Goal: Task Accomplishment & Management: Manage account settings

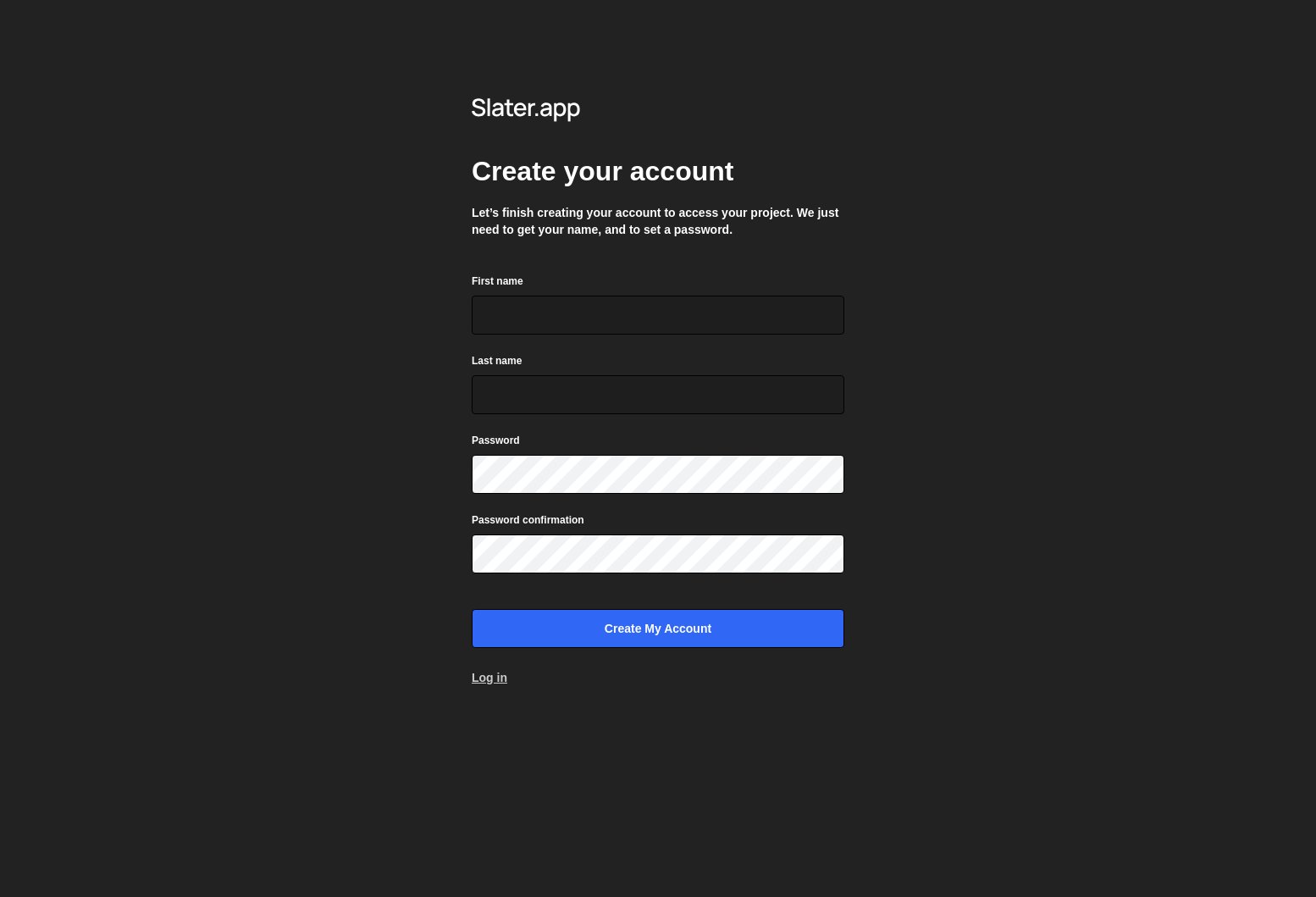
click at [486, 679] on link "Log in" at bounding box center [489, 678] width 36 height 17
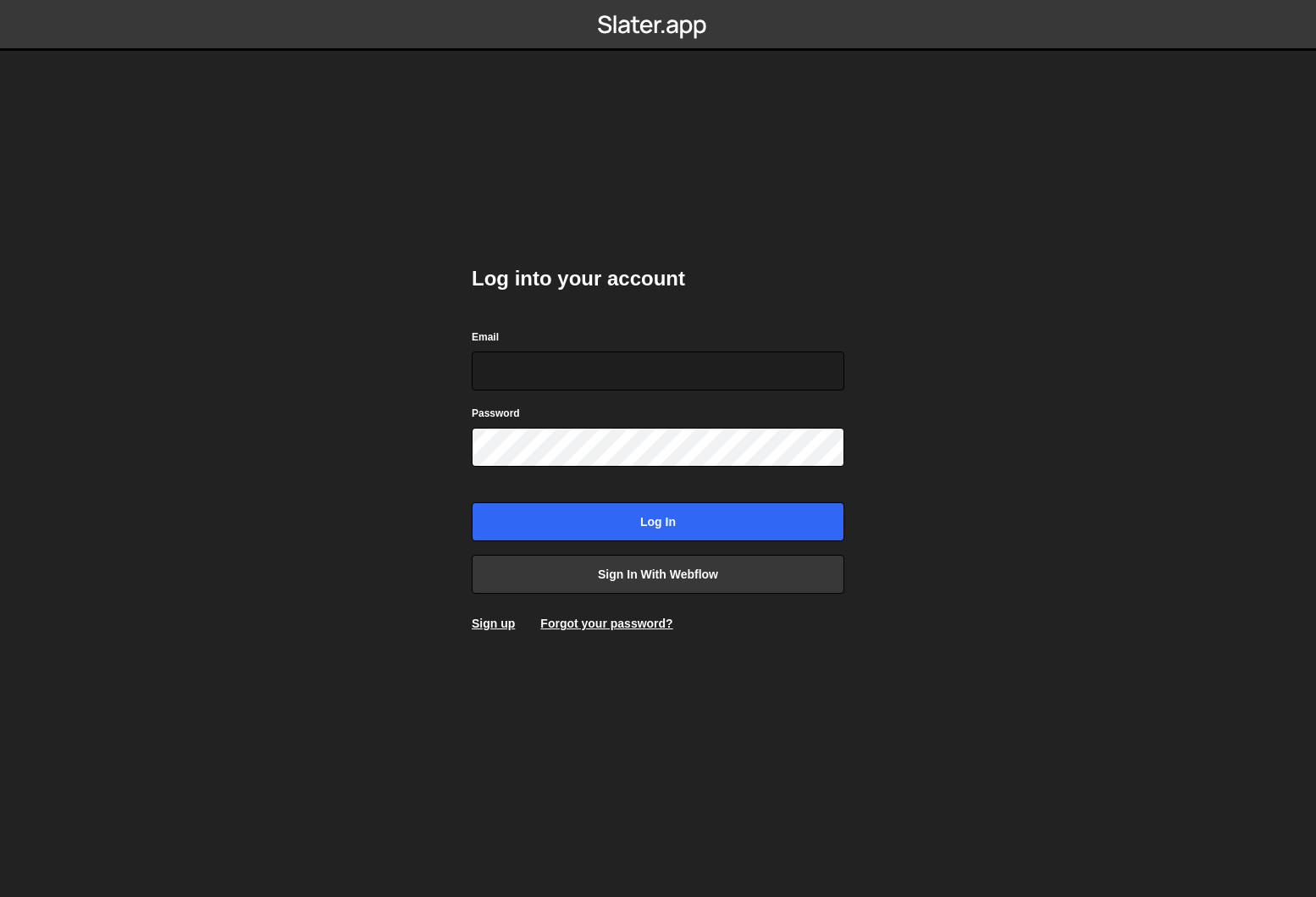
type input "dev@Pinecone.agency"
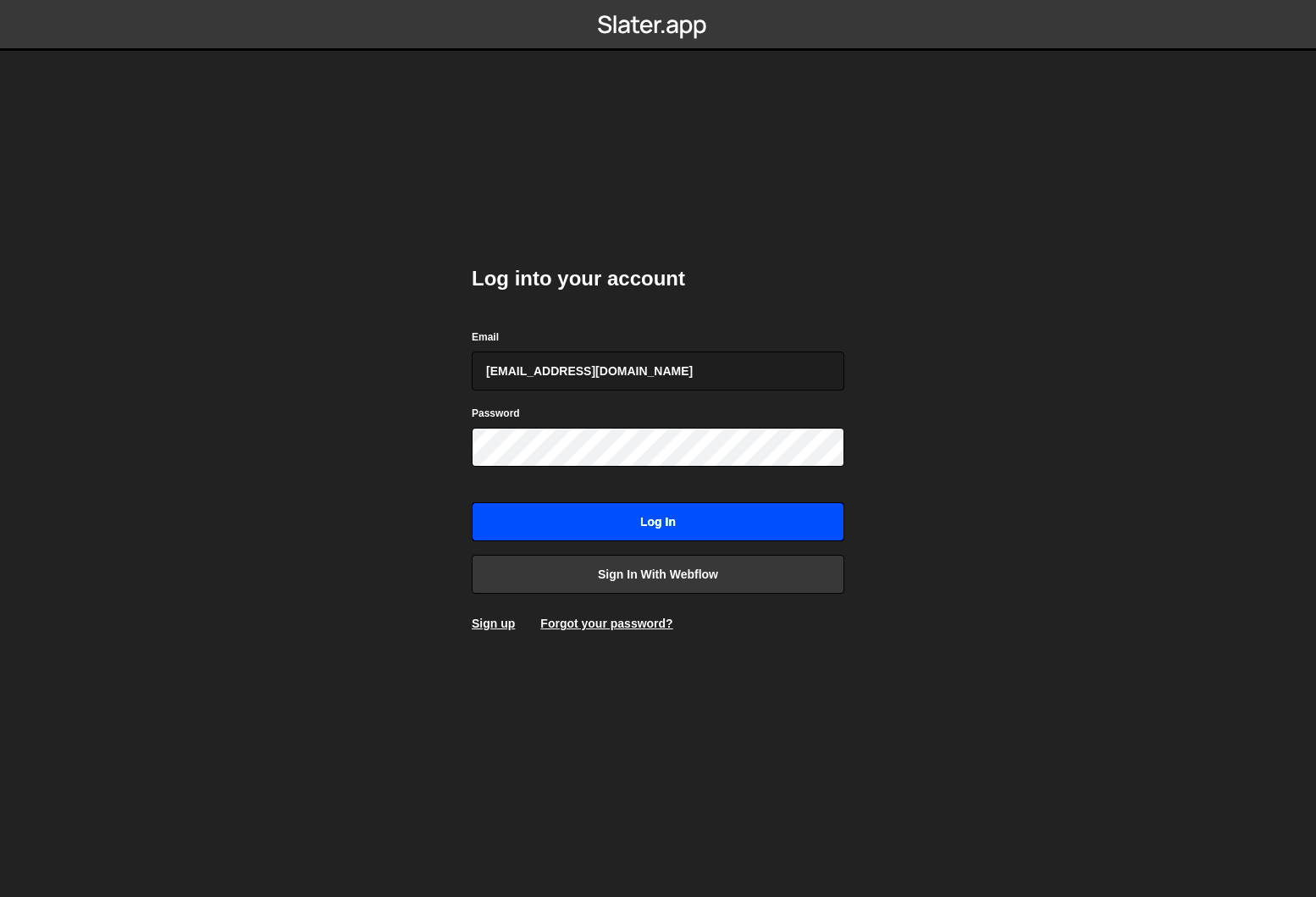
click at [591, 517] on input "Log in" at bounding box center [658, 521] width 373 height 39
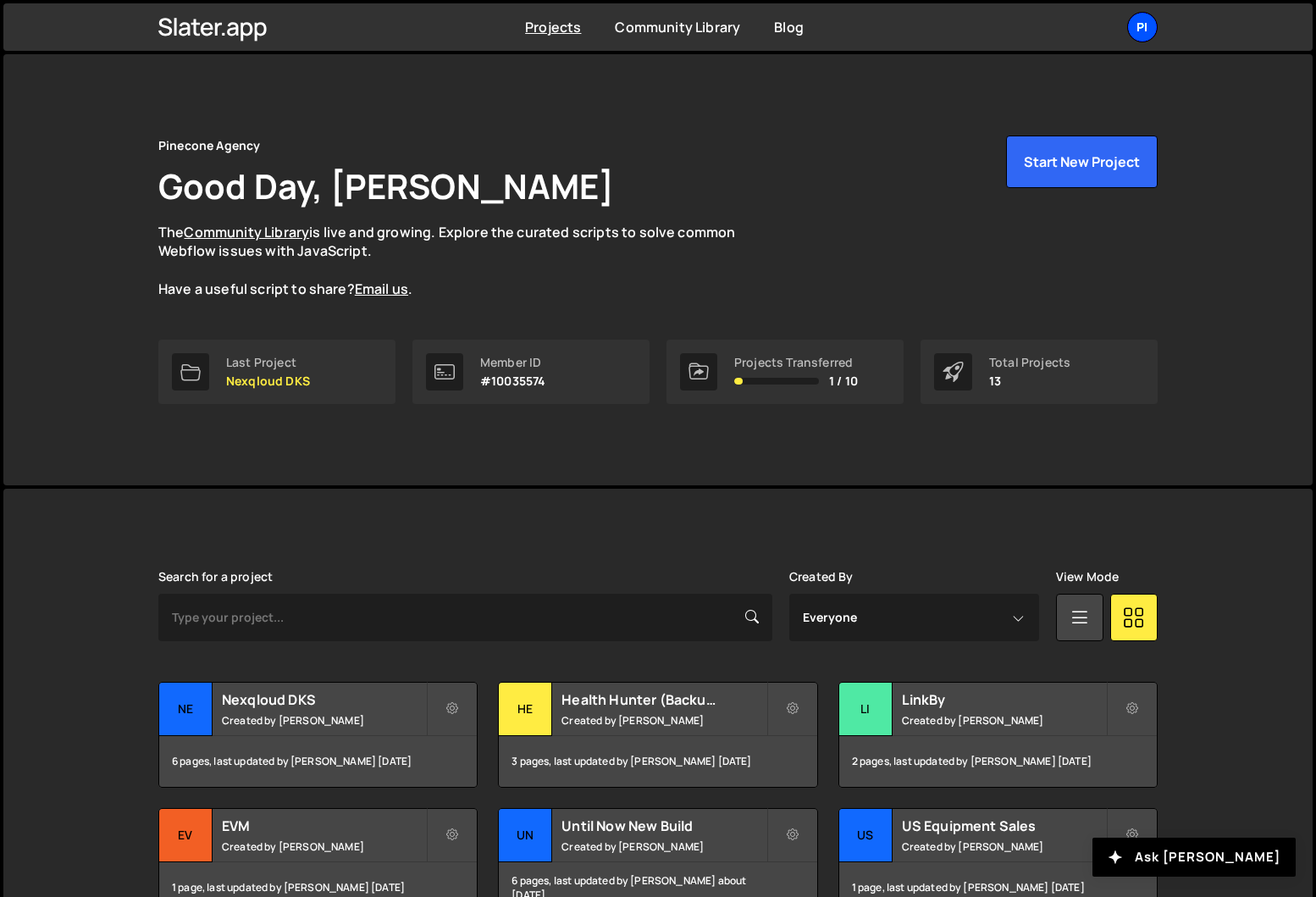
click at [1059, 24] on div "Pi" at bounding box center [1142, 27] width 30 height 30
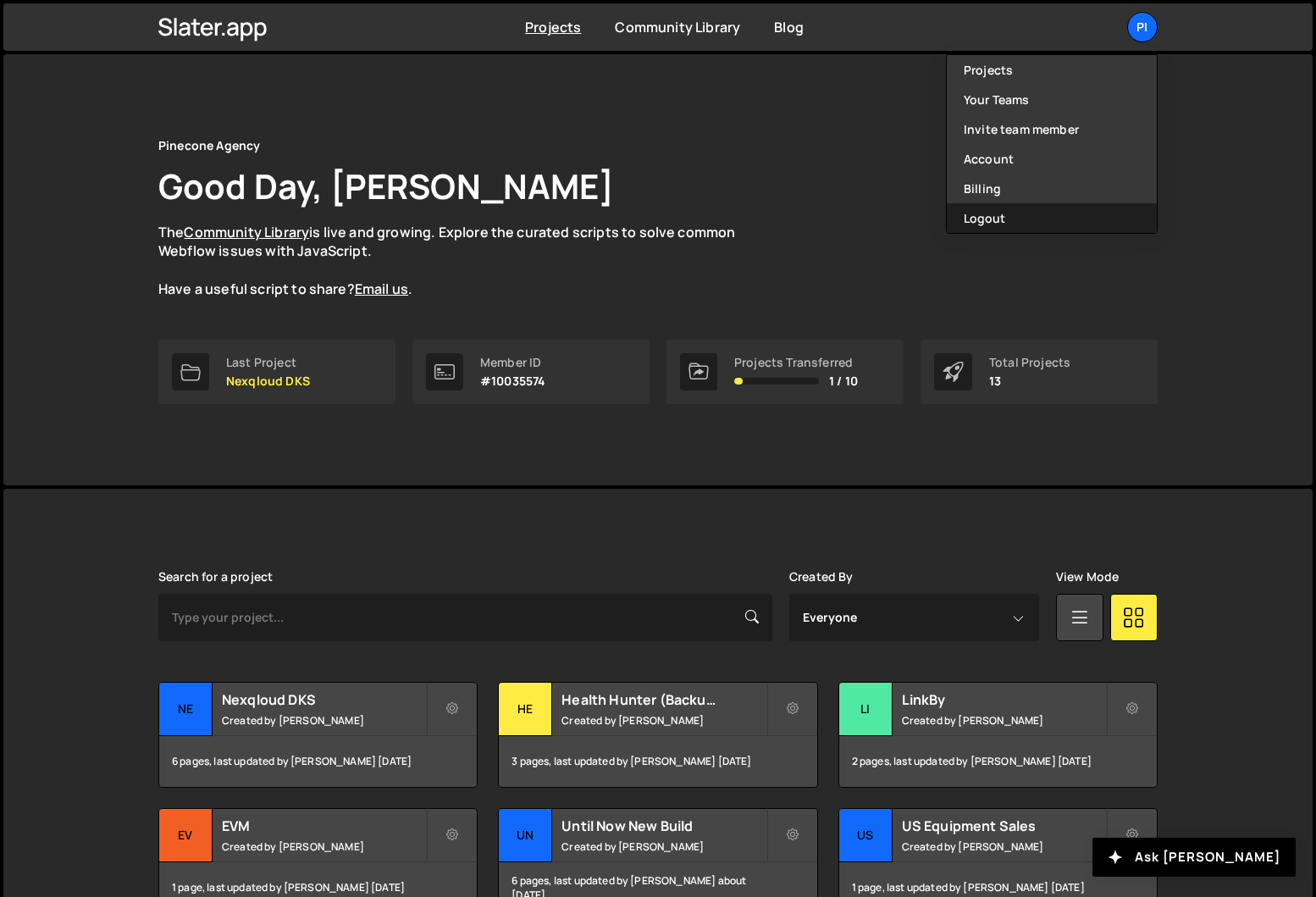
click at [1006, 219] on button "Logout" at bounding box center [1052, 218] width 210 height 29
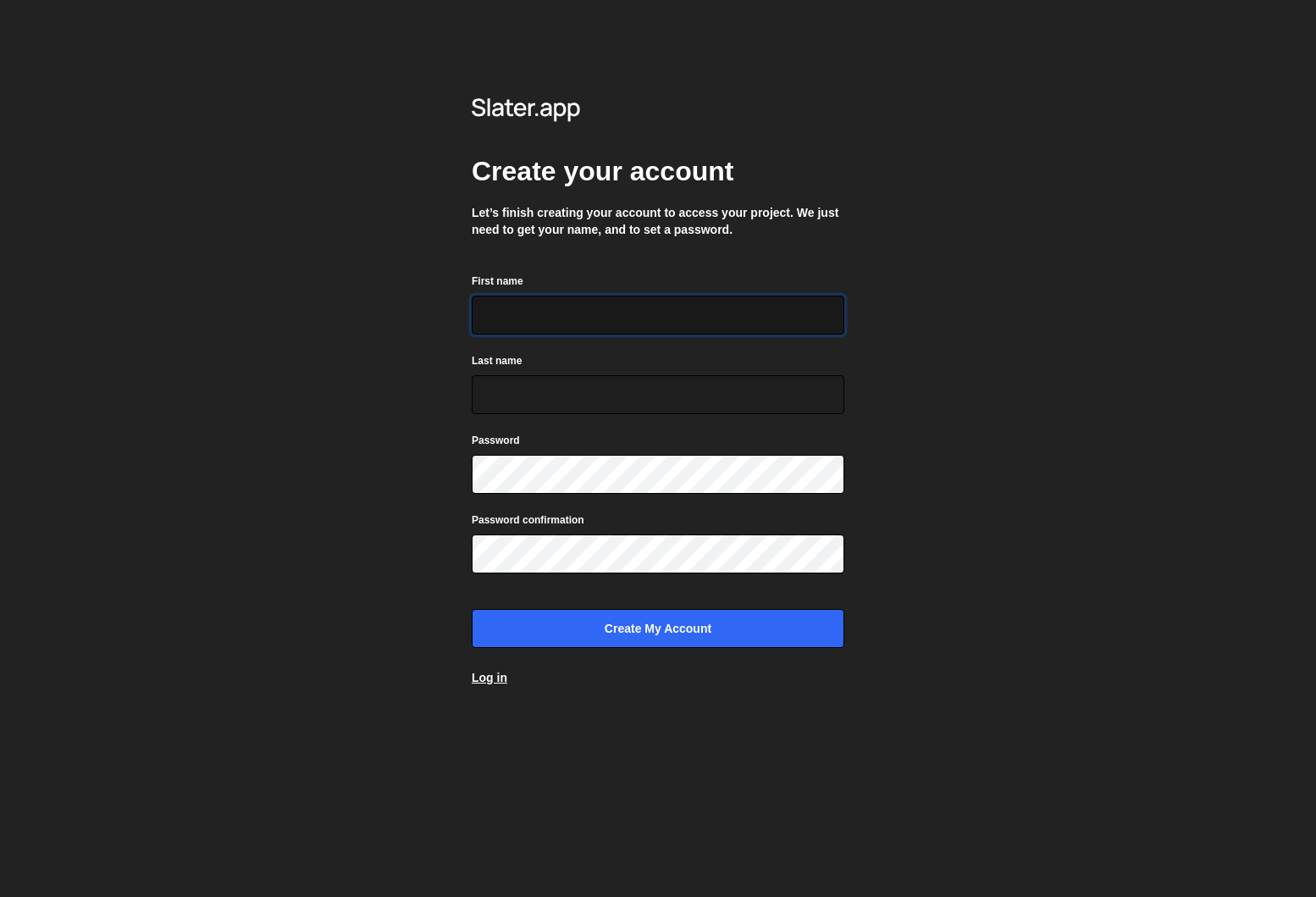
click at [710, 297] on input "First name" at bounding box center [658, 315] width 373 height 39
type input "Richard"
type input "Burles"
click at [1096, 353] on div "Create your account Let’s finish creating your account to access your project. …" at bounding box center [658, 448] width 1316 height 897
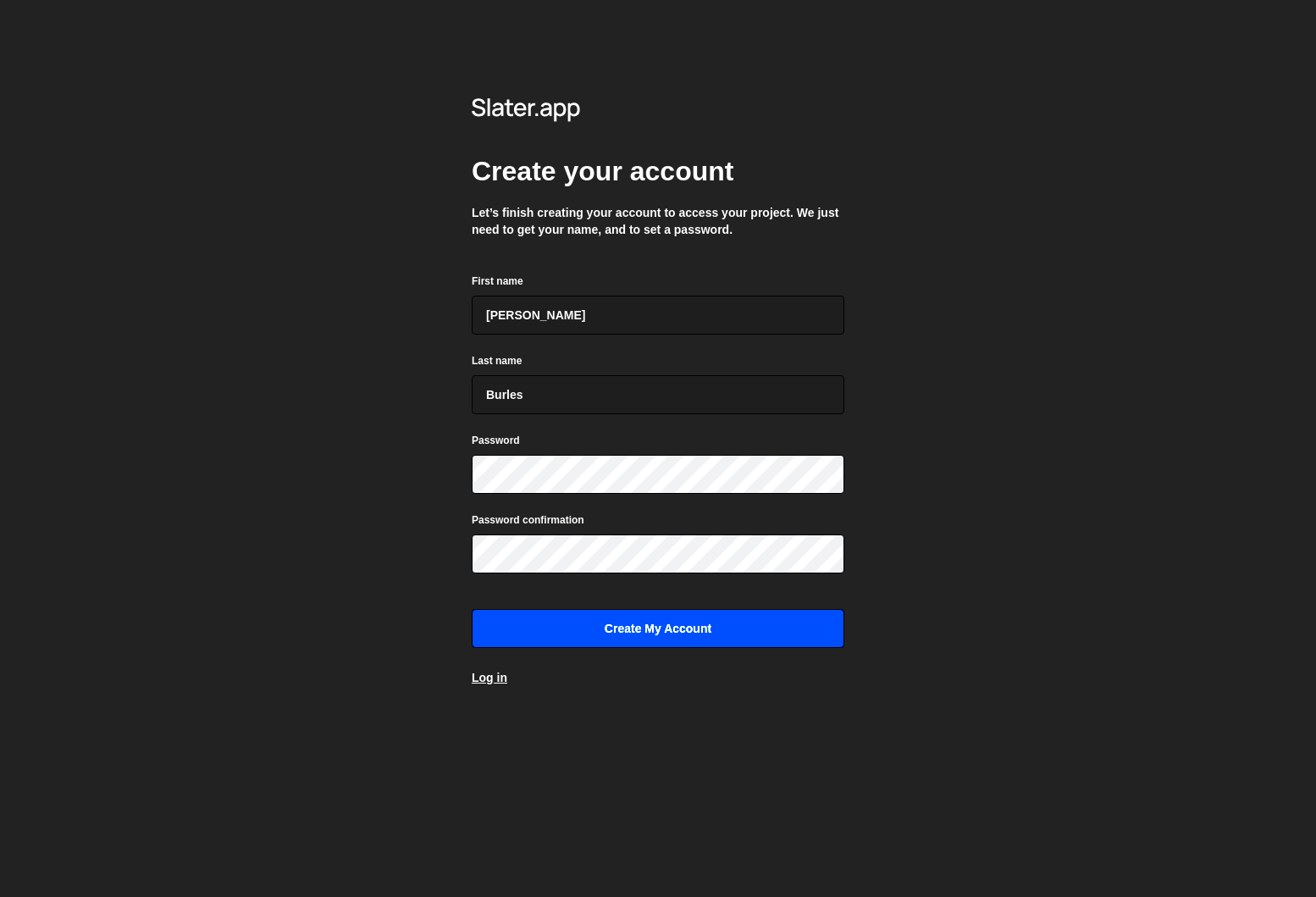
click at [595, 628] on input "Create my account" at bounding box center [658, 628] width 373 height 39
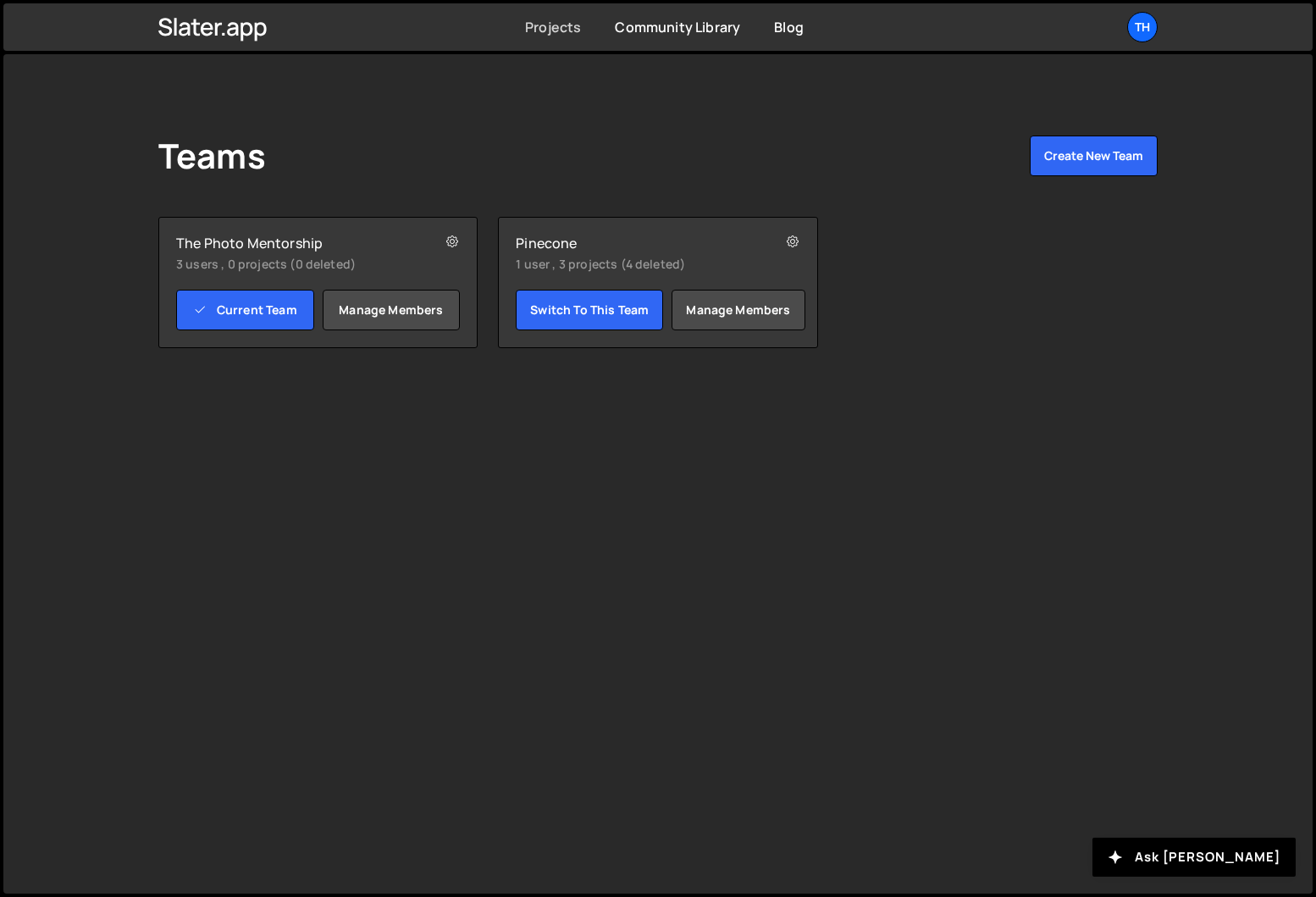
click at [553, 32] on link "Projects" at bounding box center [553, 27] width 56 height 18
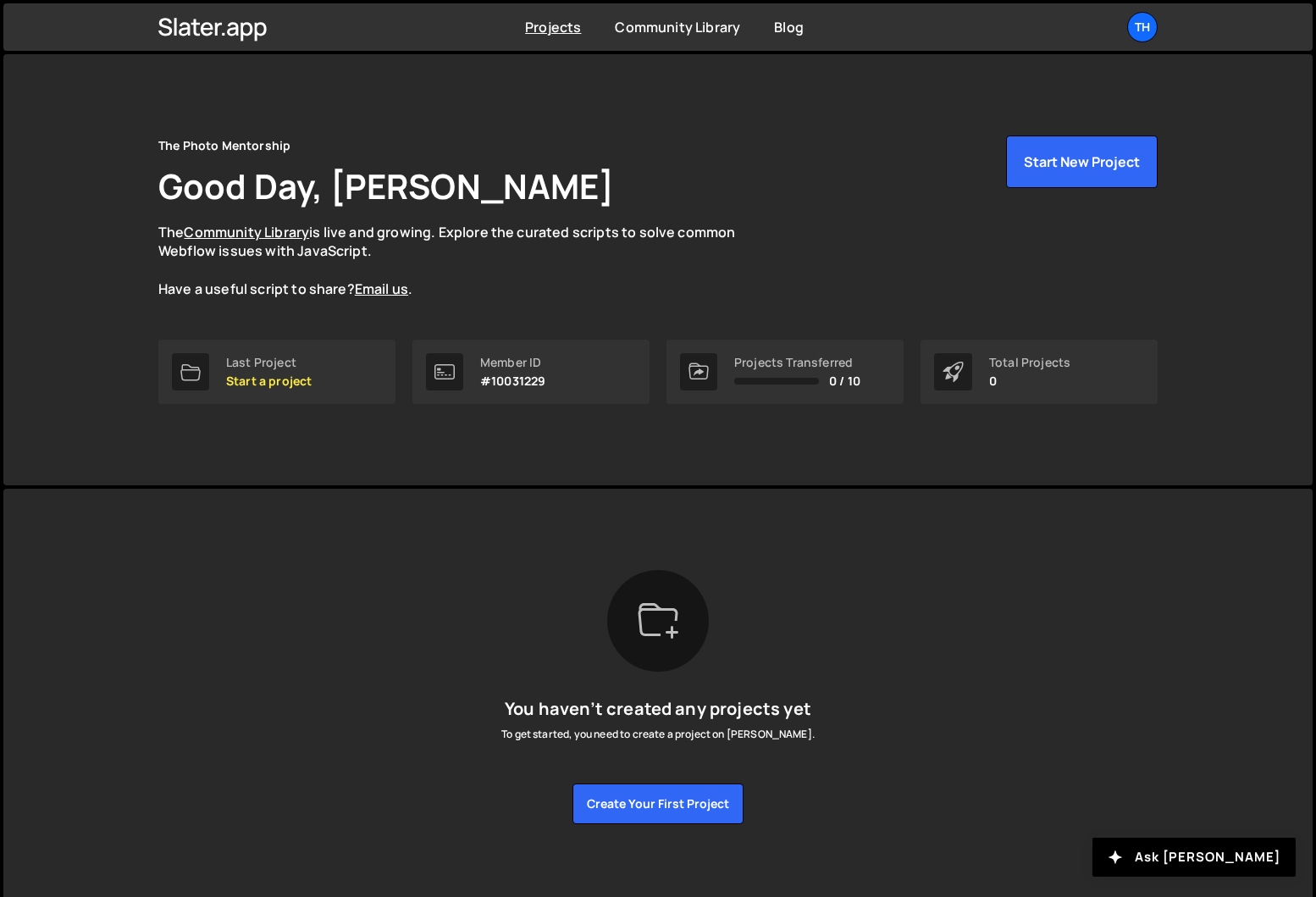
scroll to position [11, 0]
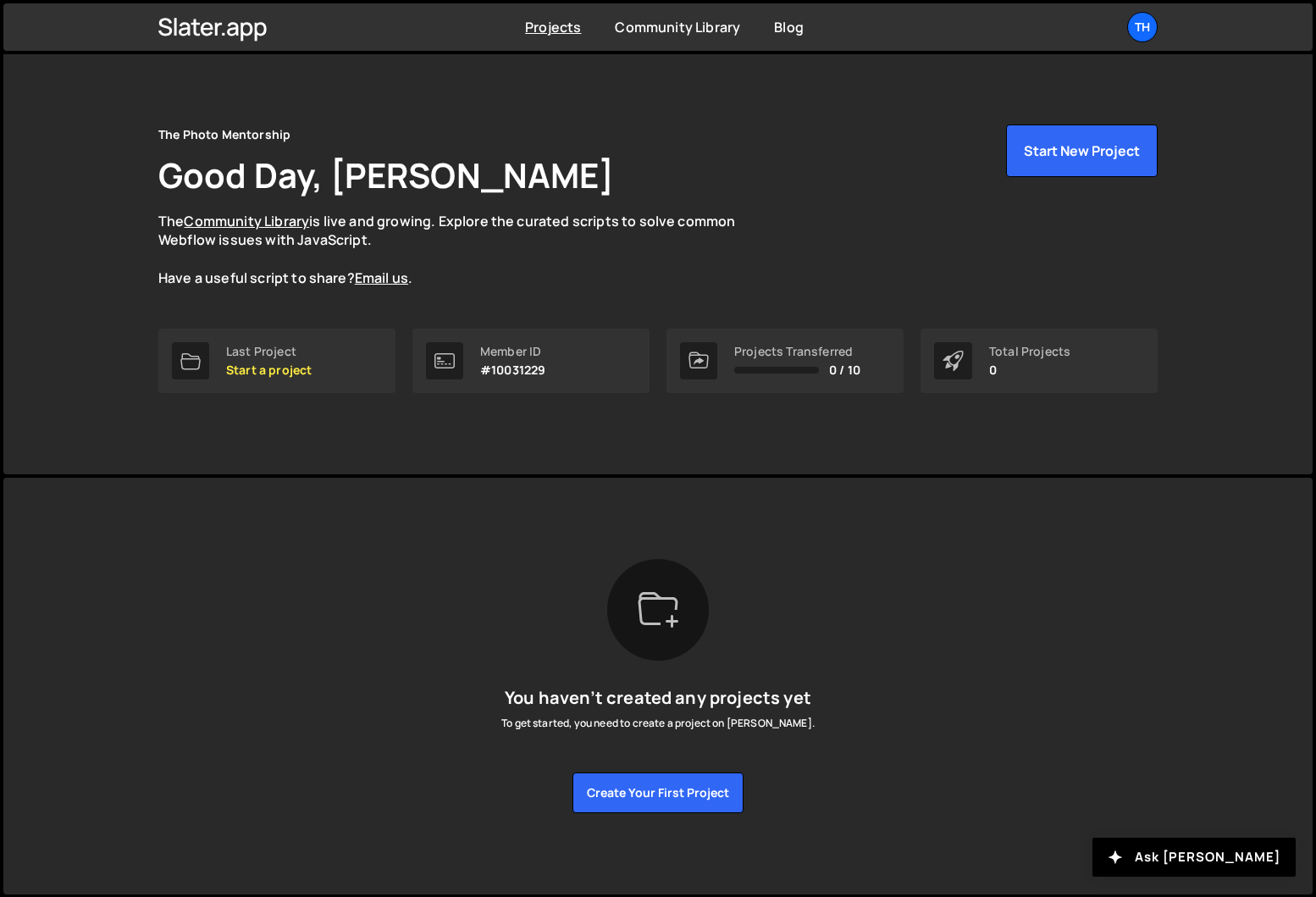
click at [670, 38] on div "Projects [GEOGRAPHIC_DATA] Blog Th Projects Your Teams Invite team member Accou…" at bounding box center [658, 28] width 1050 height 48
click at [671, 28] on link "Community Library" at bounding box center [677, 27] width 125 height 18
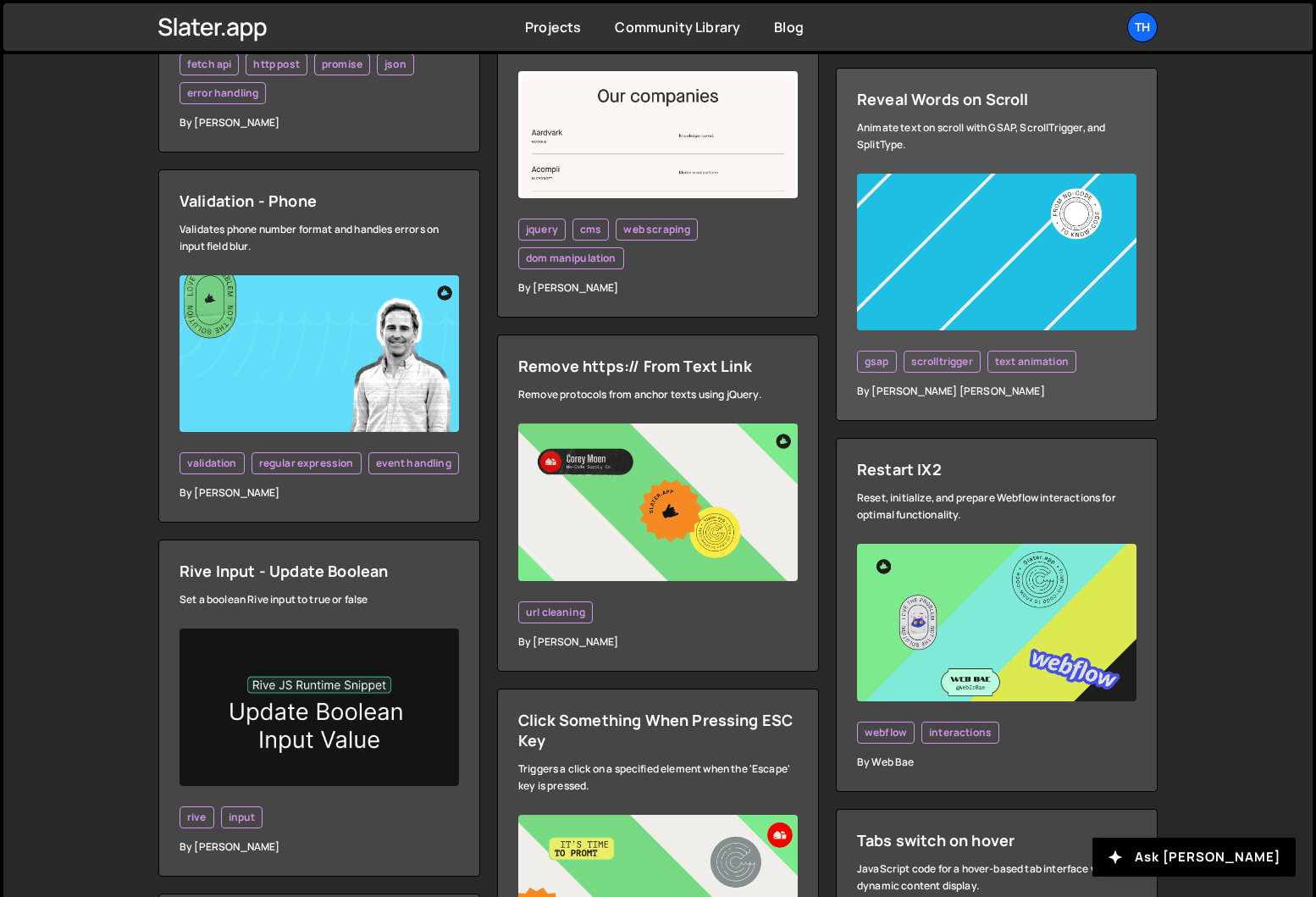
scroll to position [1518, 0]
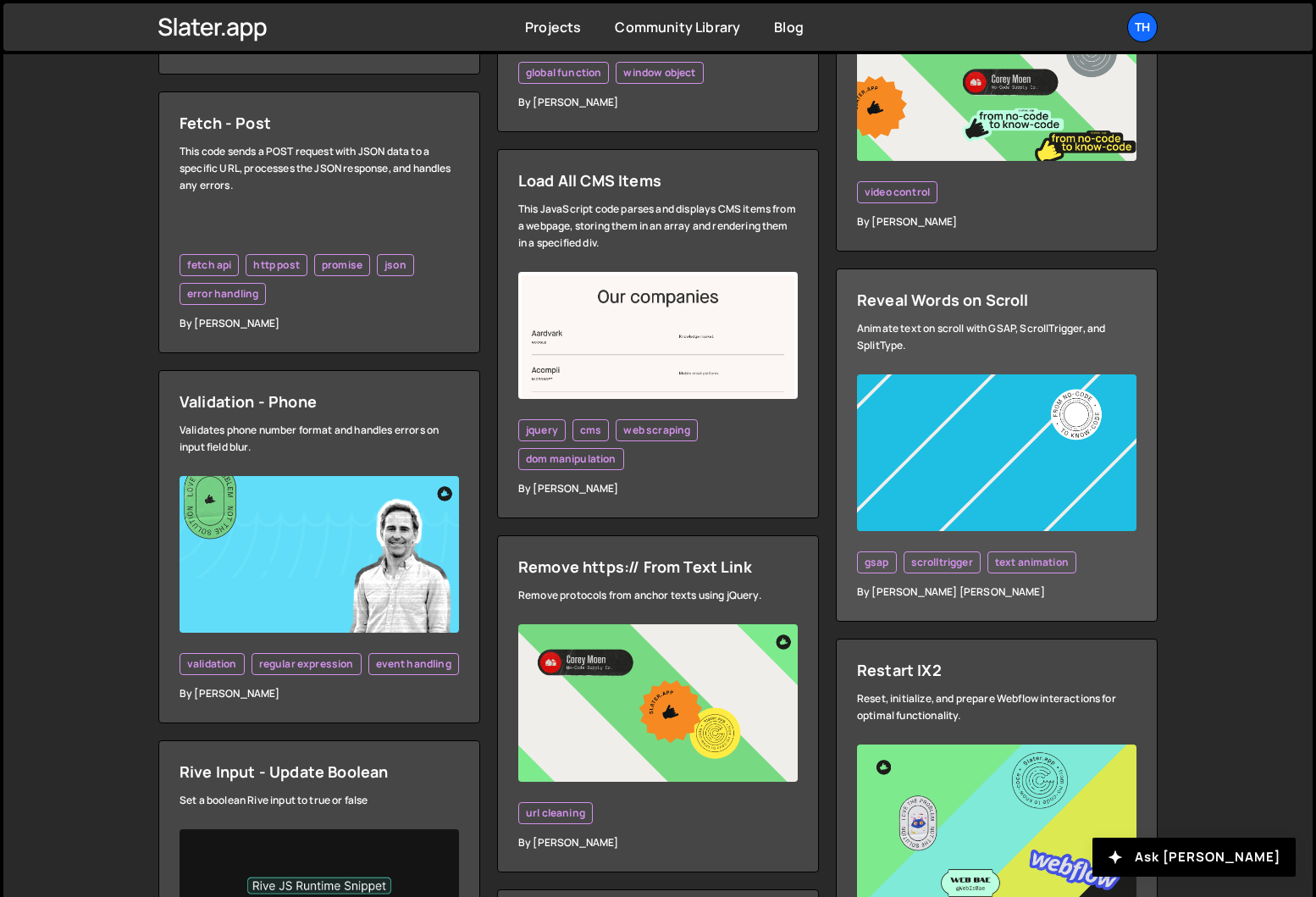
click at [951, 301] on div "Reveal Words on Scroll" at bounding box center [996, 299] width 279 height 20
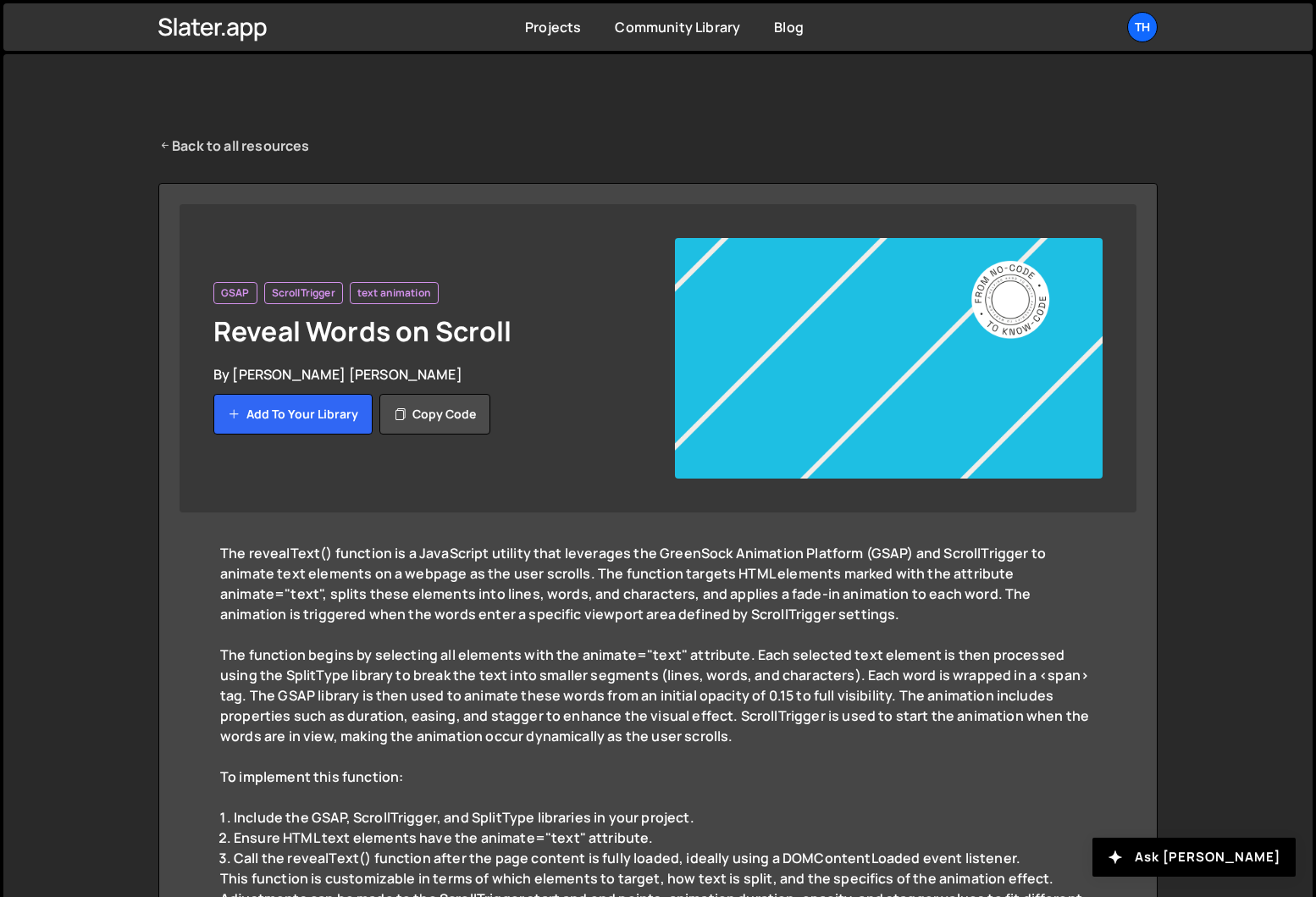
click at [204, 140] on link "Back to all resources" at bounding box center [233, 146] width 152 height 20
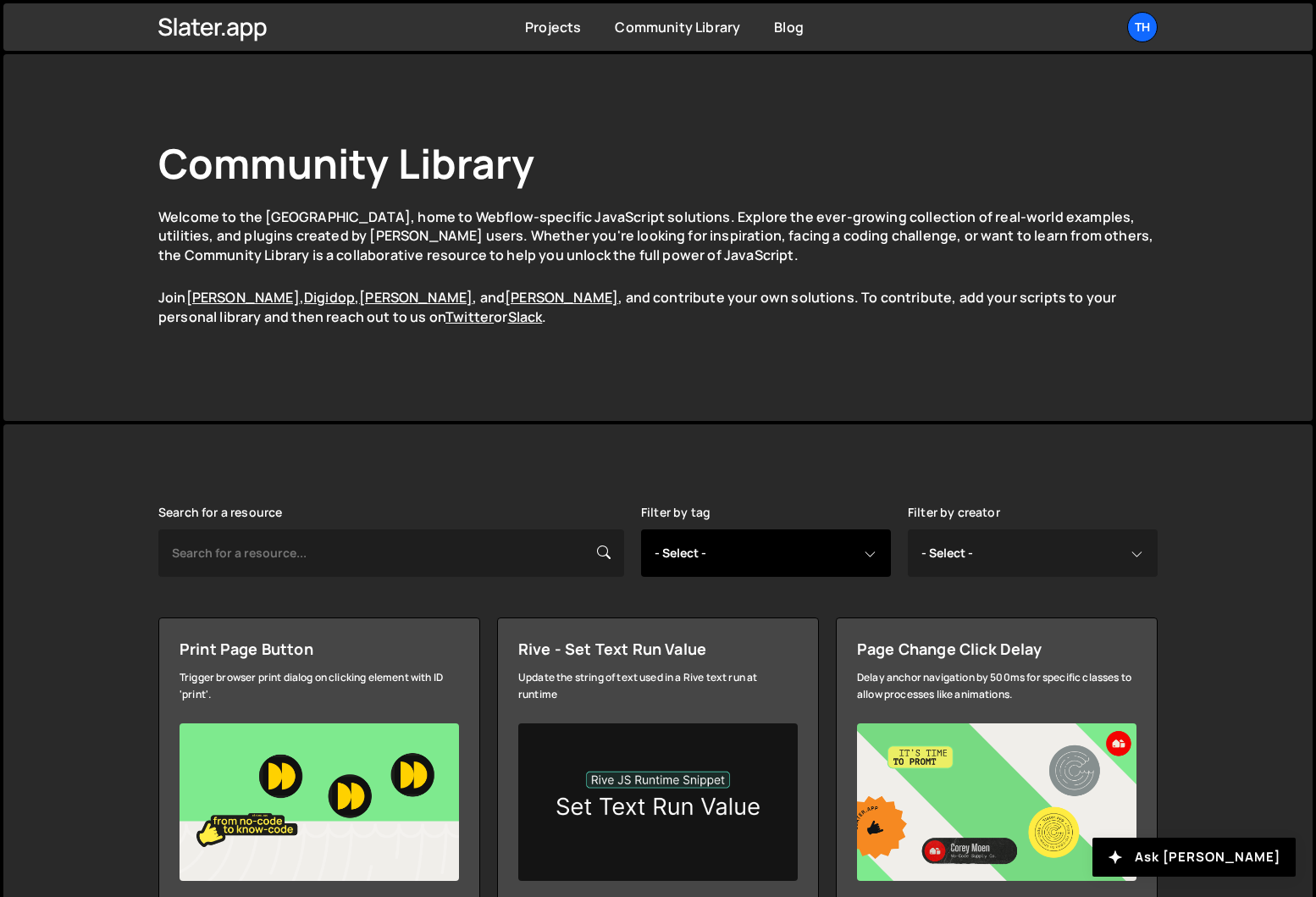
click at [712, 564] on select "- Select - all resources ::selection api american flag animation array filterin…" at bounding box center [766, 553] width 250 height 48
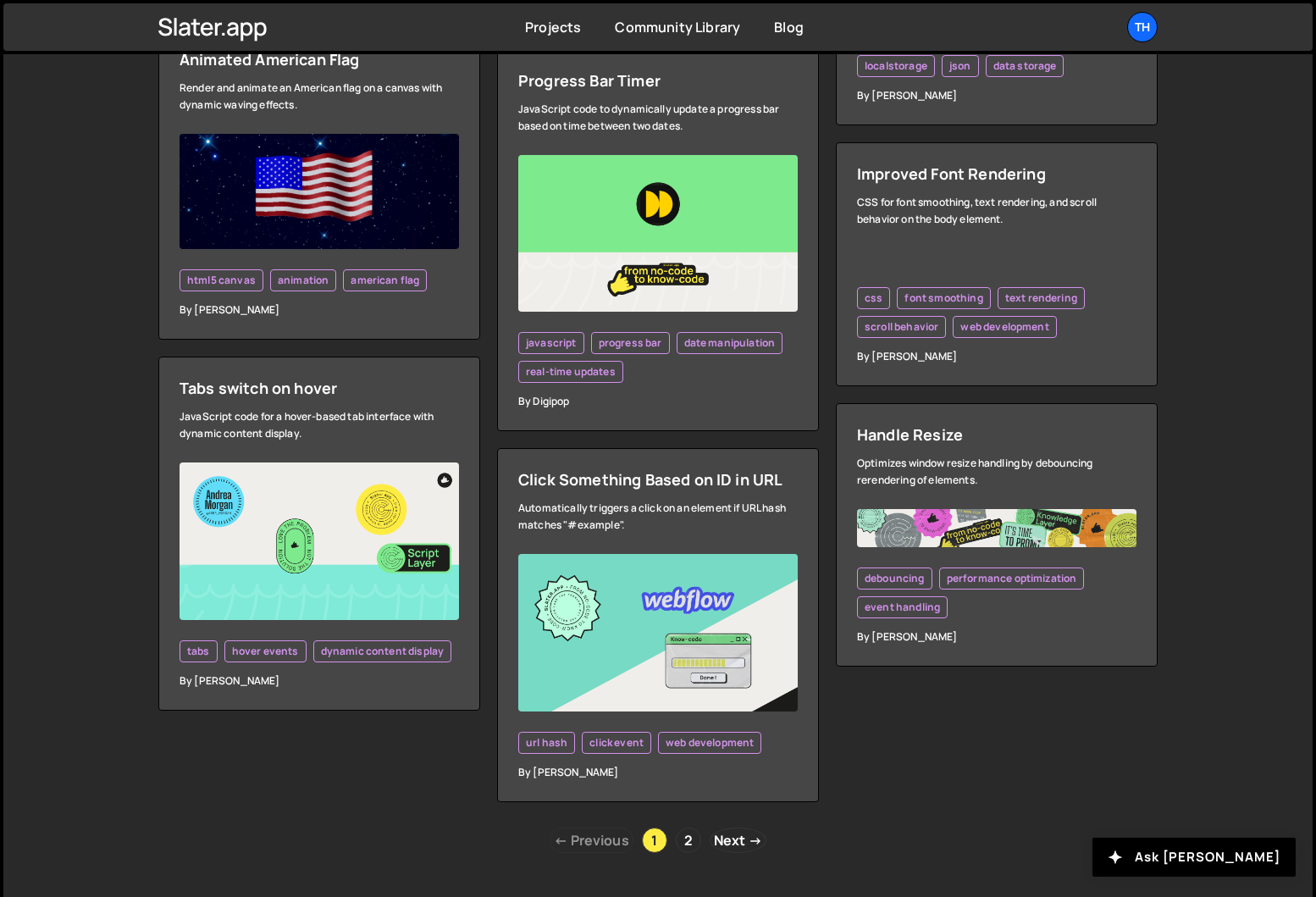
scroll to position [4535, 0]
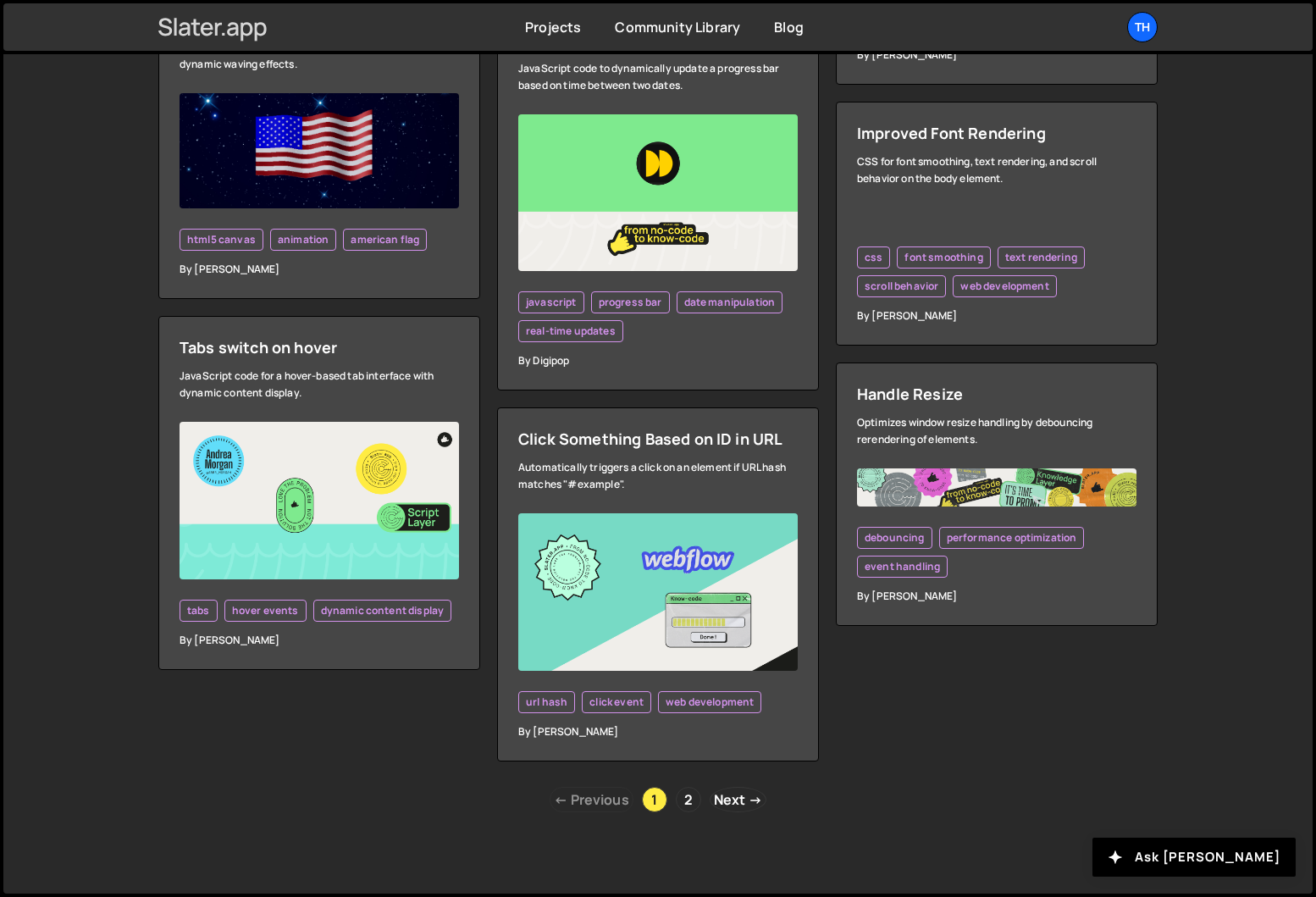
click at [245, 23] on icon at bounding box center [246, 31] width 12 height 19
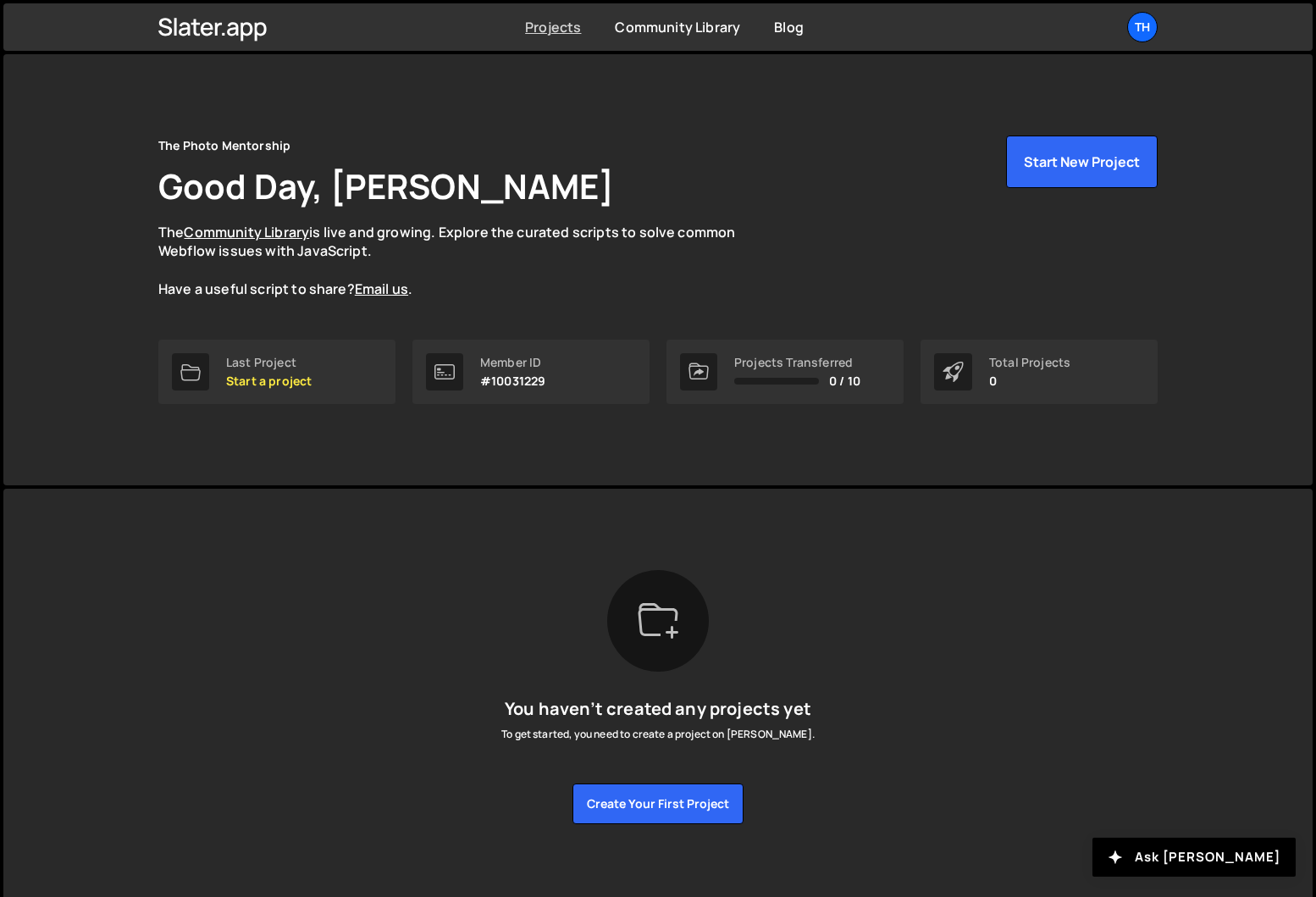
click at [541, 22] on link "Projects" at bounding box center [553, 27] width 56 height 18
click at [1142, 21] on div "Th" at bounding box center [1142, 27] width 30 height 30
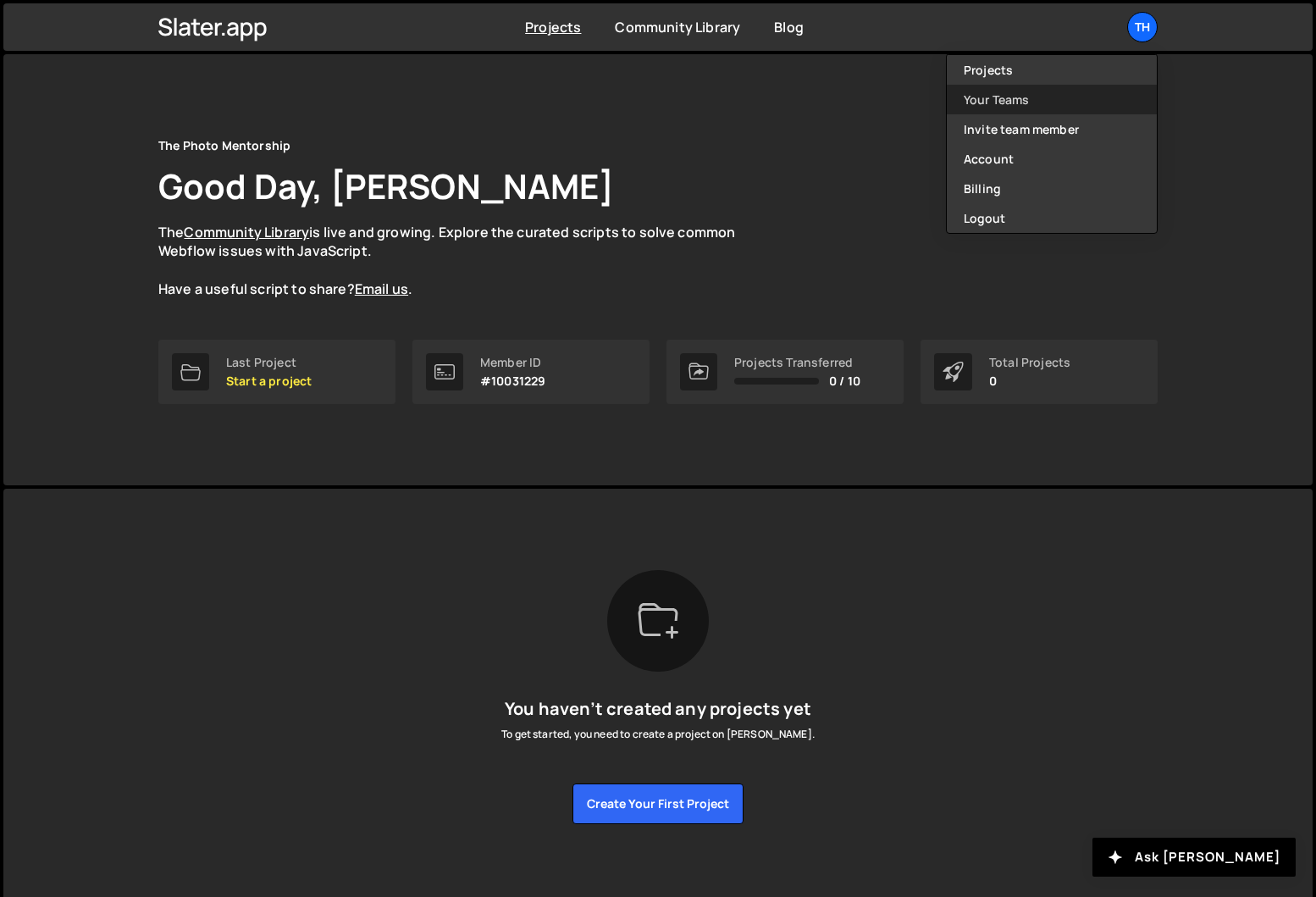
click at [994, 96] on link "Your Teams" at bounding box center [1052, 99] width 210 height 29
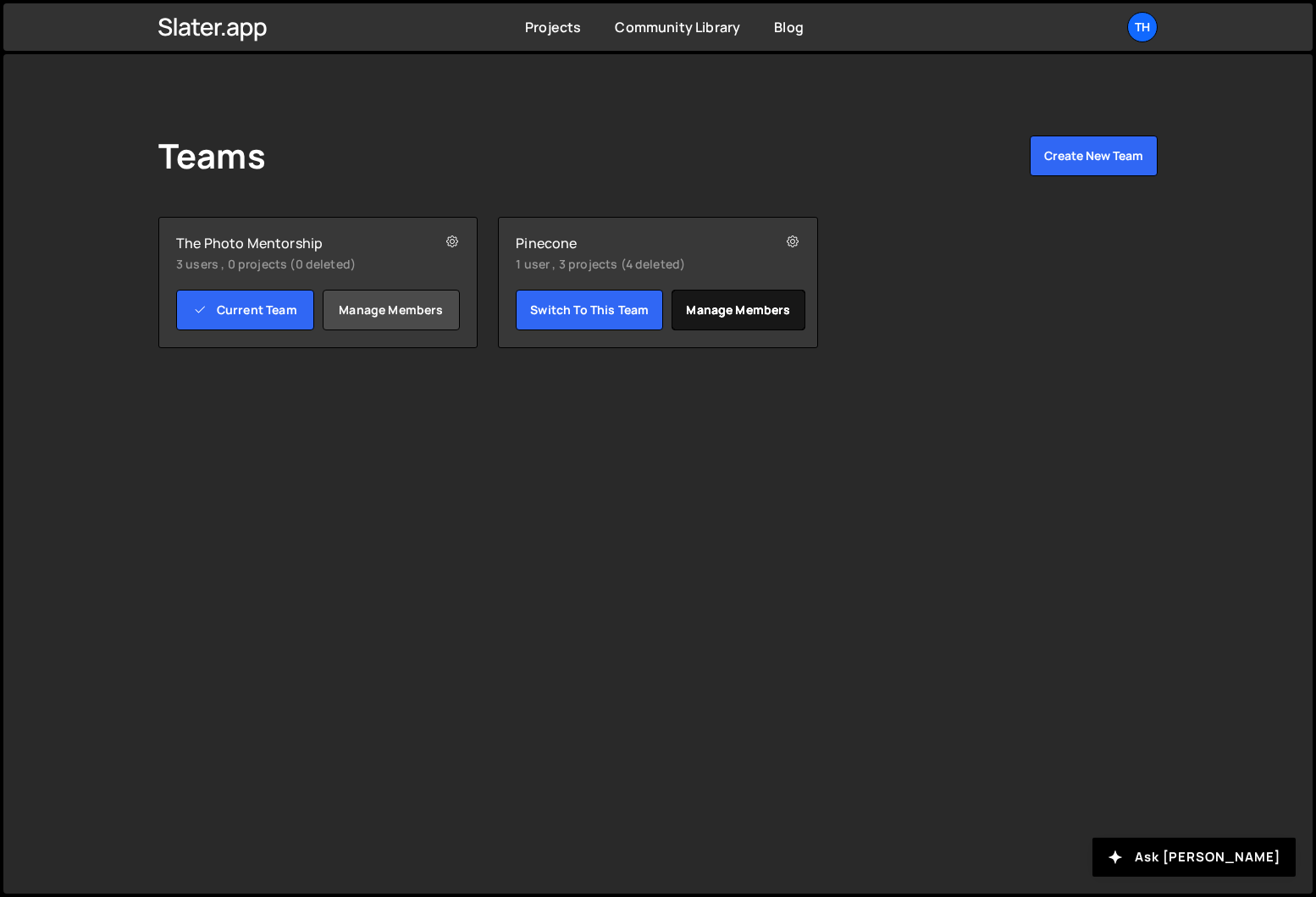
click at [713, 313] on link "Manage members" at bounding box center [737, 309] width 133 height 40
click at [354, 301] on link "Manage members" at bounding box center [391, 309] width 138 height 40
click at [1140, 28] on div "Th" at bounding box center [1142, 27] width 30 height 30
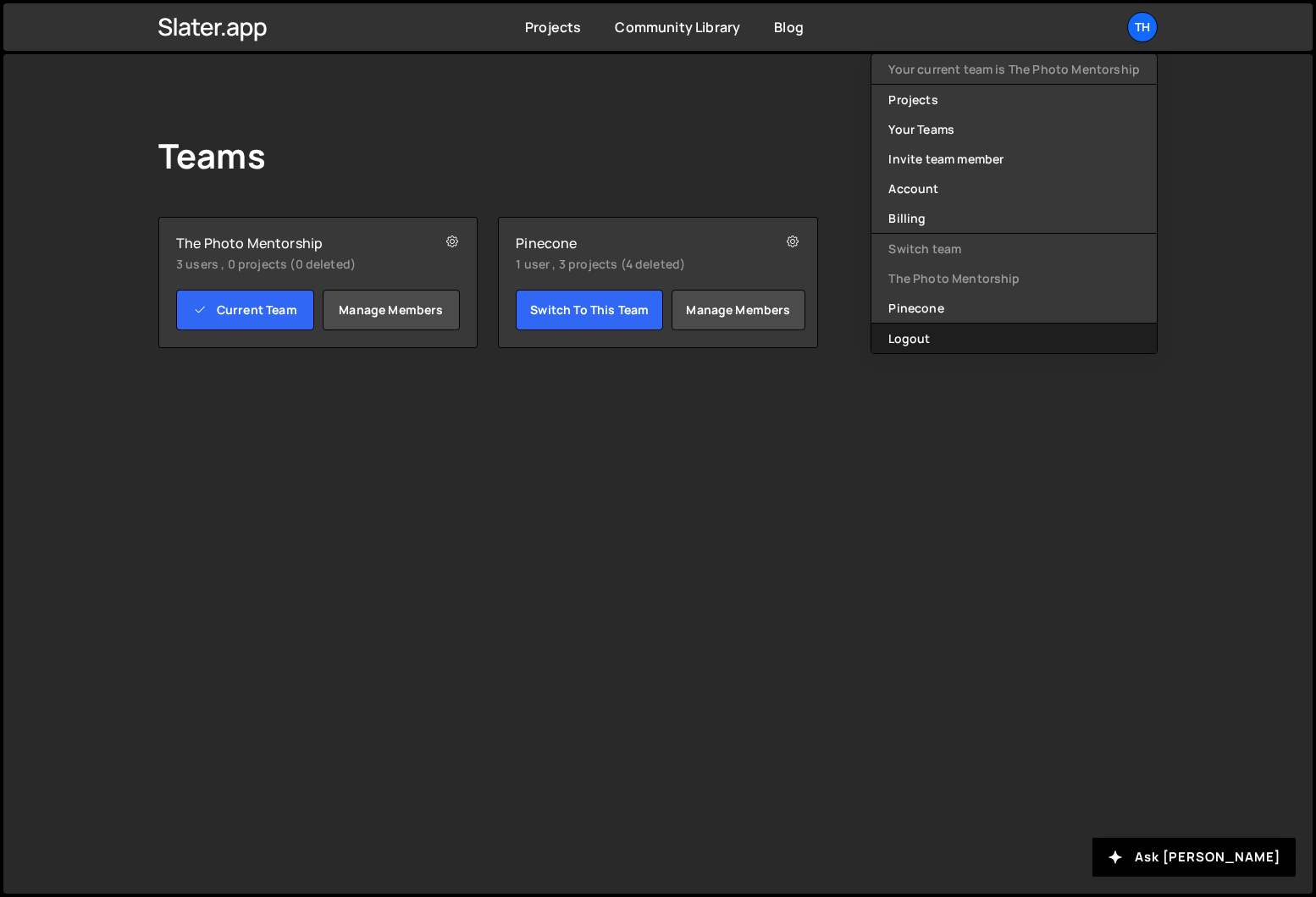
click at [945, 344] on button "Logout" at bounding box center [1014, 338] width 286 height 29
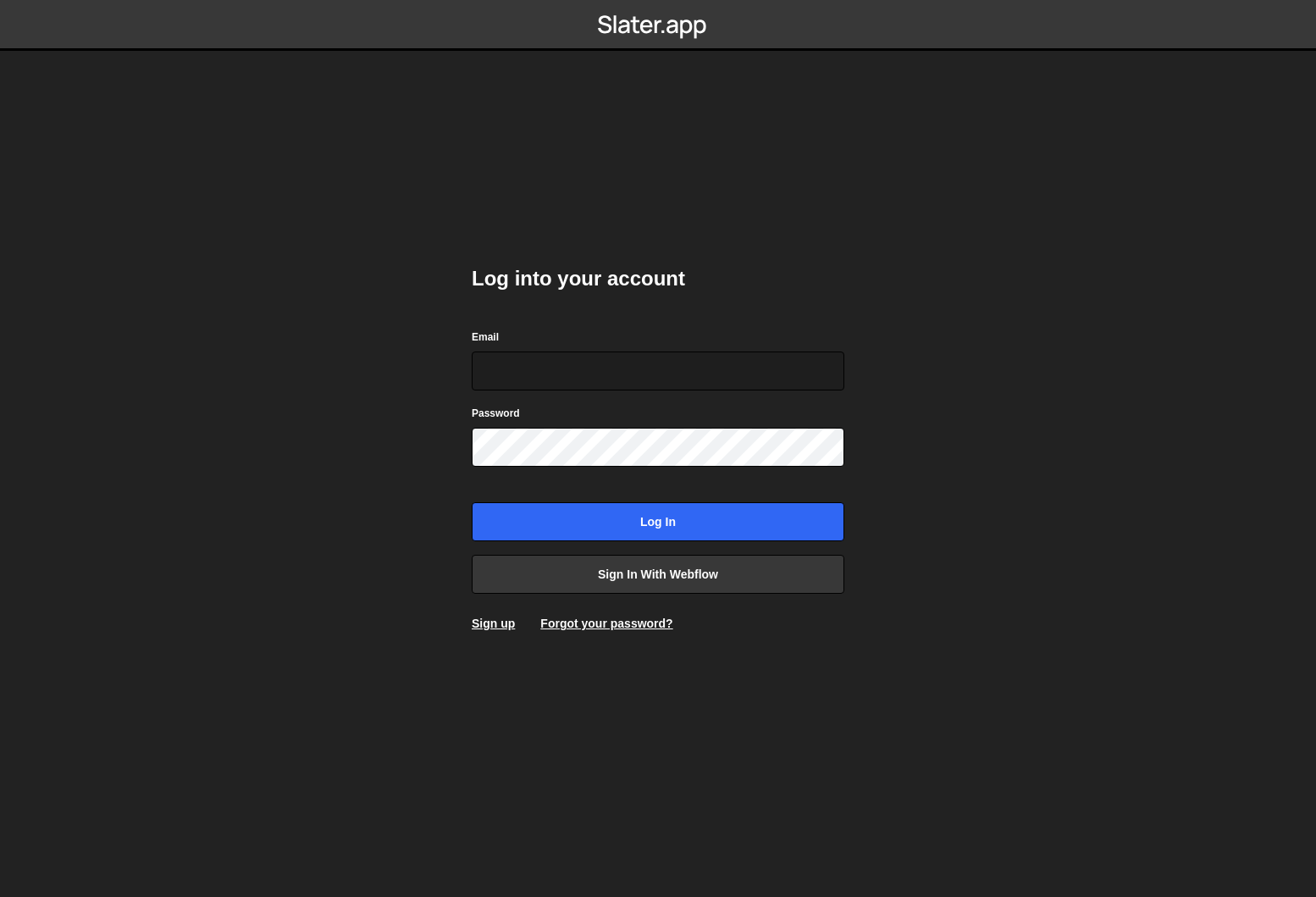
type input "[EMAIL_ADDRESS][DOMAIN_NAME]"
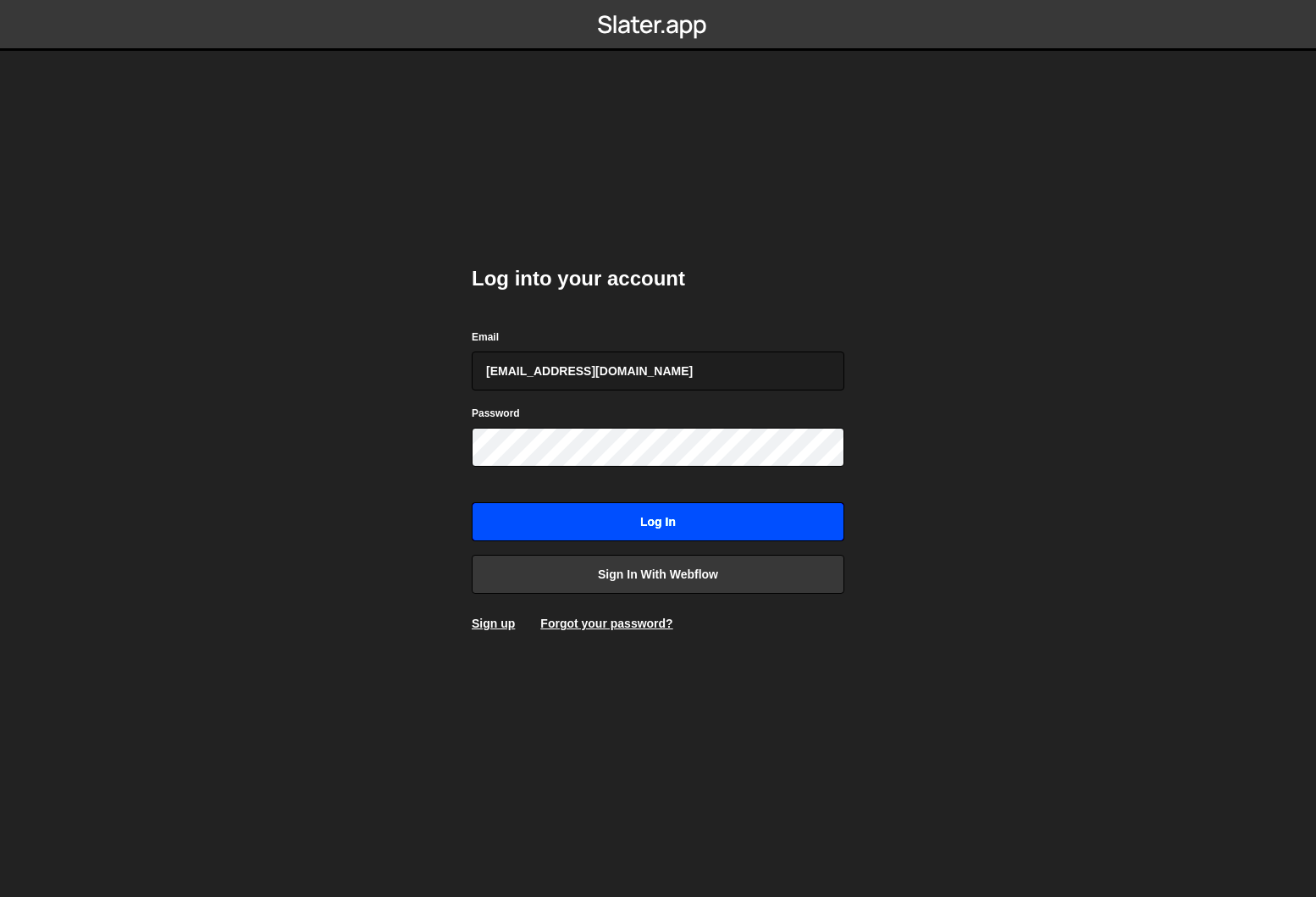
click at [652, 513] on input "Log in" at bounding box center [658, 521] width 373 height 39
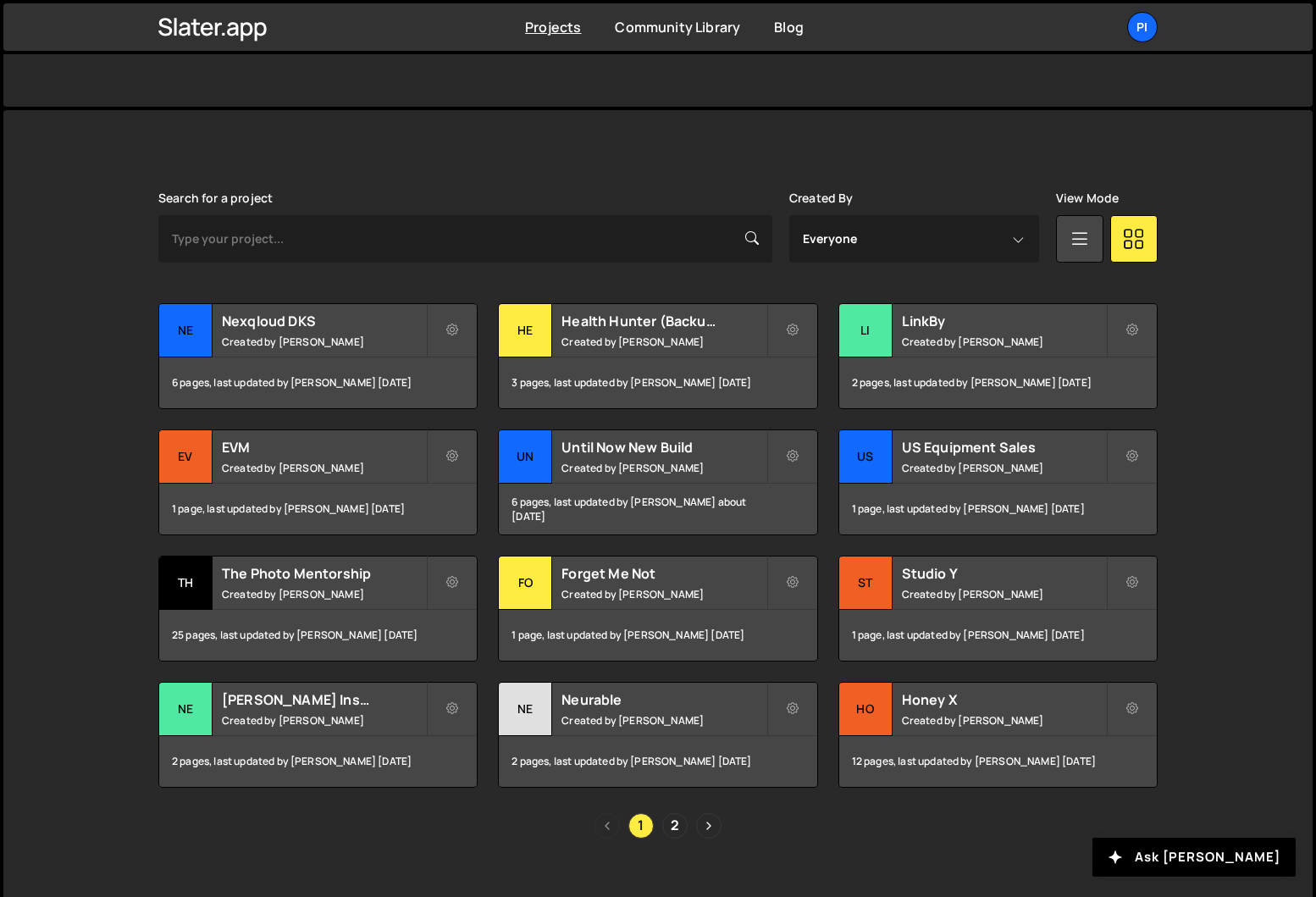
scroll to position [404, 0]
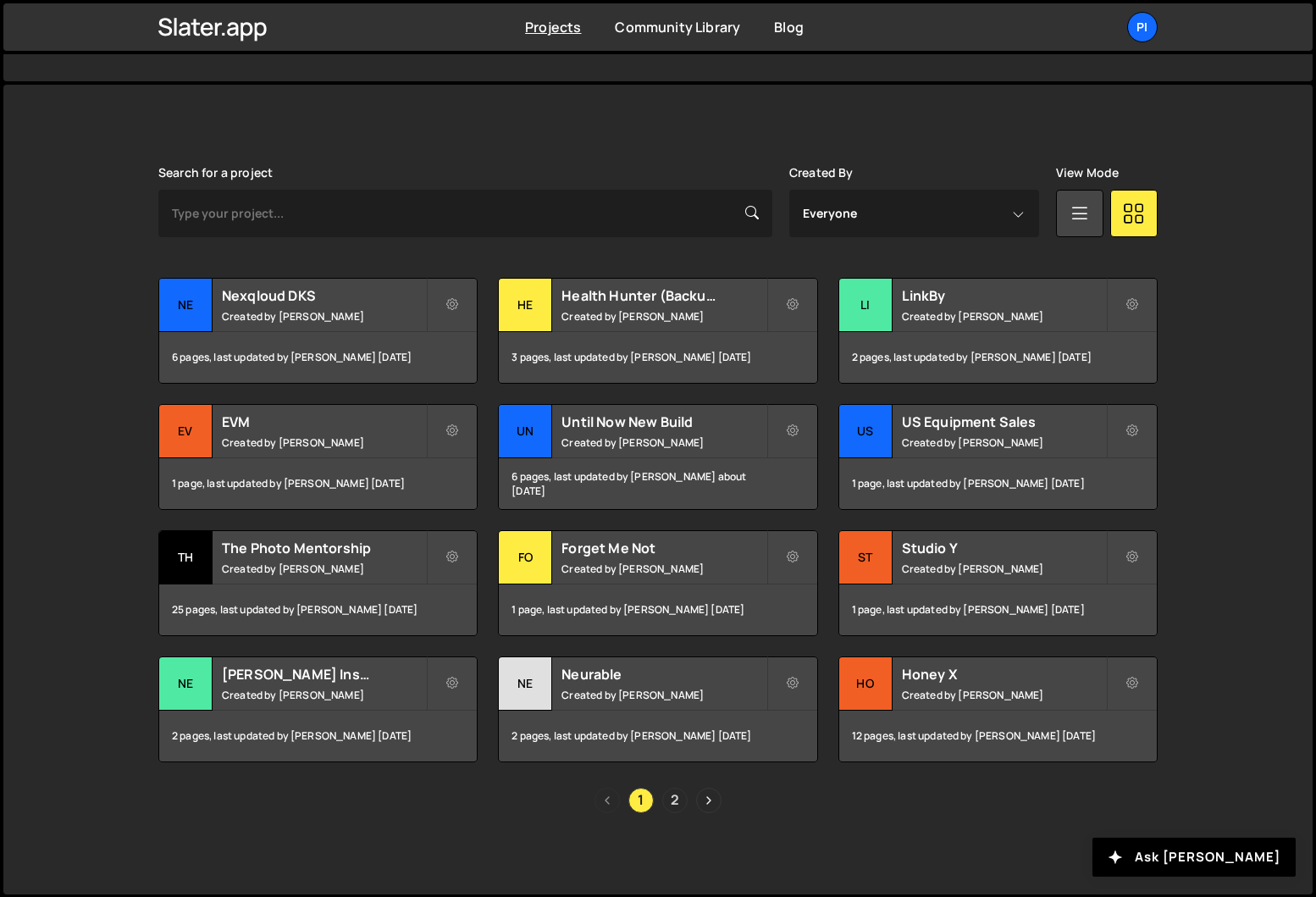
click at [671, 805] on link "2" at bounding box center [675, 801] width 26 height 26
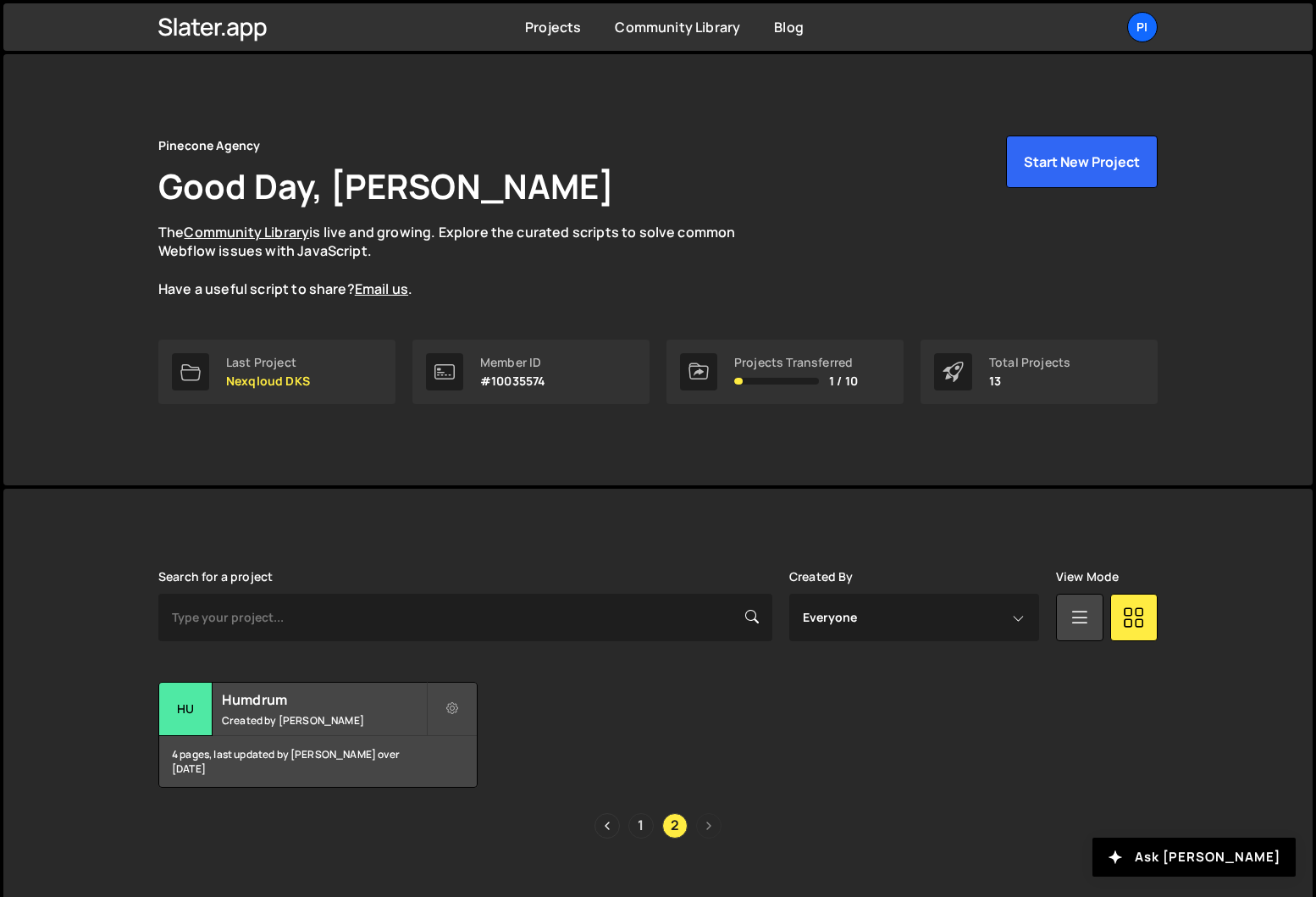
click at [646, 823] on link "1" at bounding box center [641, 825] width 26 height 26
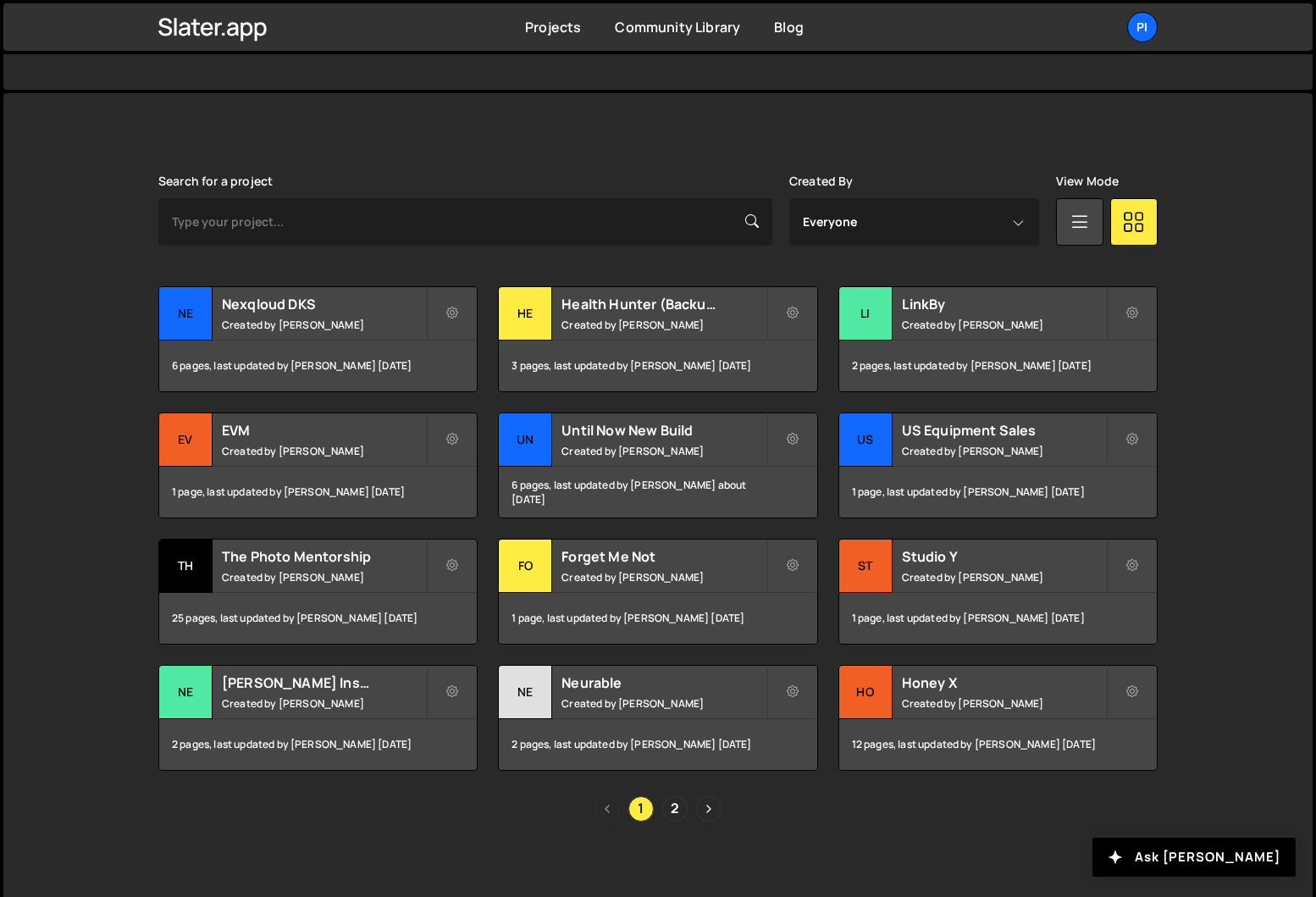
scroll to position [404, 0]
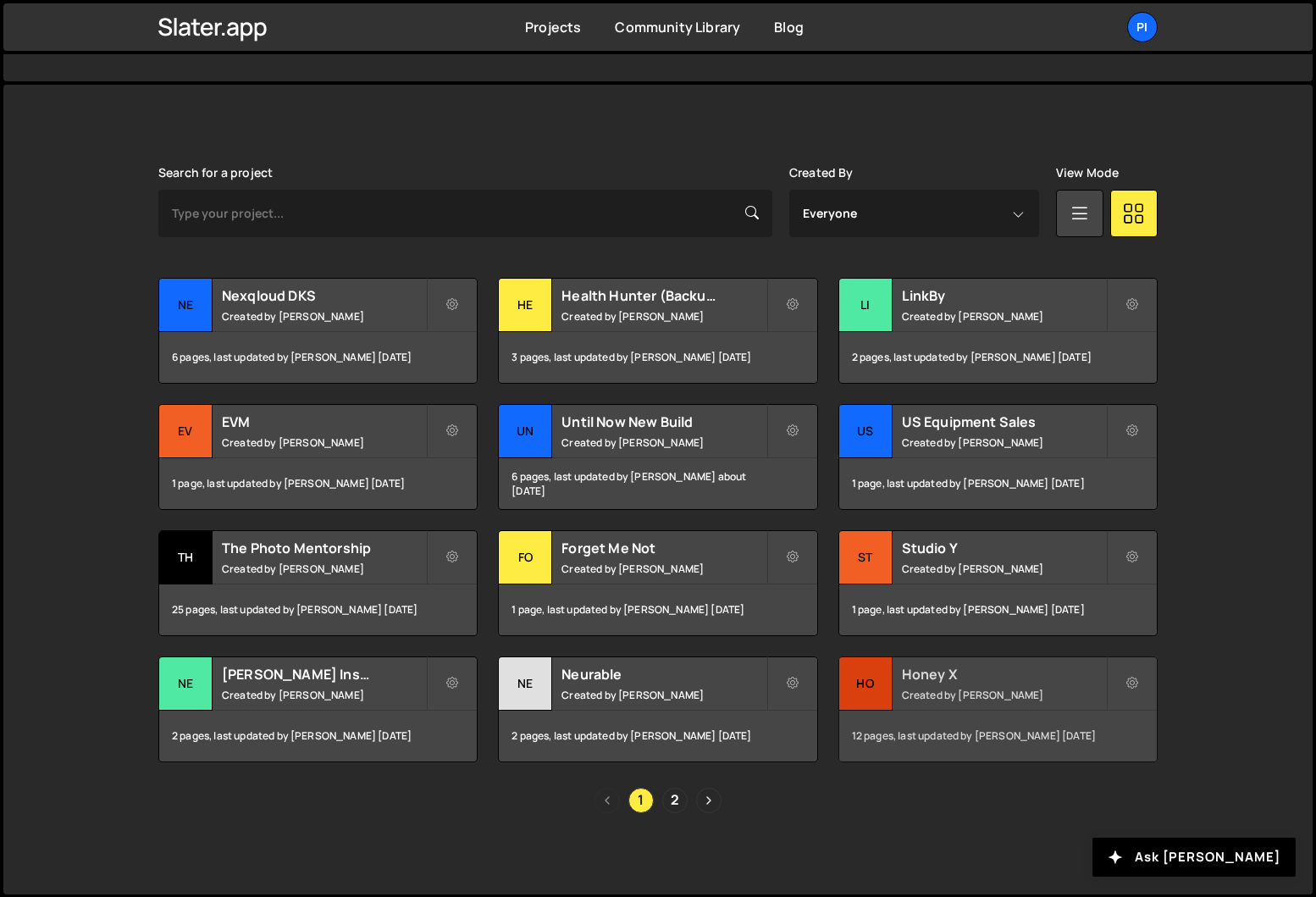
click at [996, 719] on div "12 pages, last updated by [PERSON_NAME] [DATE]" at bounding box center [998, 735] width 318 height 50
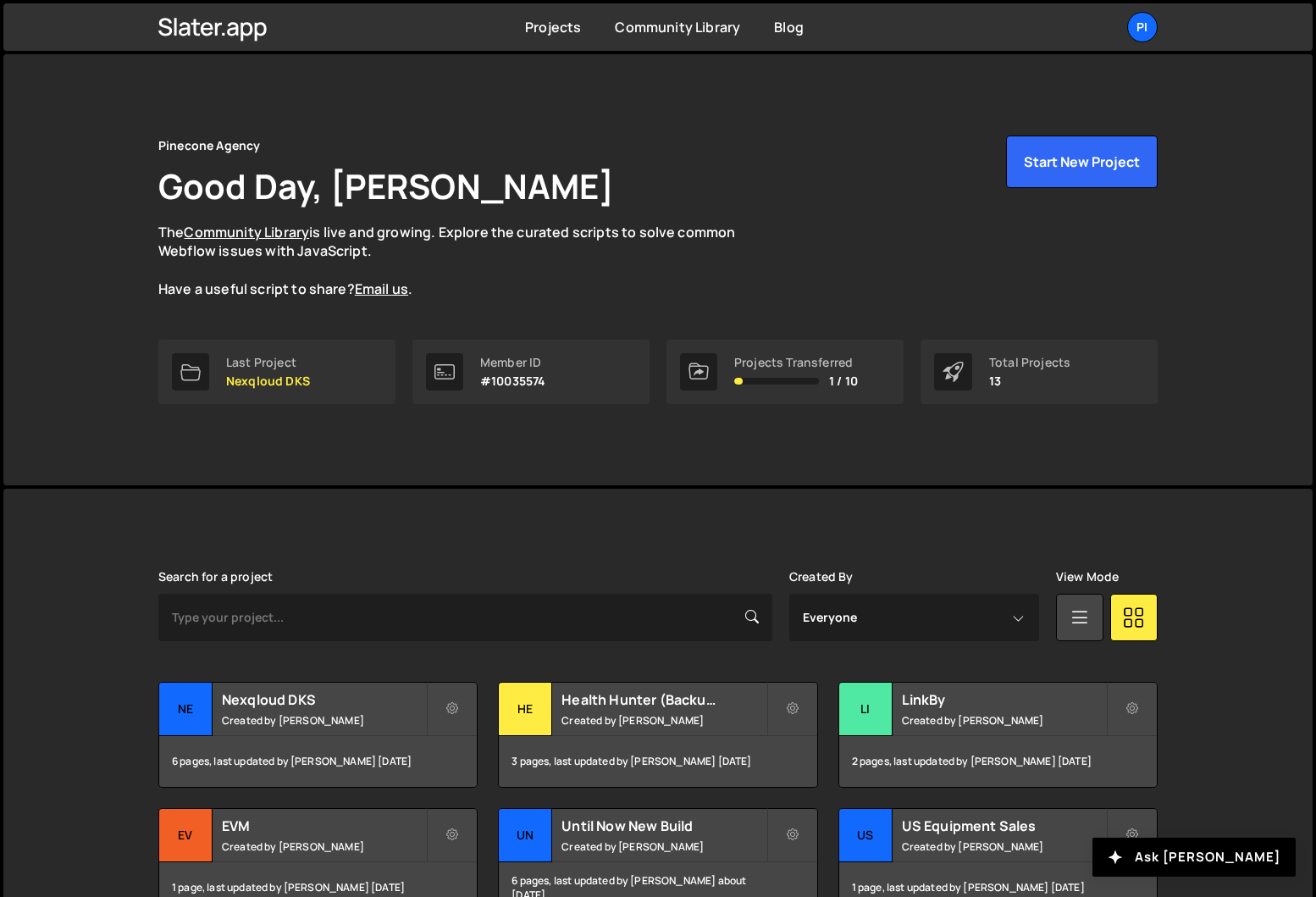
scroll to position [404, 0]
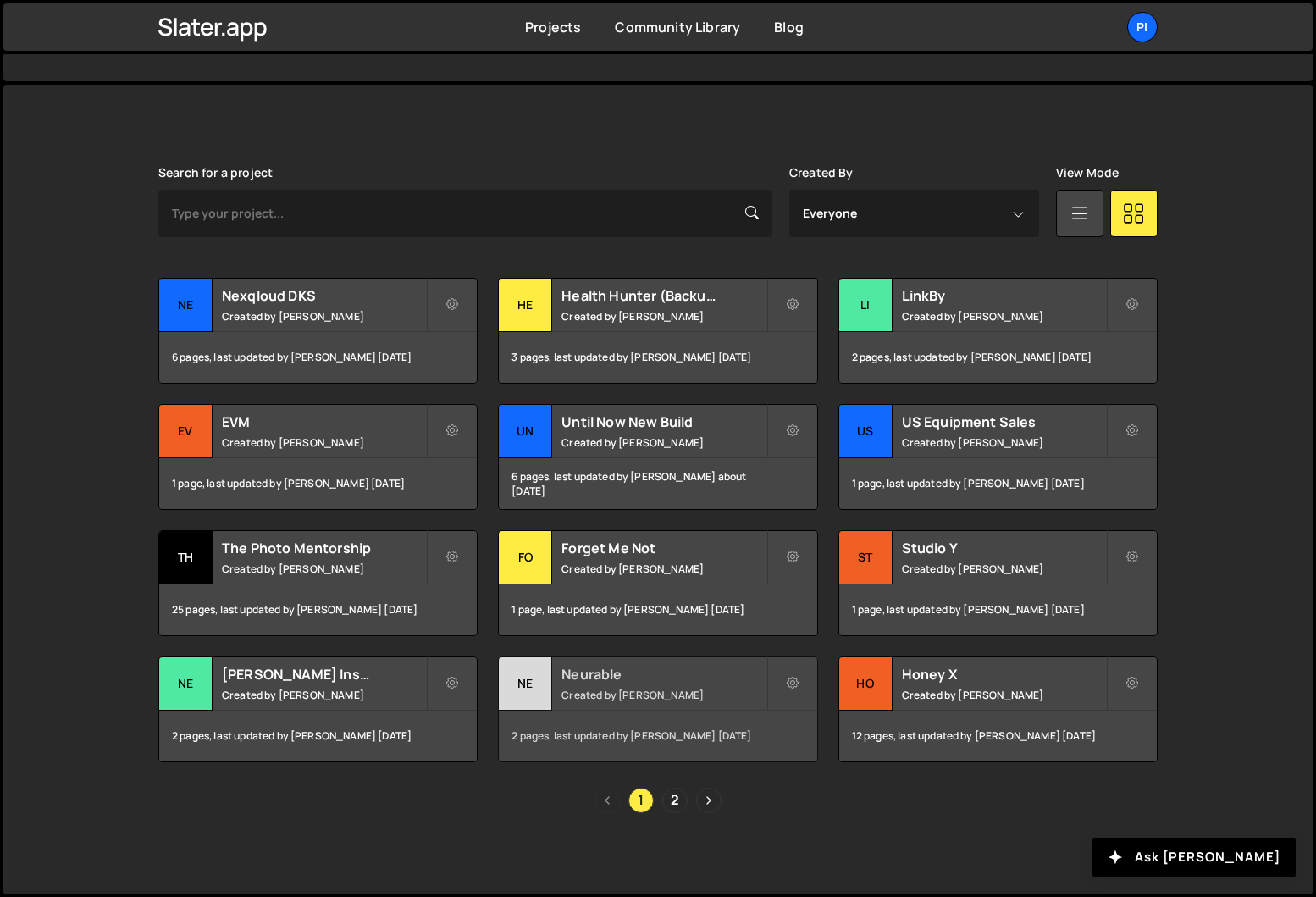
click at [598, 729] on div "2 pages, last updated by [PERSON_NAME] [DATE]" at bounding box center [658, 735] width 318 height 50
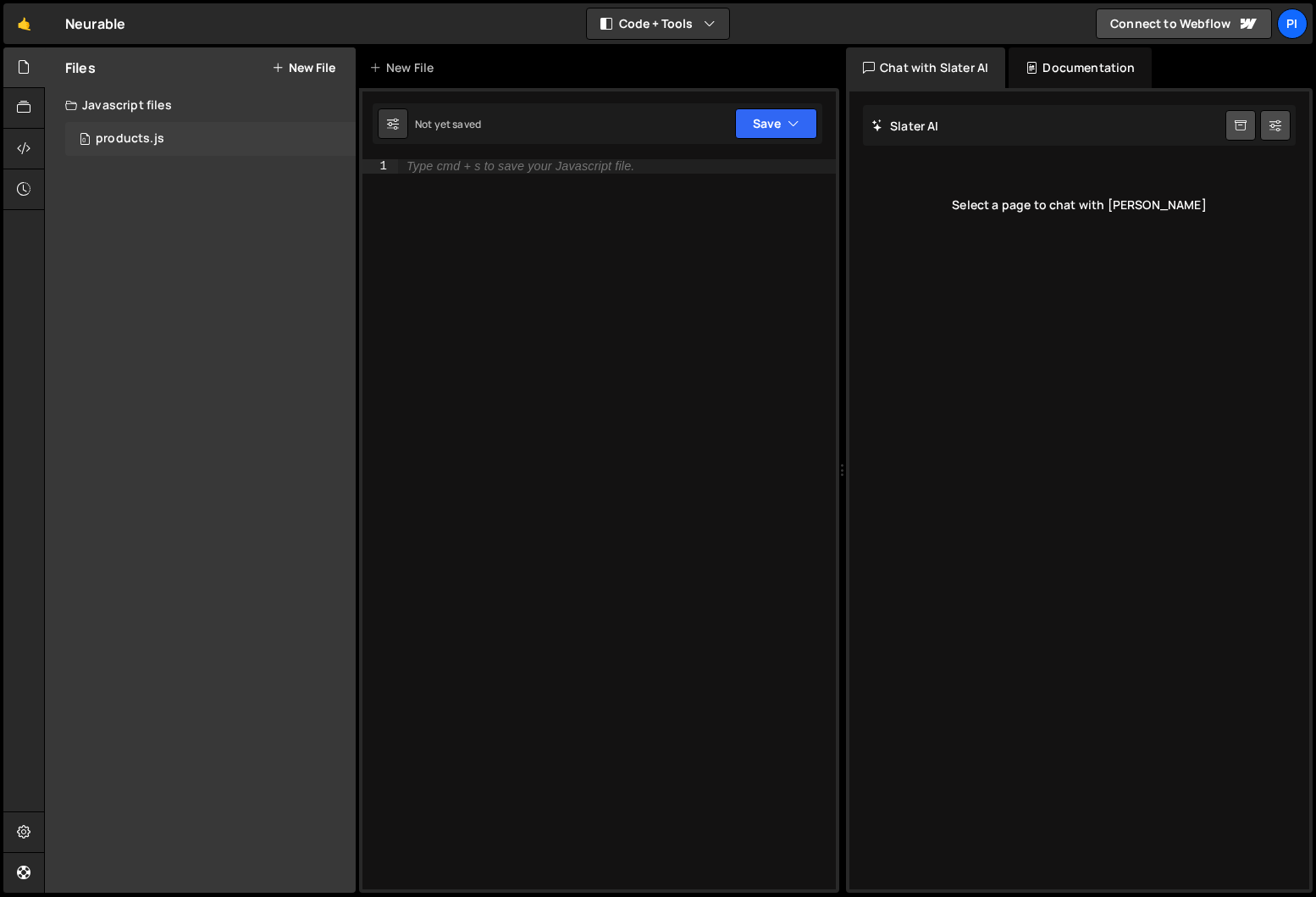
click at [121, 136] on div "products.js" at bounding box center [129, 139] width 69 height 16
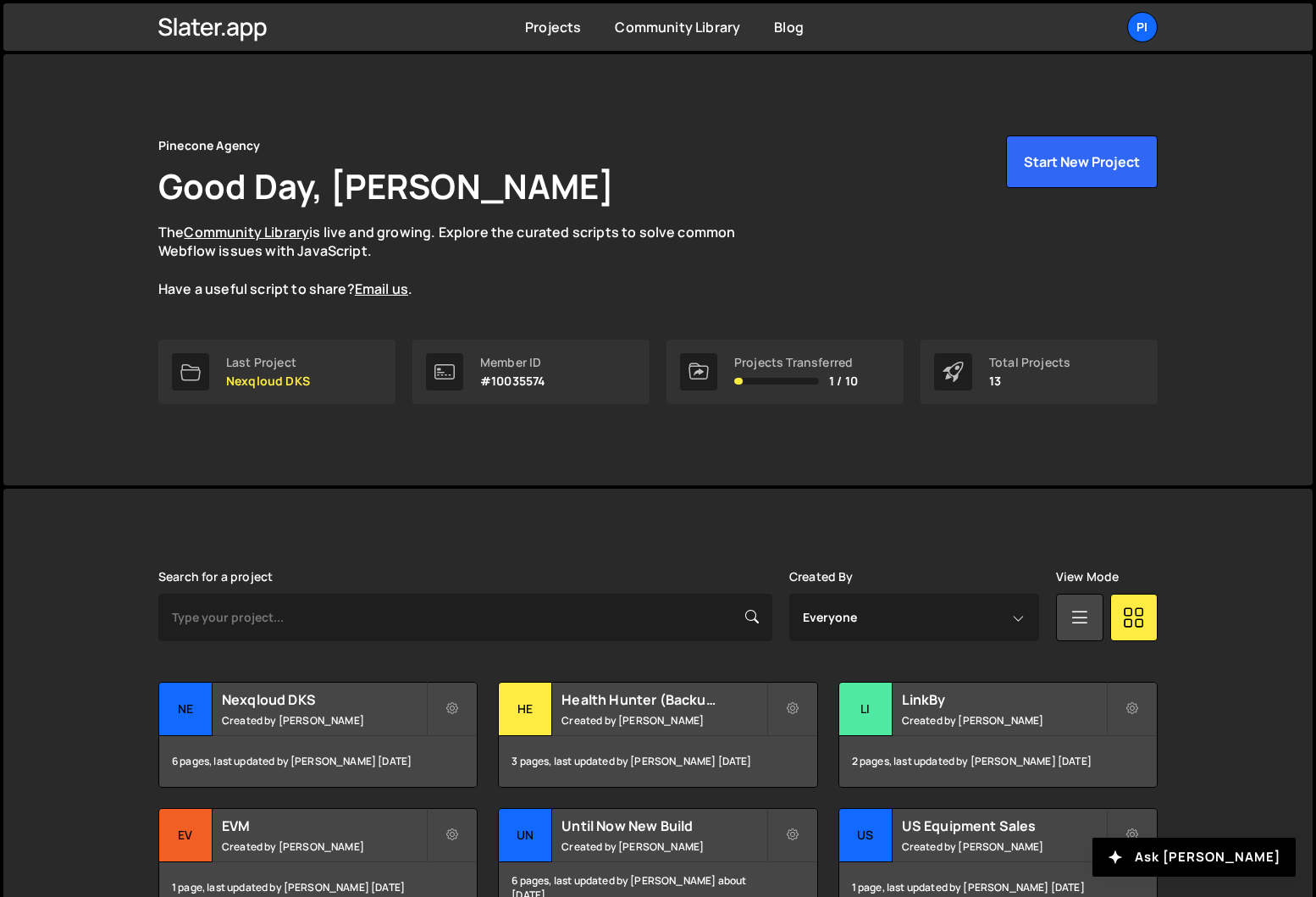
scroll to position [404, 0]
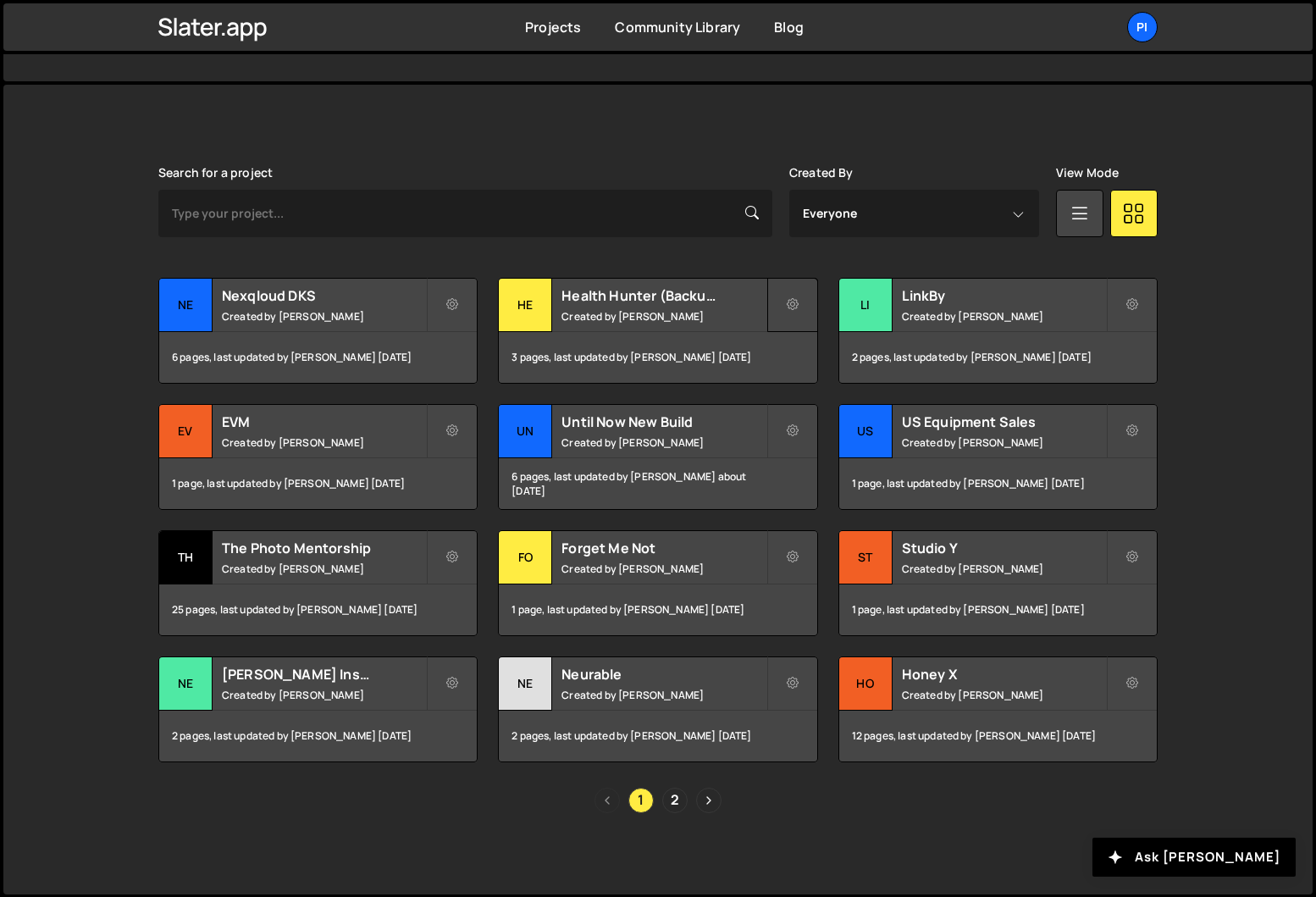
click at [792, 310] on icon at bounding box center [793, 305] width 12 height 17
click at [575, 153] on div "Slater is designed for desktop use. Please use a larger screen to access the fu…" at bounding box center [658, 489] width 1050 height 810
click at [1031, 584] on div "1 page, last updated by [PERSON_NAME] [DATE]" at bounding box center [998, 609] width 318 height 50
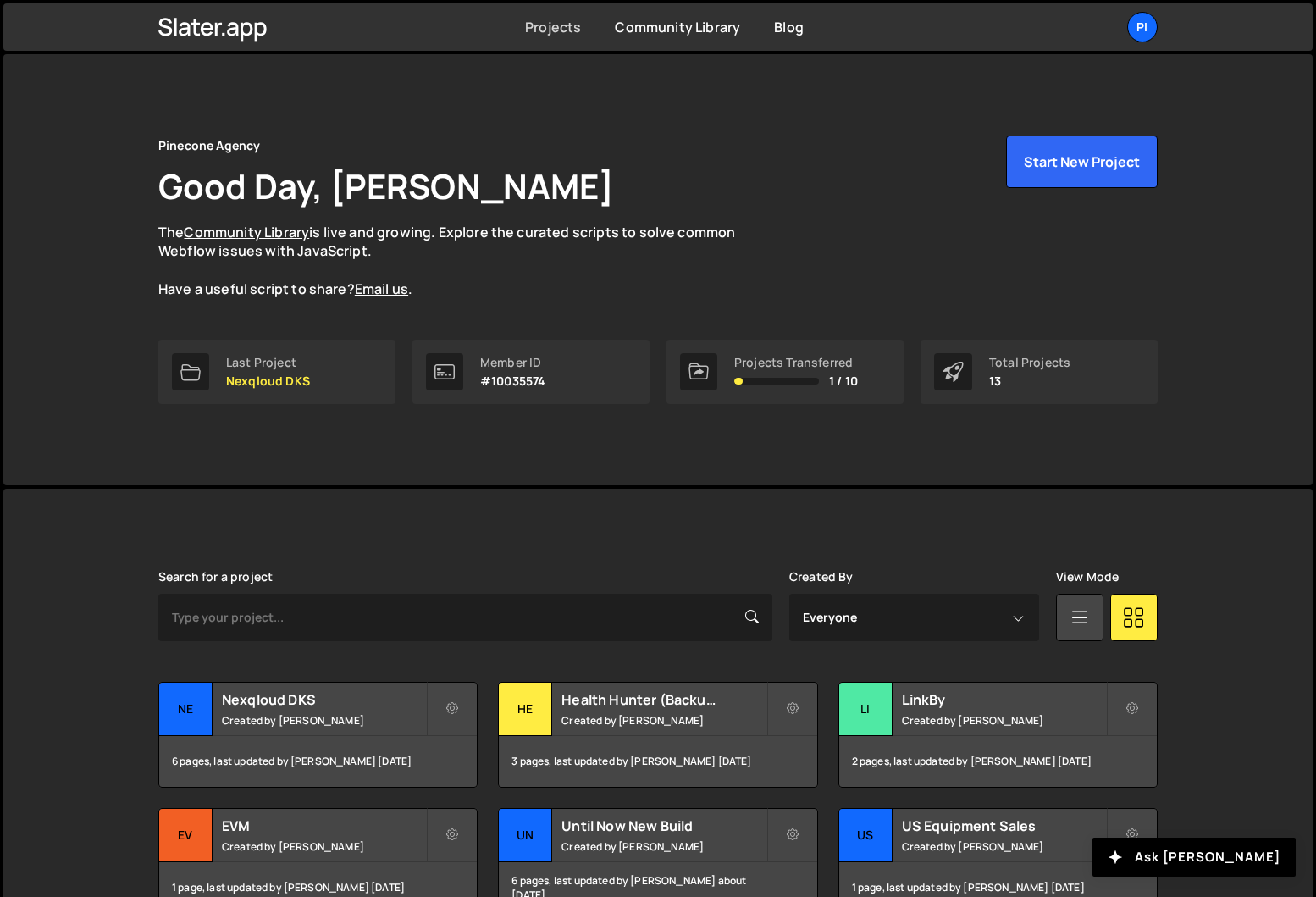
click at [546, 26] on link "Projects" at bounding box center [553, 27] width 56 height 18
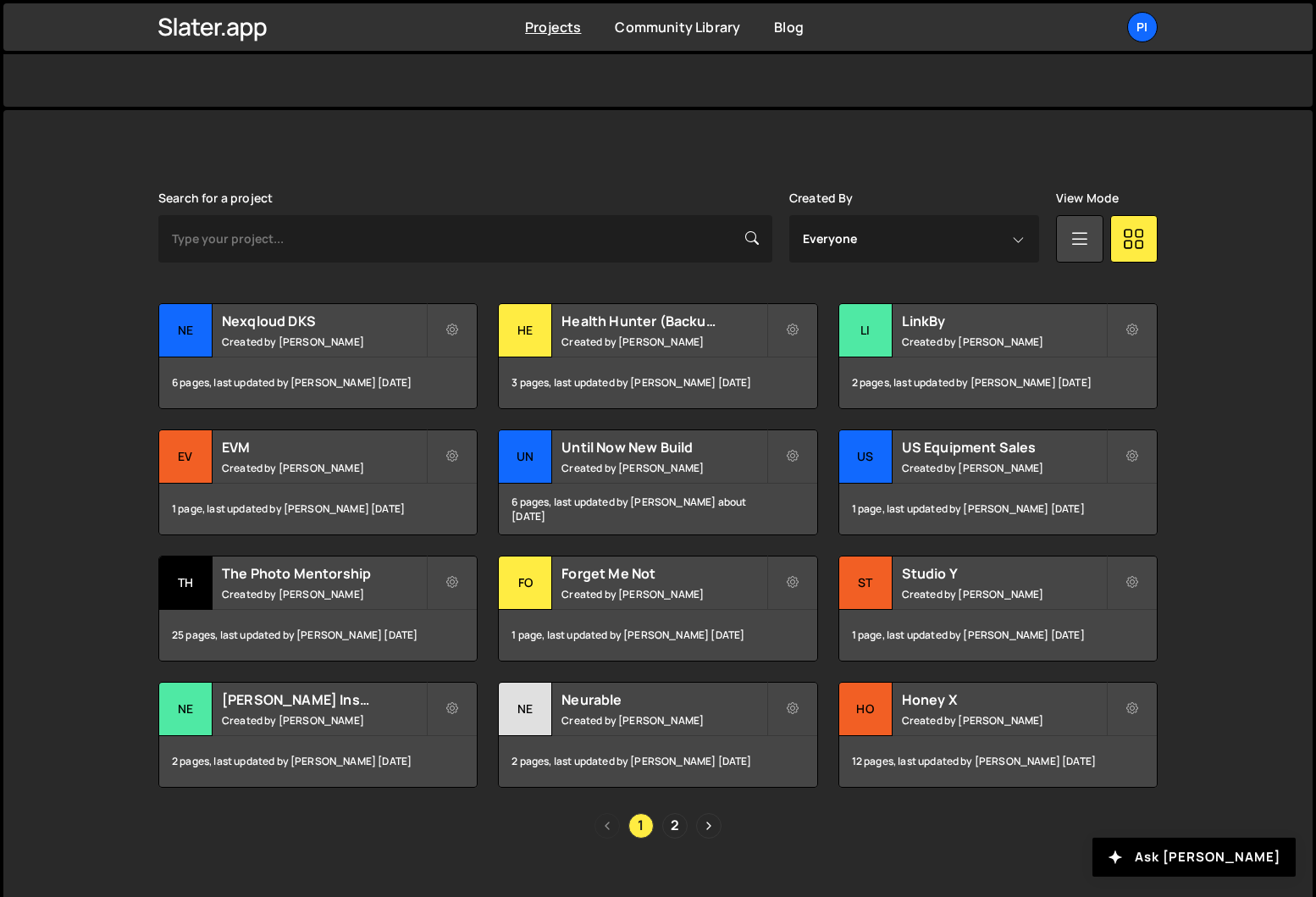
scroll to position [404, 0]
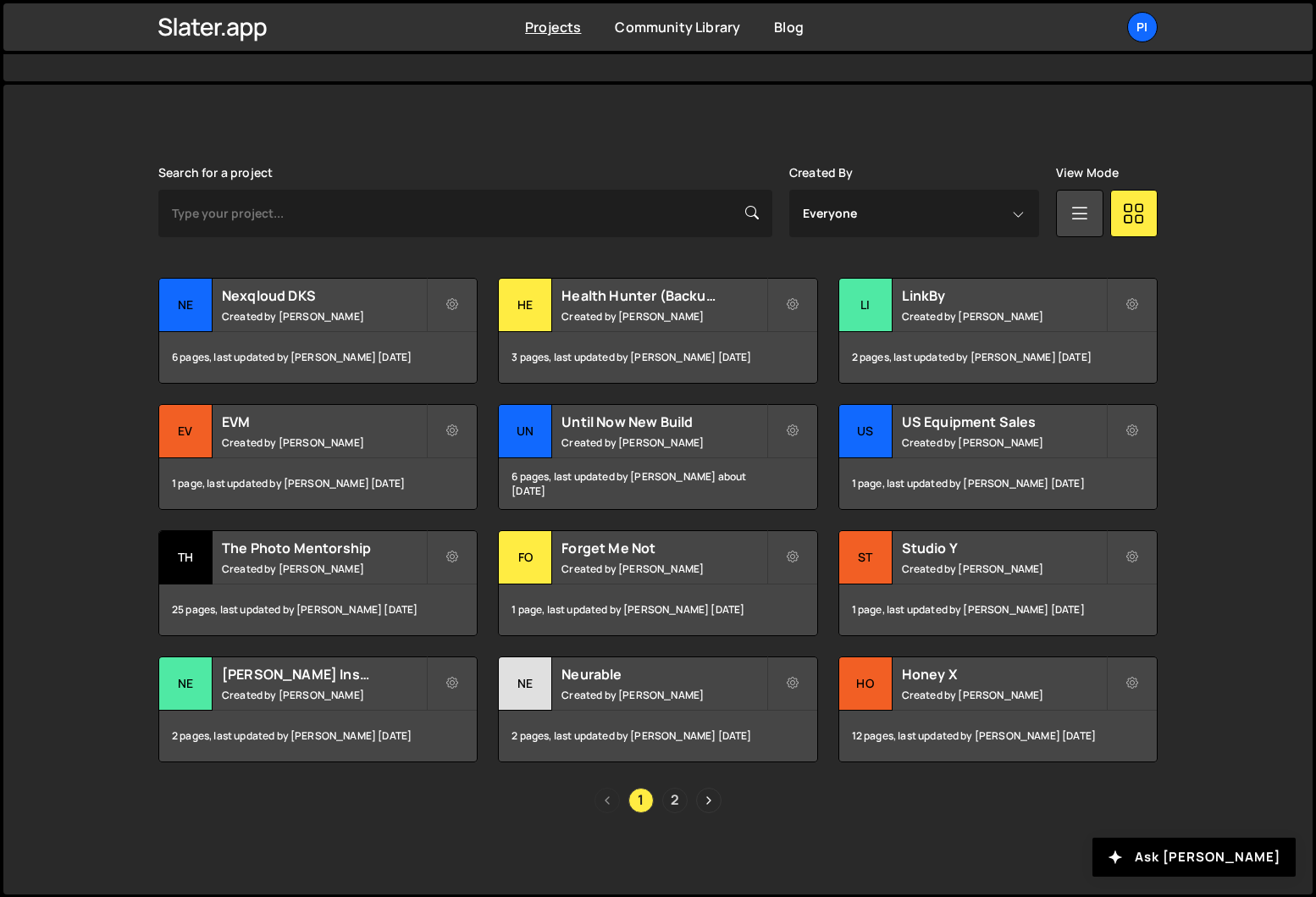
click at [666, 800] on link "2" at bounding box center [675, 801] width 26 height 26
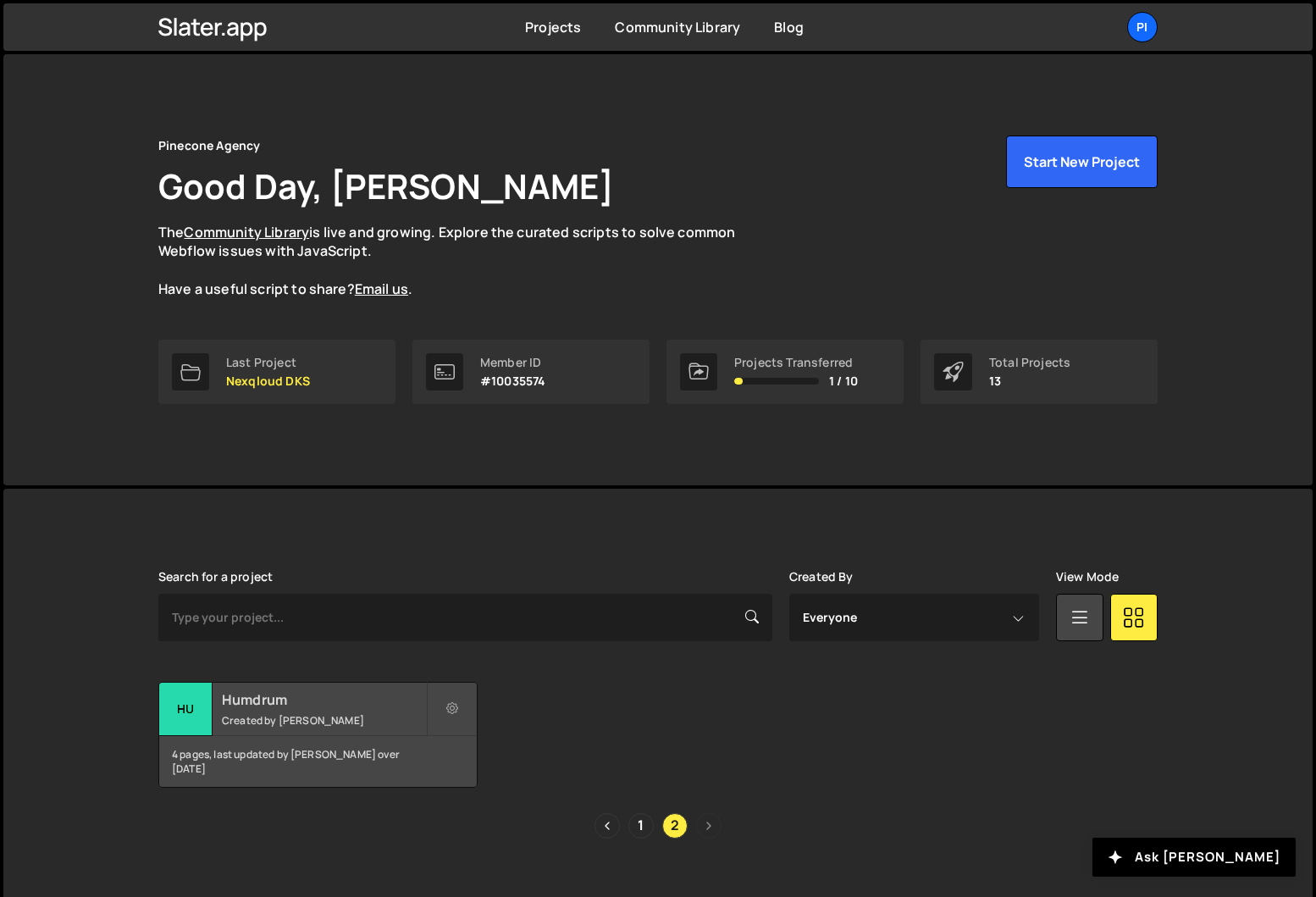
click at [235, 758] on div "4 pages, last updated by Richard Burles over 1 year ago" at bounding box center [318, 760] width 318 height 50
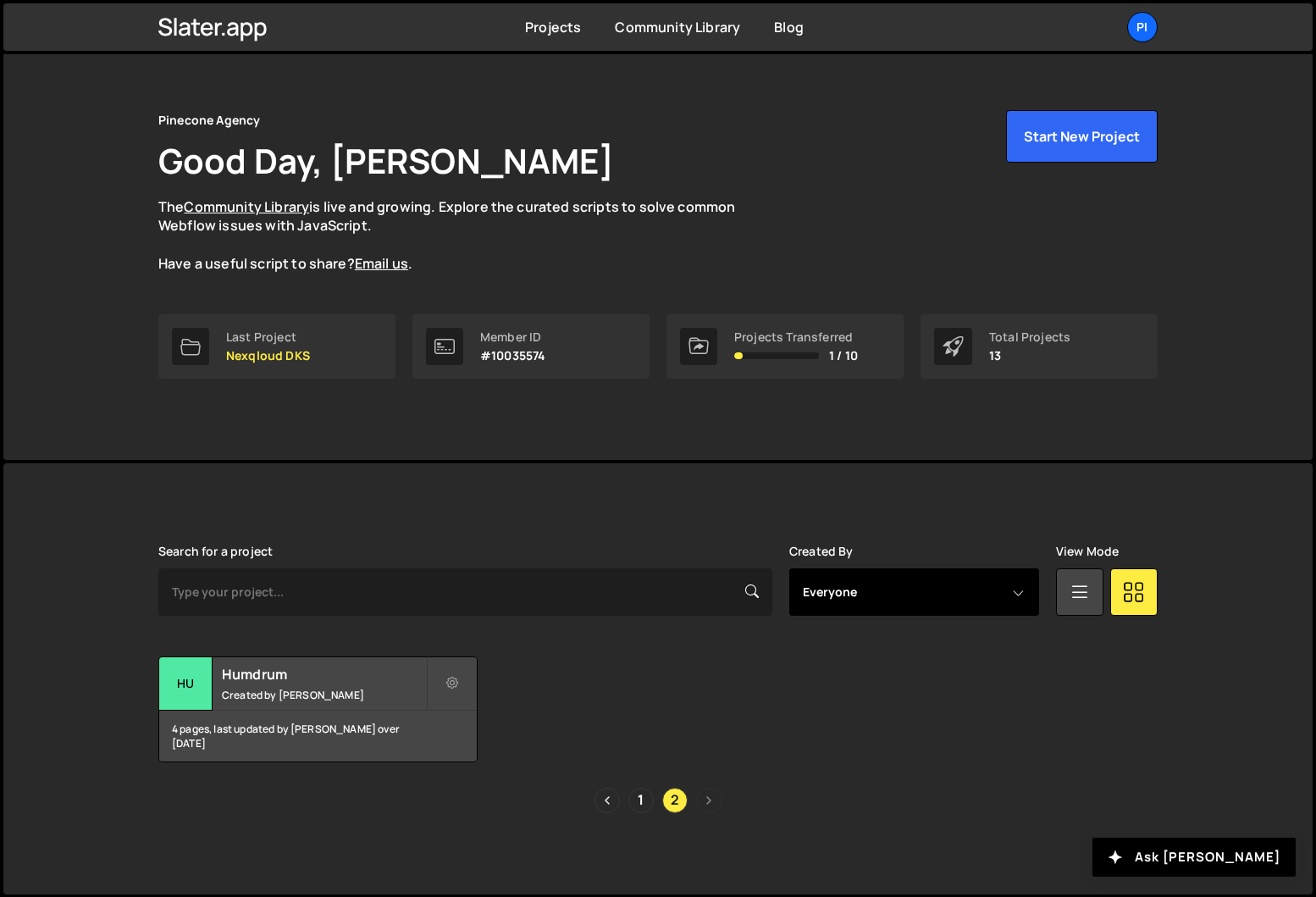
click at [894, 579] on select "Everyone dicky@pinecone.agency faiz@pinecone.agency Richard Burles" at bounding box center [914, 592] width 250 height 48
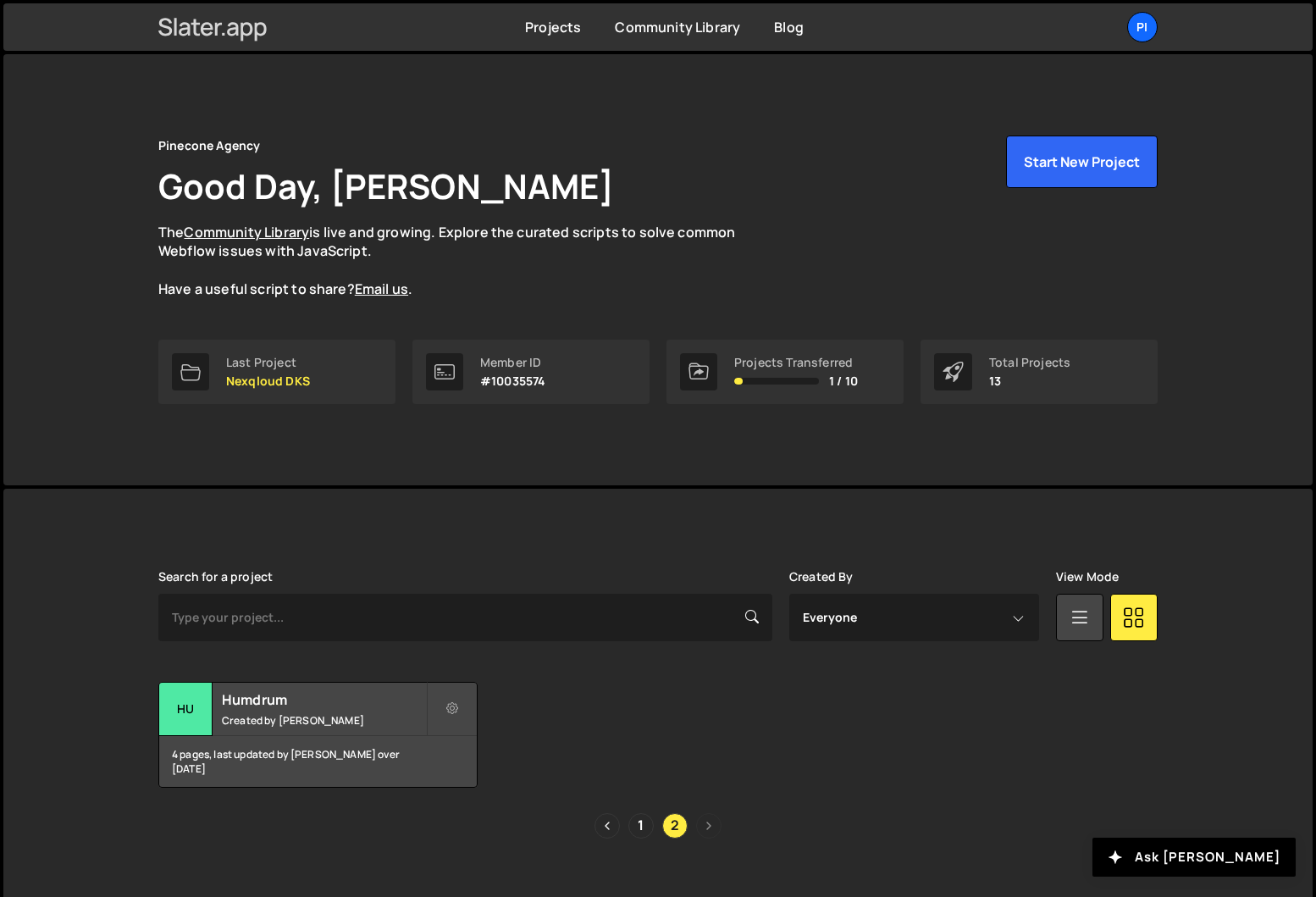
click at [224, 33] on icon at bounding box center [212, 27] width 109 height 28
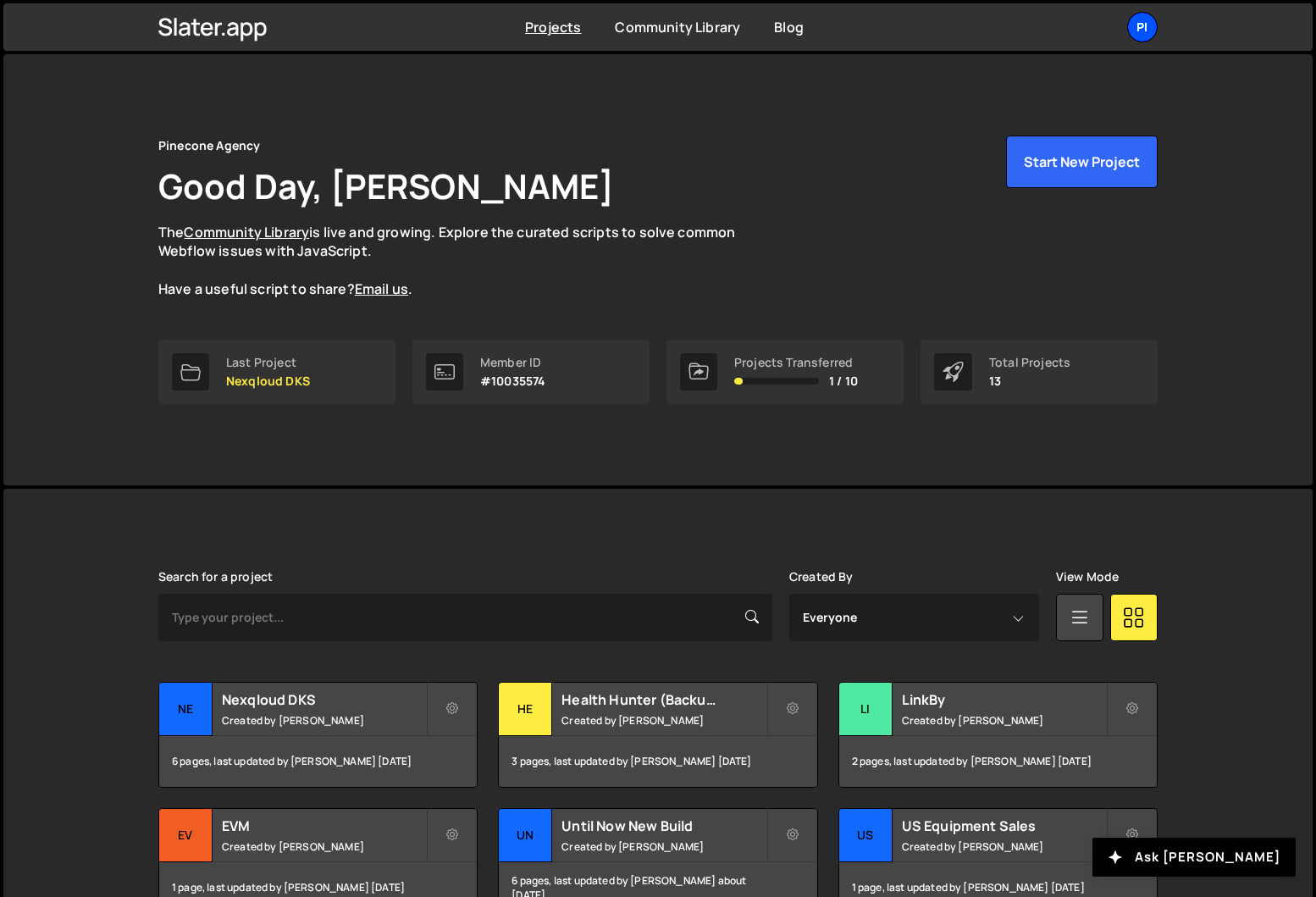
click at [1143, 31] on div "Pi" at bounding box center [1142, 27] width 30 height 30
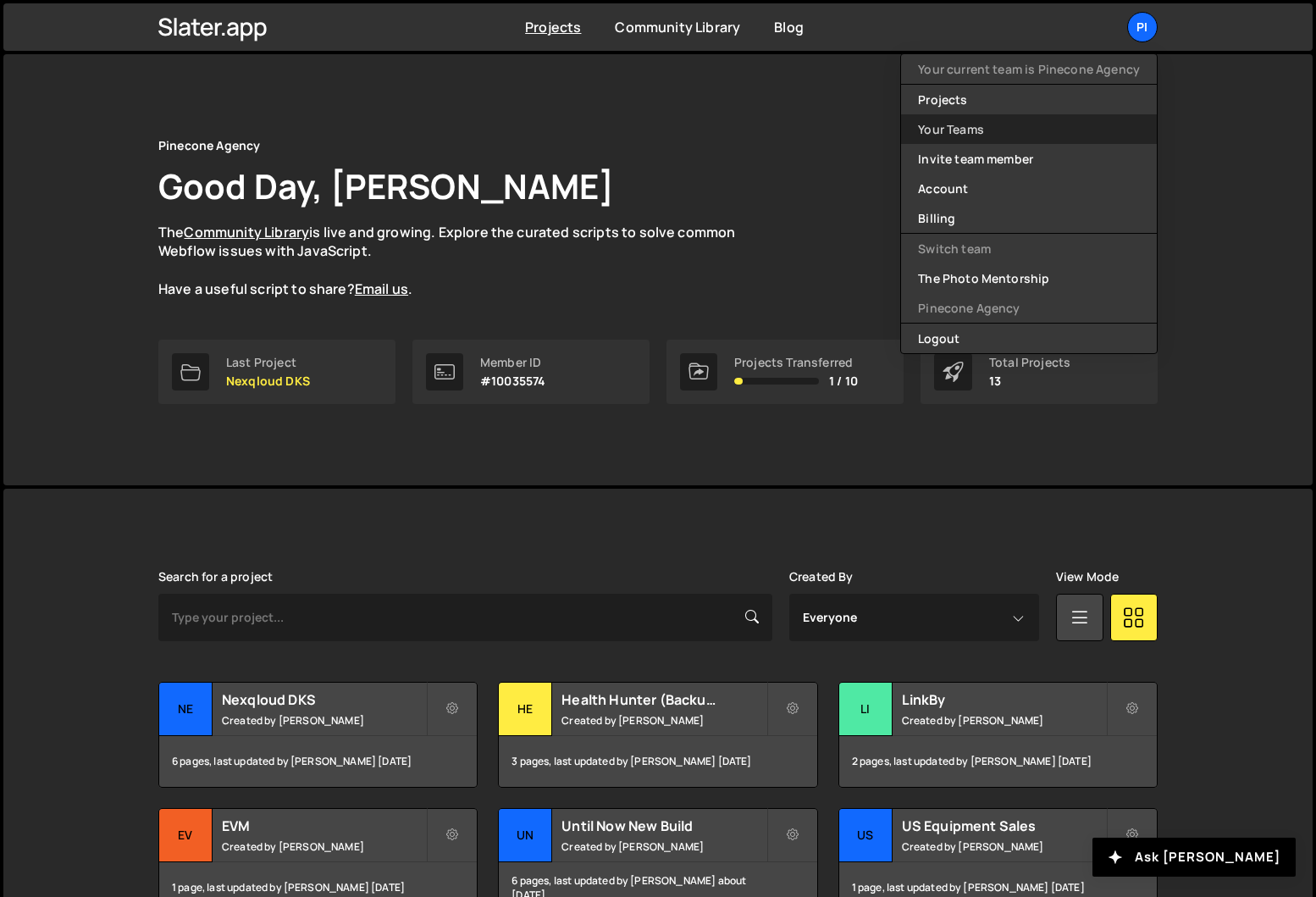
click at [930, 142] on link "Your Teams" at bounding box center [1029, 129] width 255 height 29
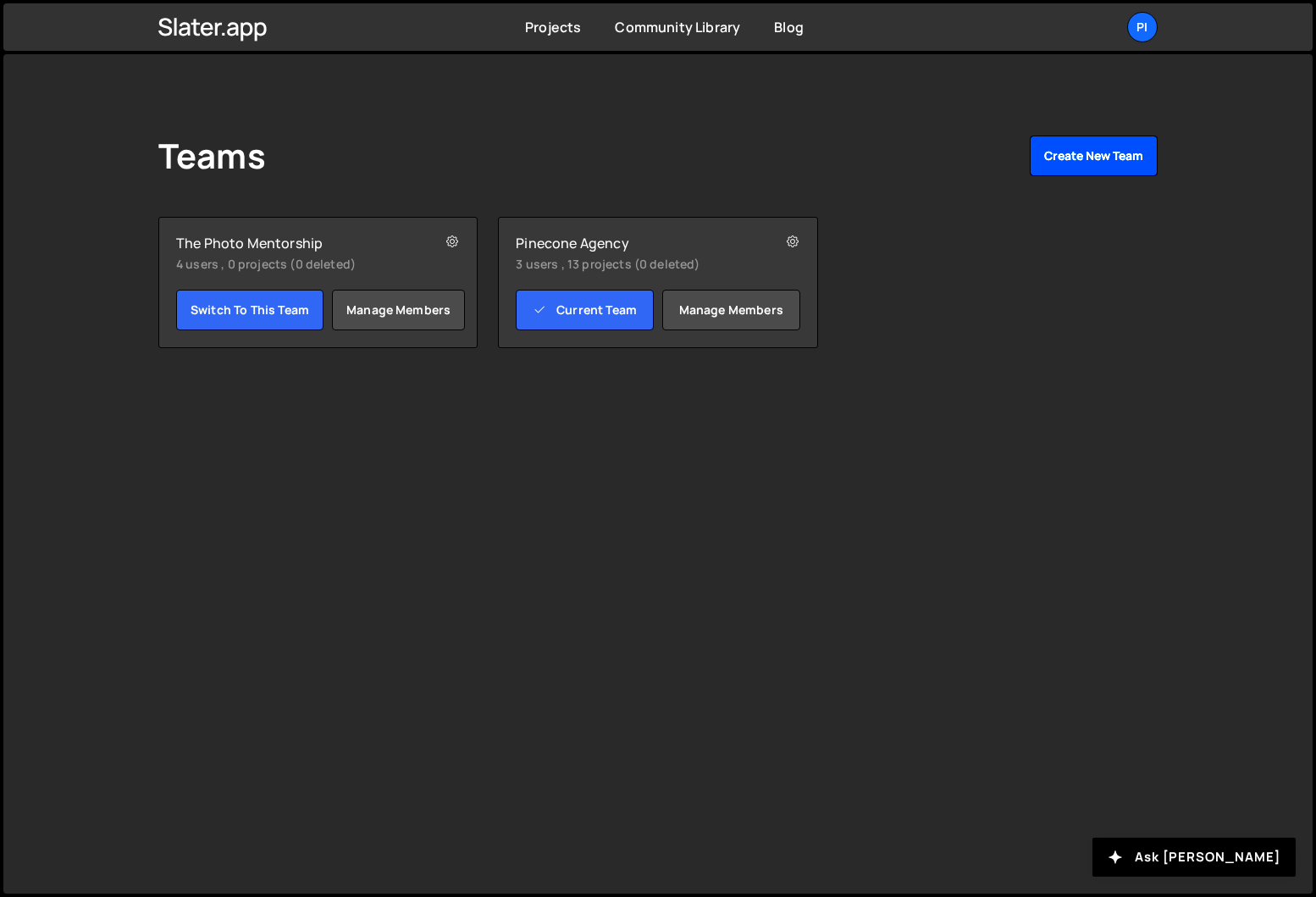
click at [1104, 158] on button "Create New Team" at bounding box center [1093, 156] width 128 height 40
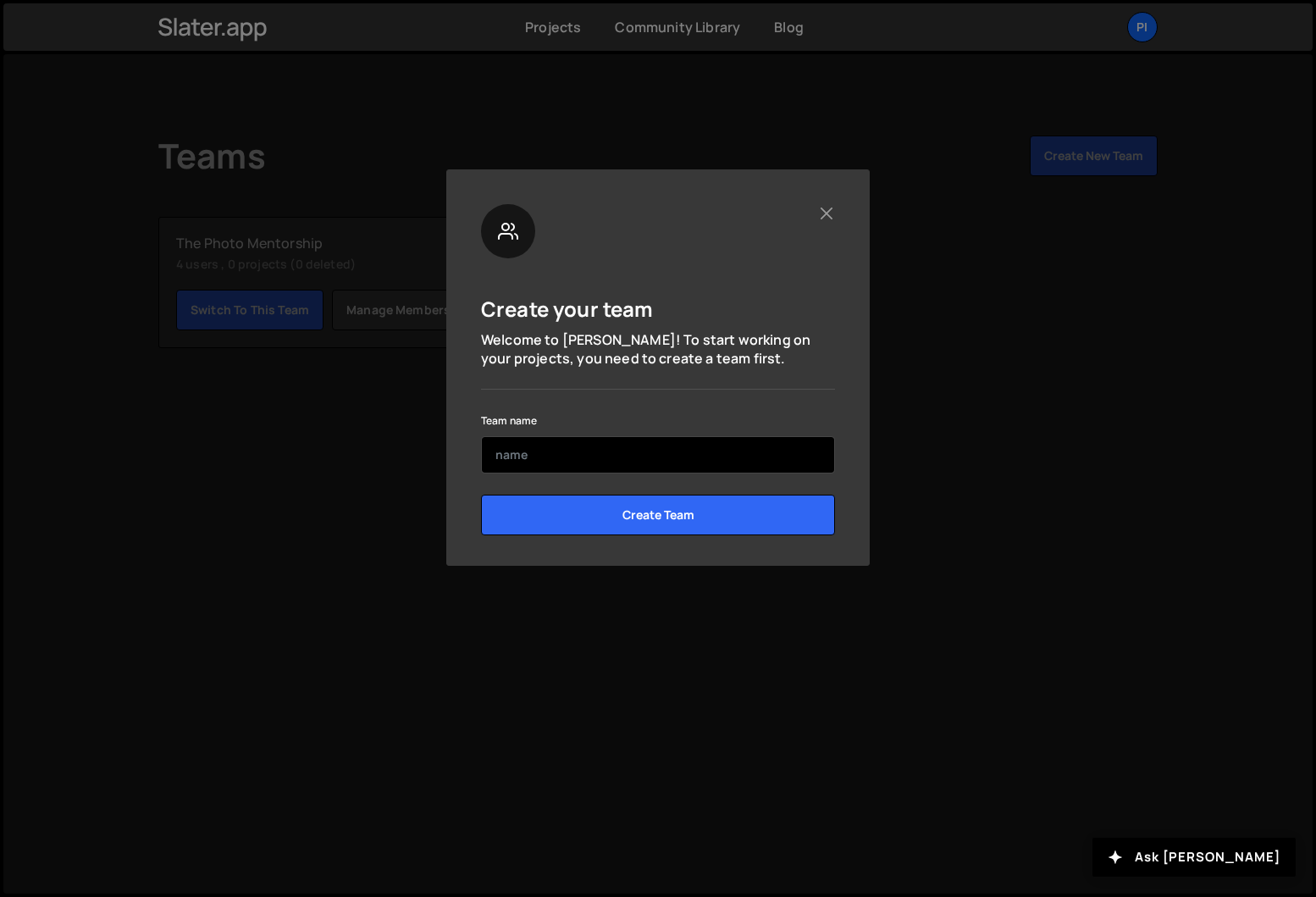
click at [686, 467] on input "text" at bounding box center [658, 454] width 354 height 38
type input "Pinecone Agency (Not Live - Backups)"
click at [705, 404] on div "Create your team Welcome to Slater! To start working on your projects, you need…" at bounding box center [658, 376] width 354 height 343
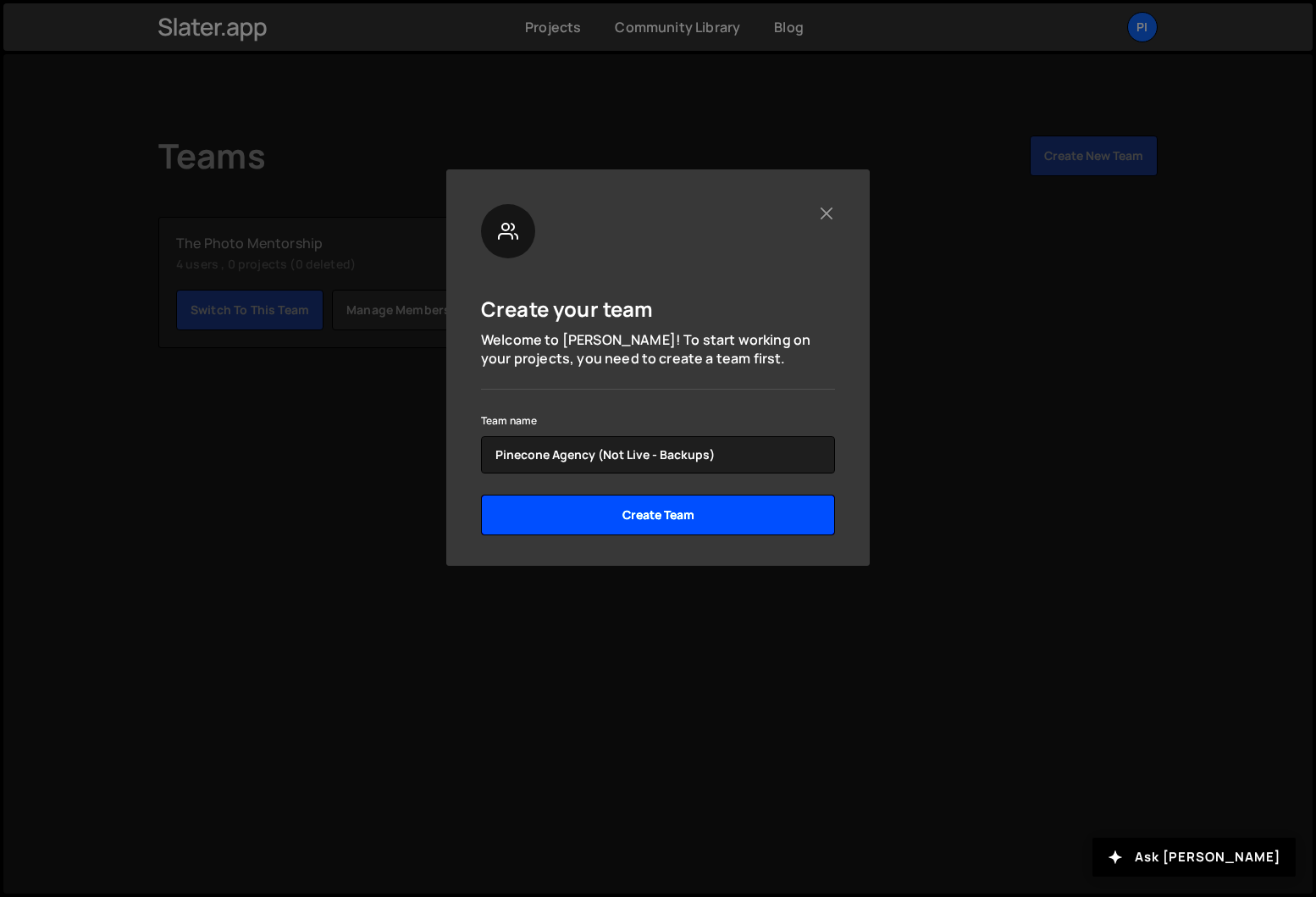
click at [699, 522] on input "Create Team" at bounding box center [658, 515] width 354 height 40
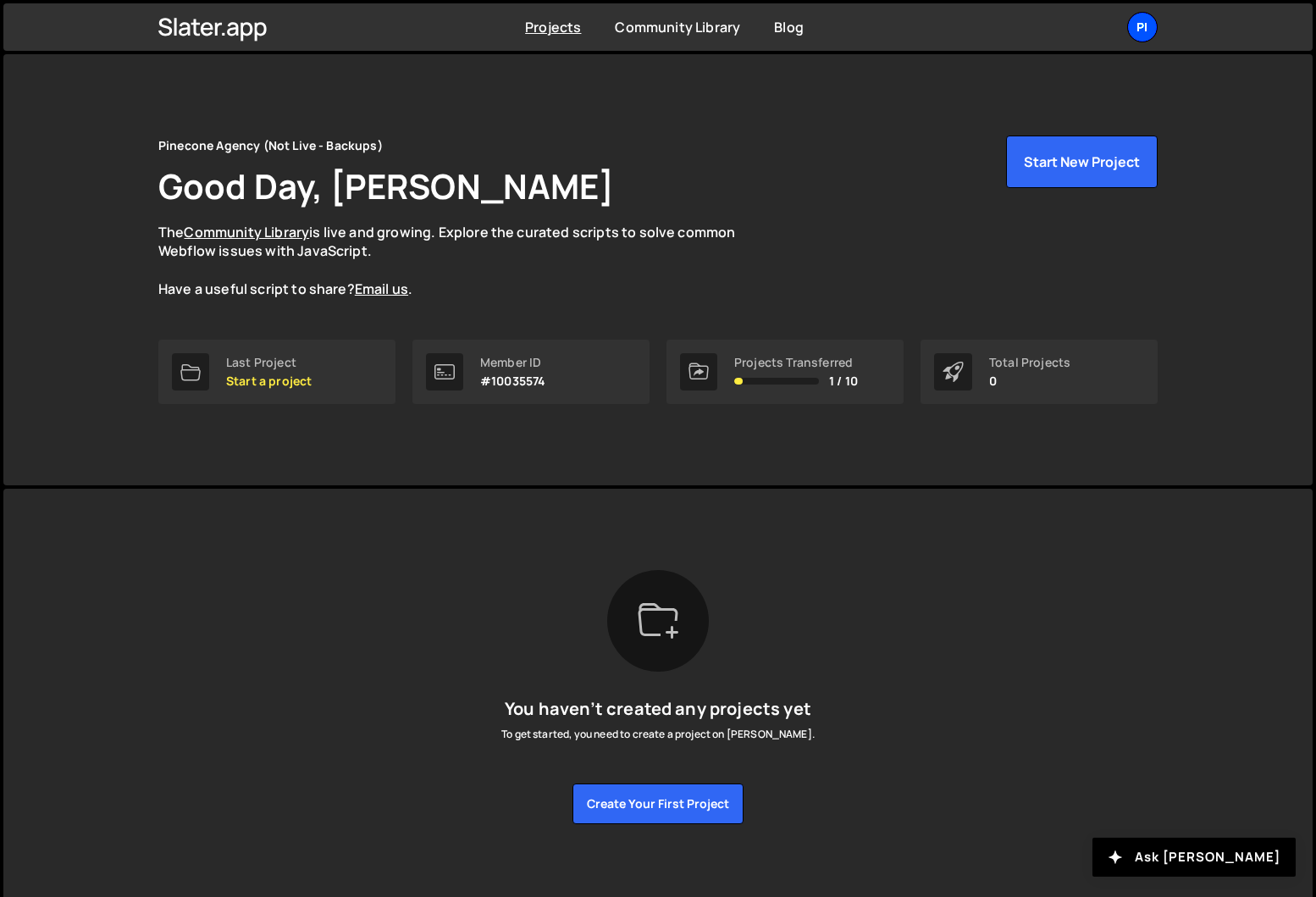
click at [1135, 38] on div "Pi" at bounding box center [1142, 27] width 30 height 30
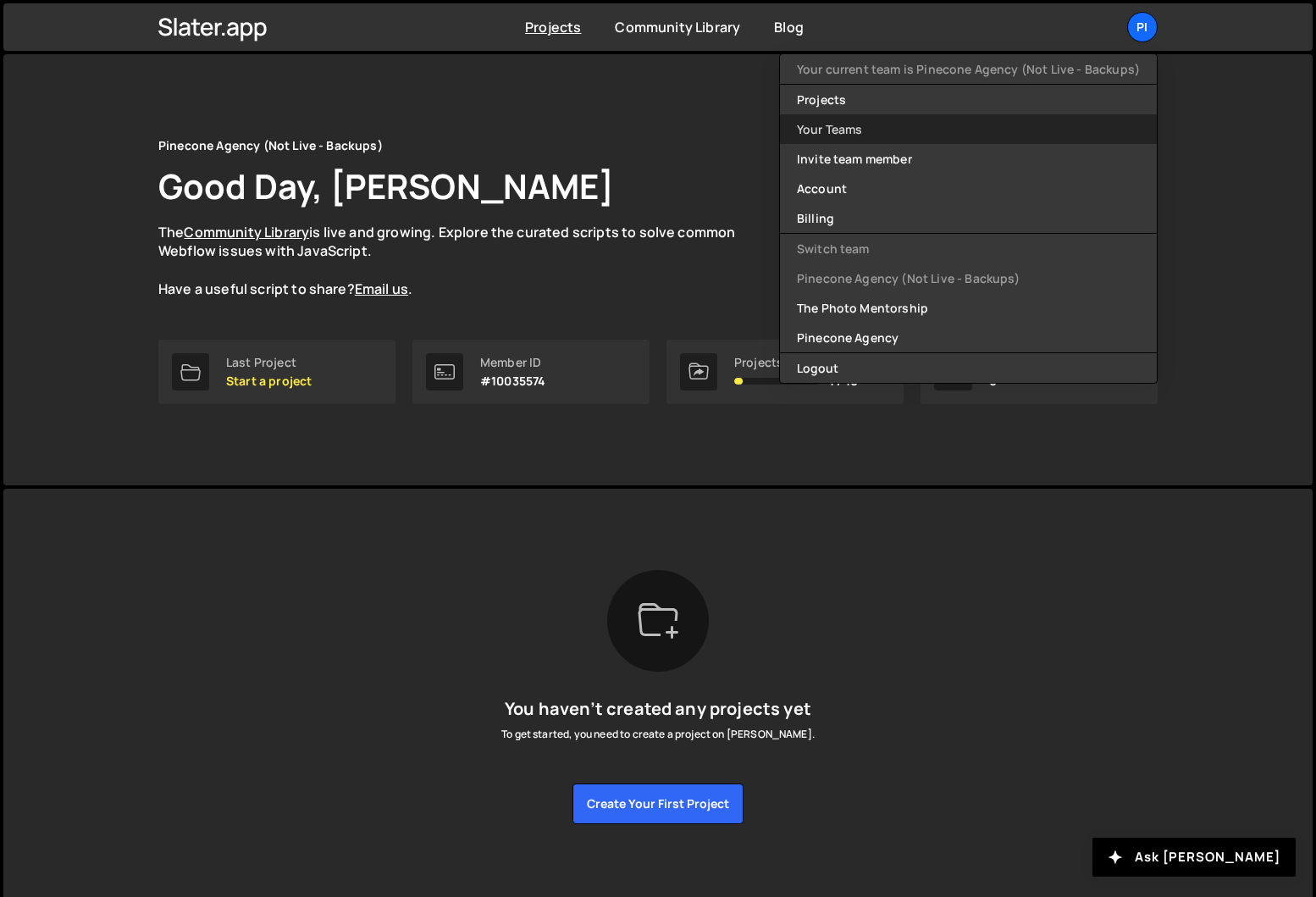
click at [875, 129] on link "Your Teams" at bounding box center [968, 129] width 377 height 29
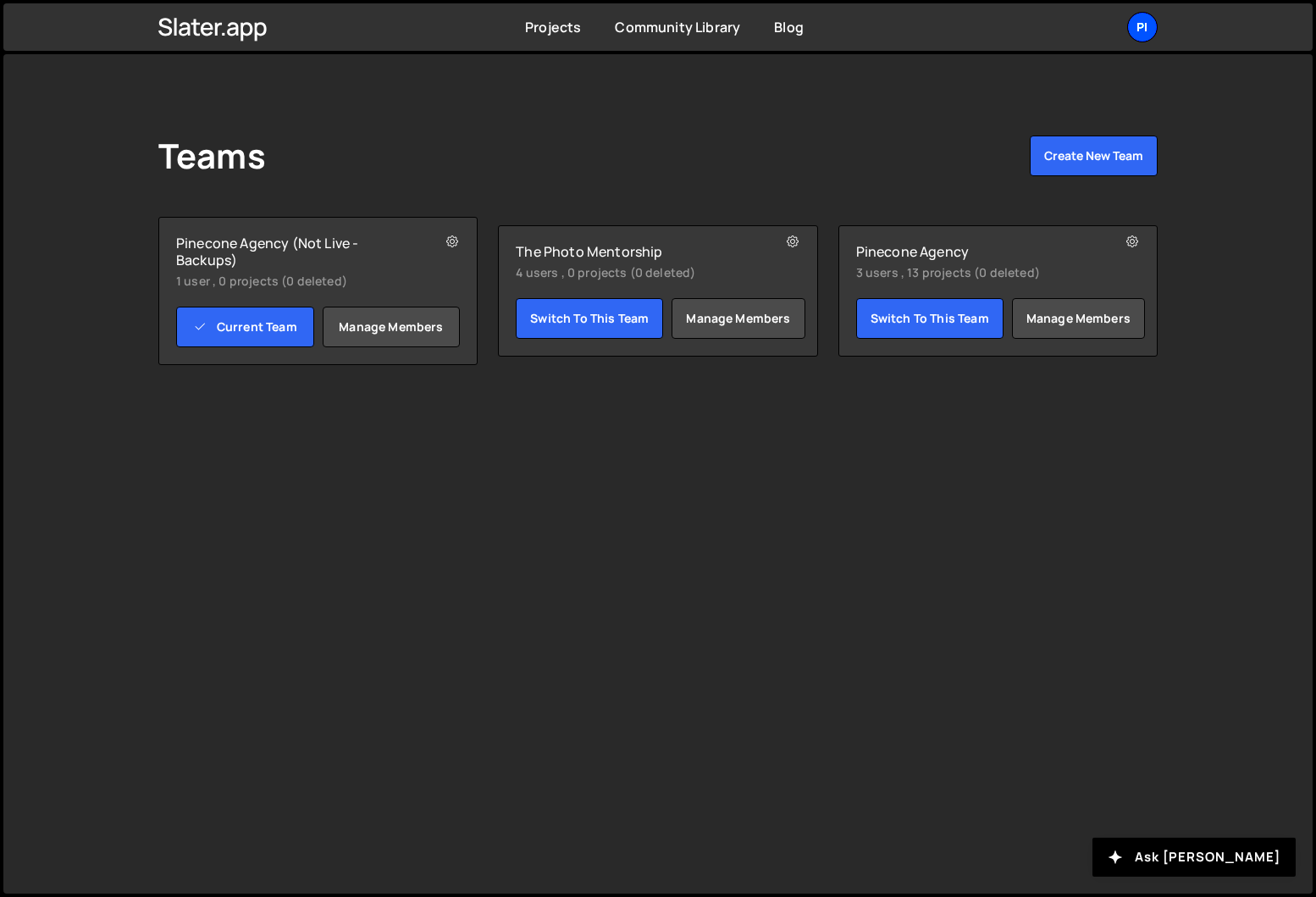
click at [1154, 27] on div "Pi" at bounding box center [1142, 27] width 30 height 30
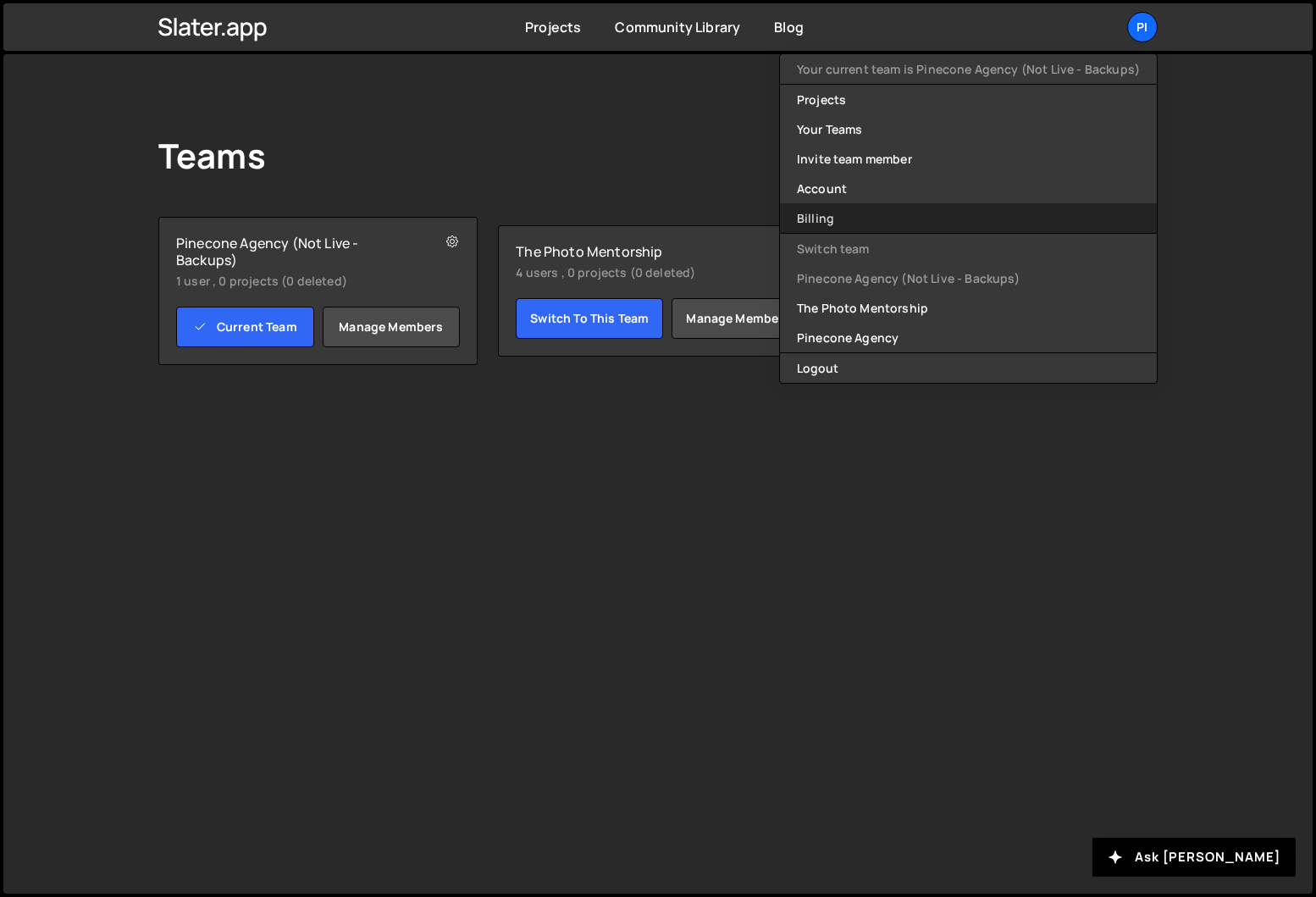
click at [891, 214] on link "Billing" at bounding box center [968, 218] width 377 height 29
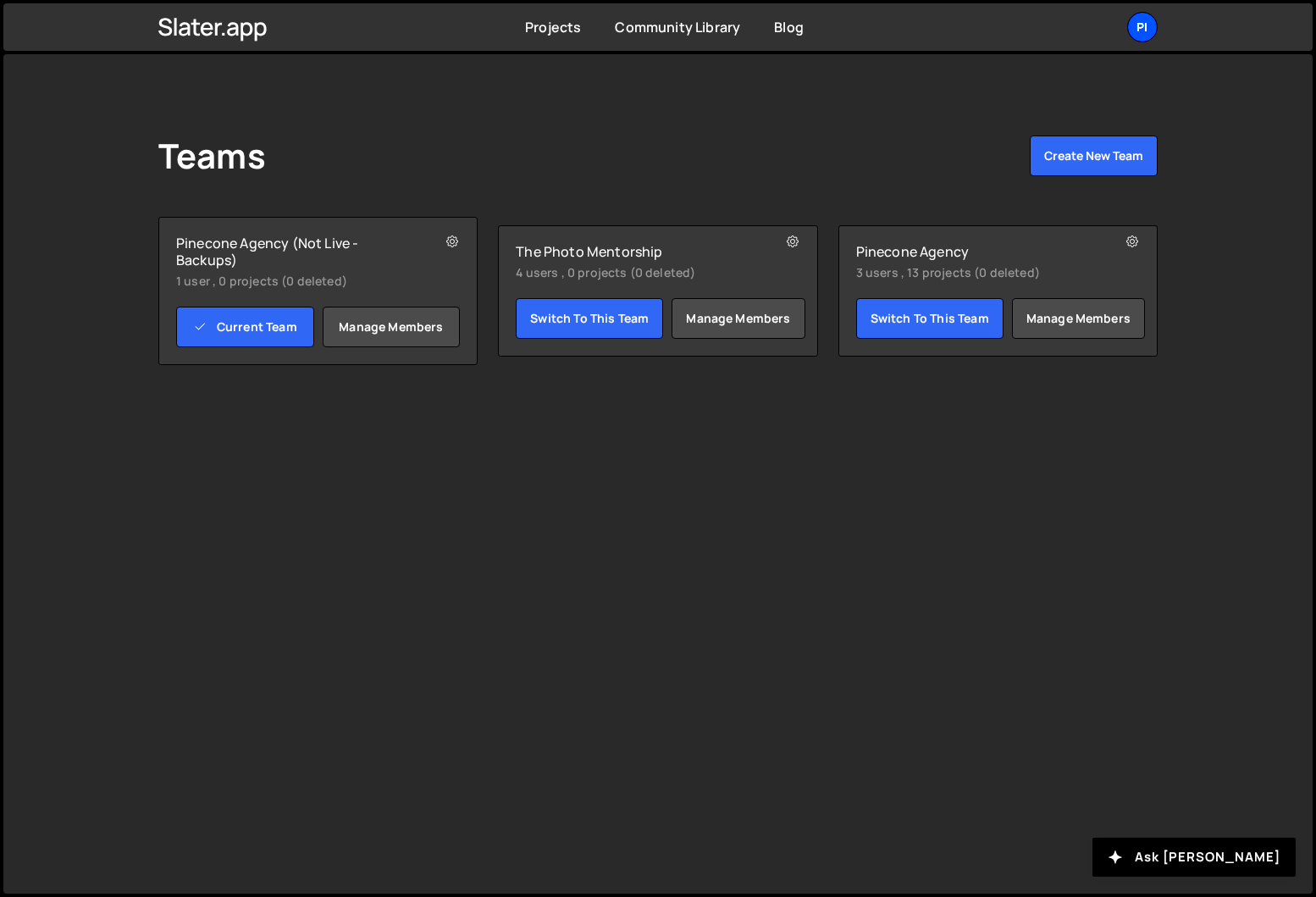
click at [1156, 28] on div "Pi" at bounding box center [1142, 27] width 30 height 30
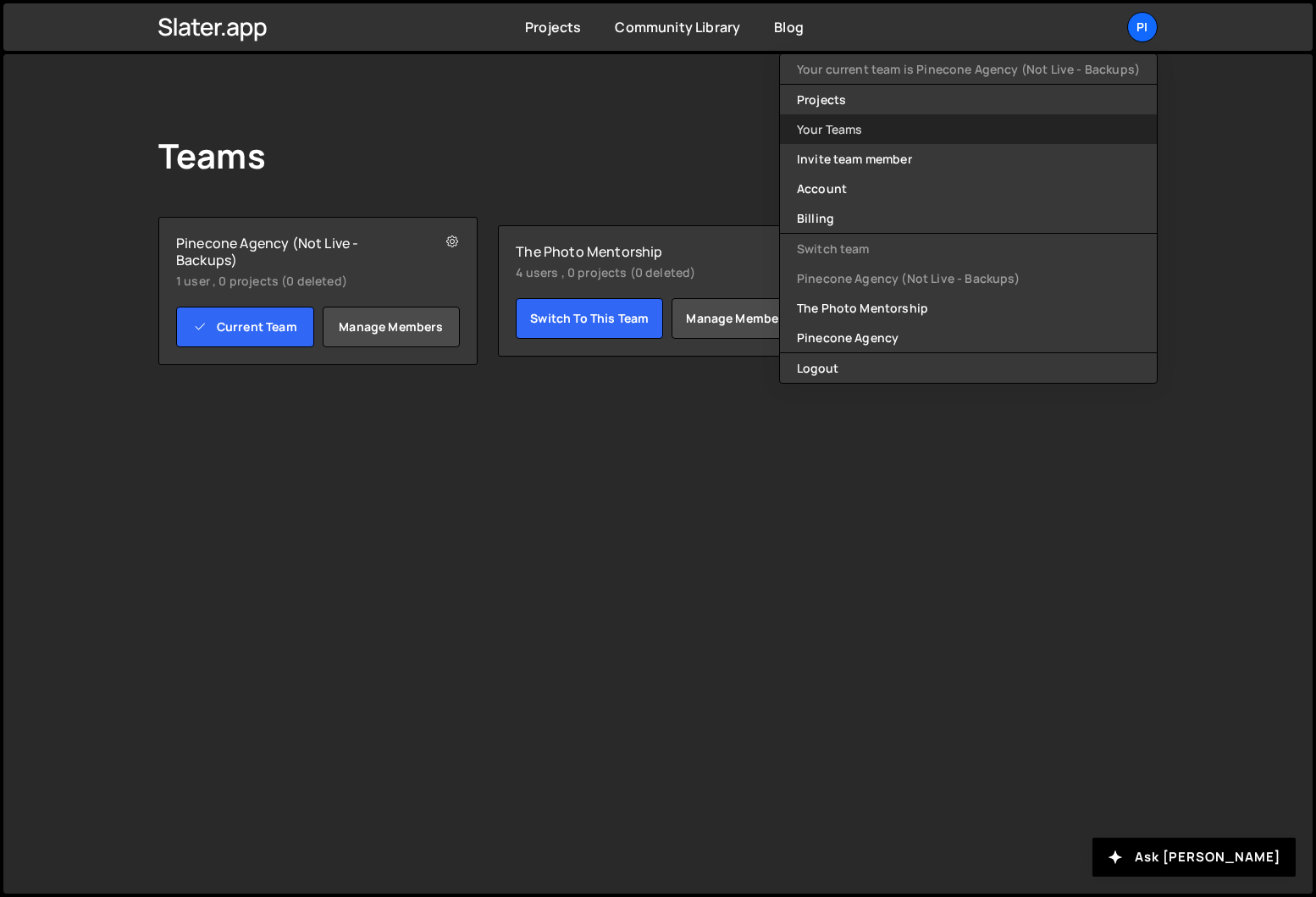
click at [879, 134] on link "Your Teams" at bounding box center [968, 129] width 377 height 29
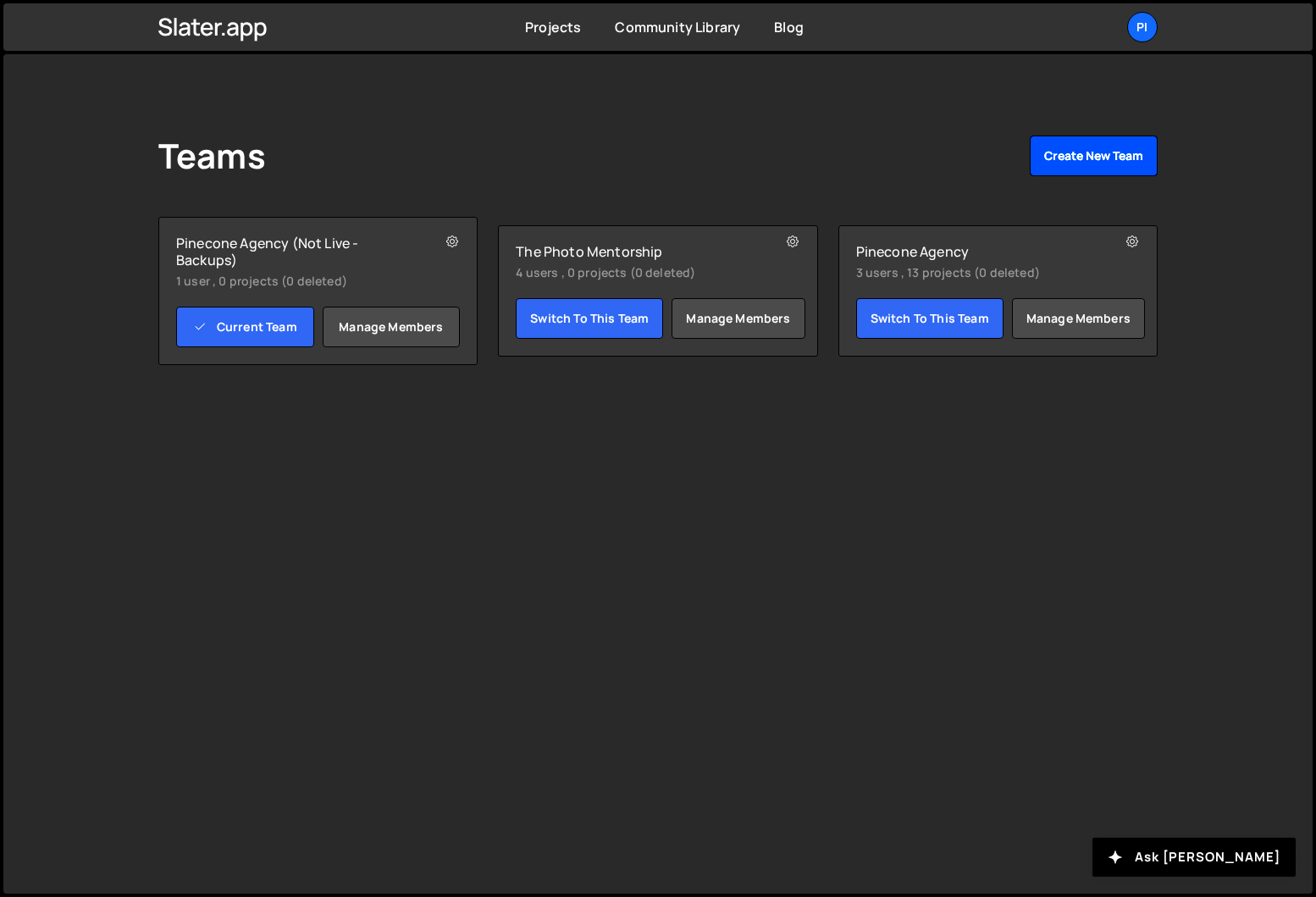
click at [1085, 151] on button "Create New Team" at bounding box center [1093, 156] width 128 height 40
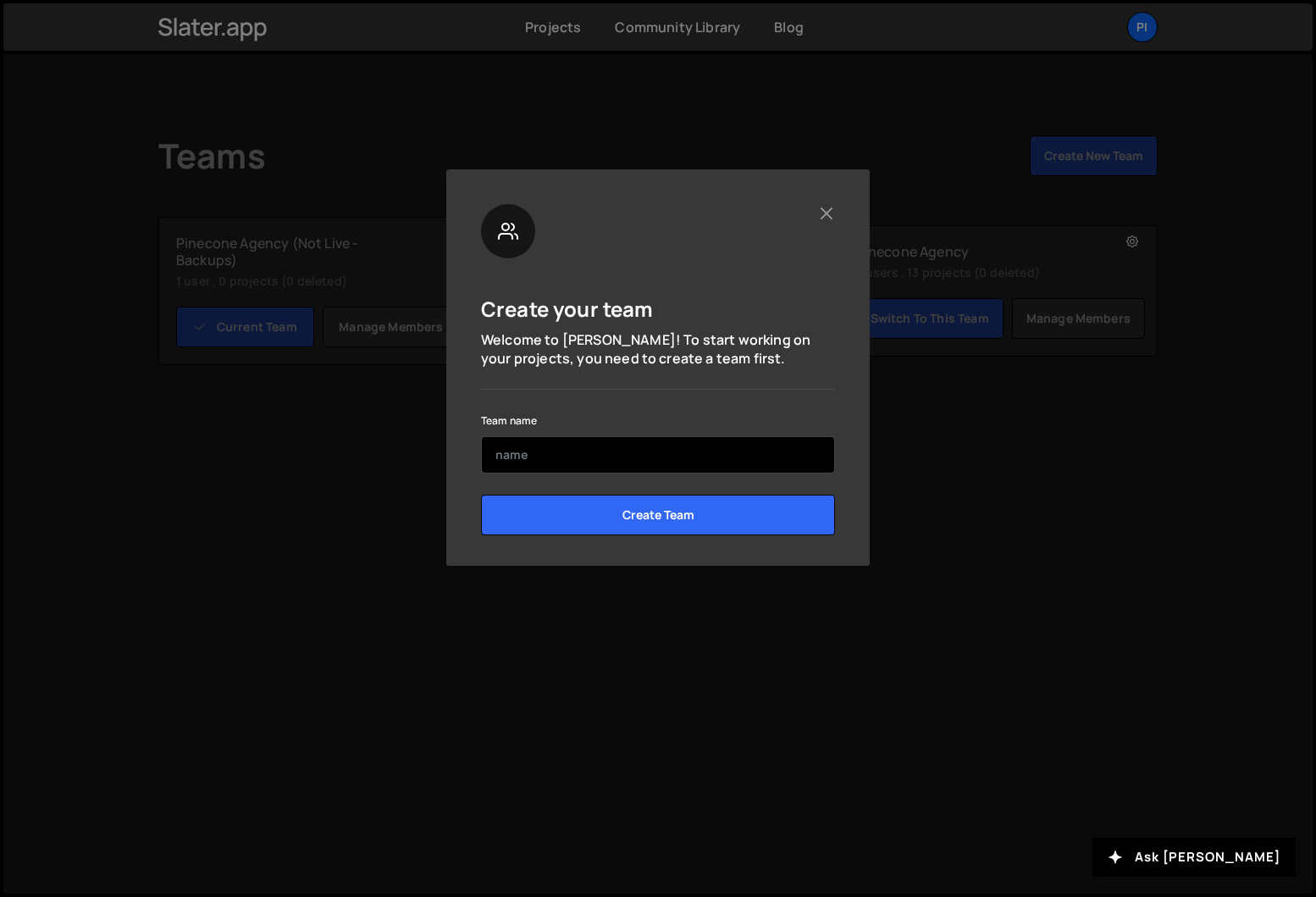
click at [607, 457] on input "text" at bounding box center [658, 454] width 354 height 38
type input "H"
type input "Honey X"
click at [631, 398] on div "Create your team Welcome to Slater! To start working on your projects, you need…" at bounding box center [658, 376] width 354 height 343
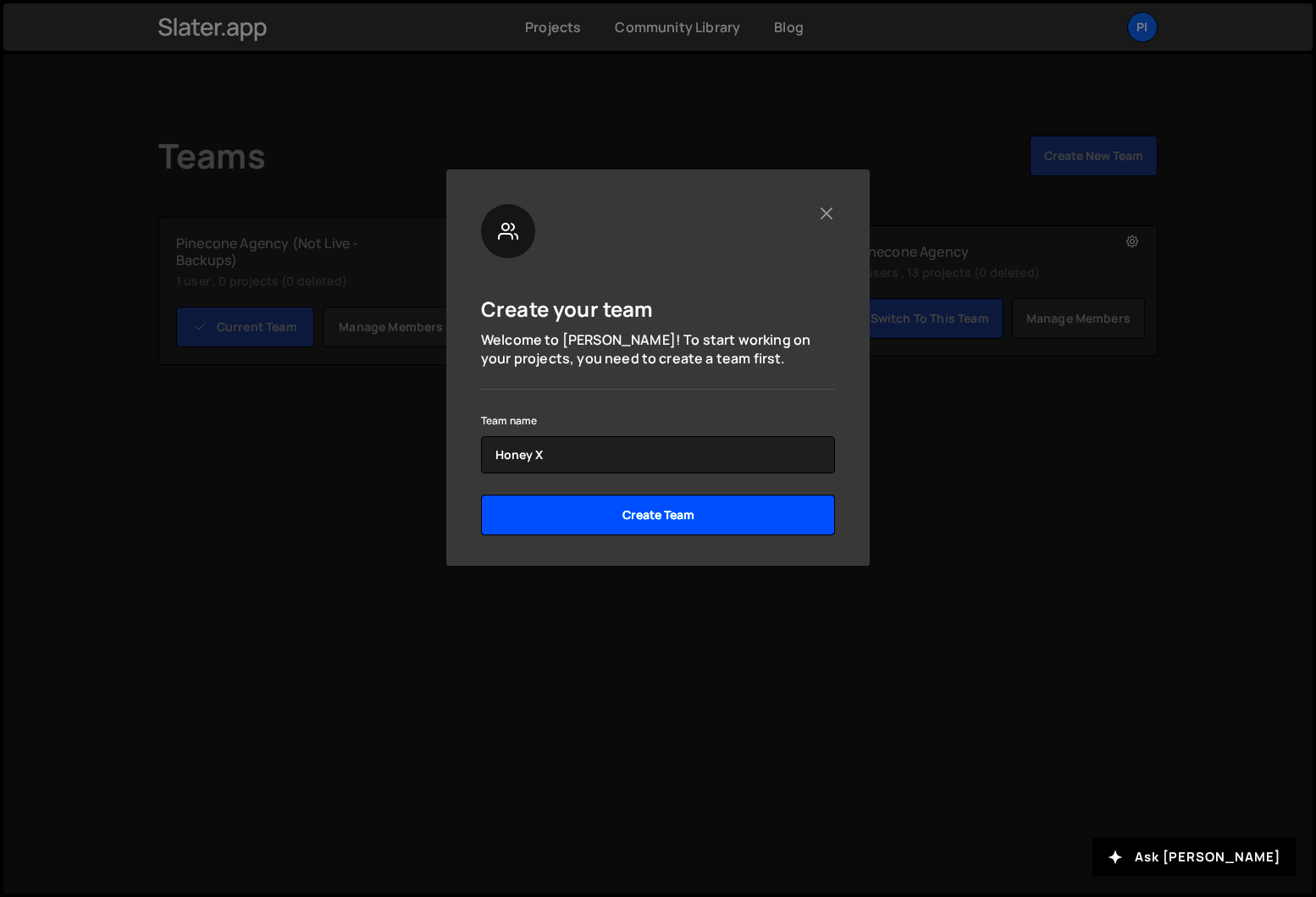
click at [647, 528] on input "Create Team" at bounding box center [658, 515] width 354 height 40
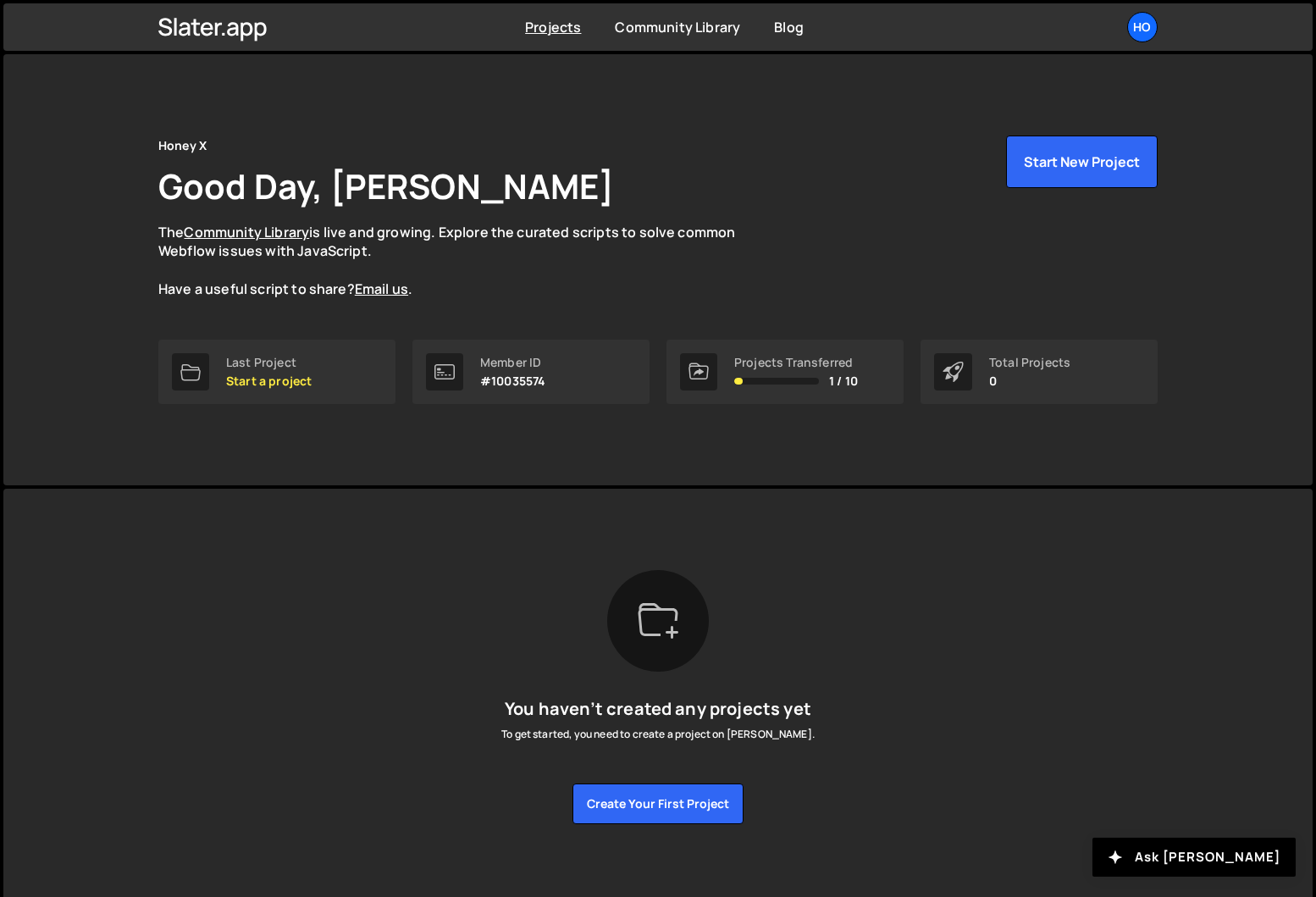
scroll to position [11, 0]
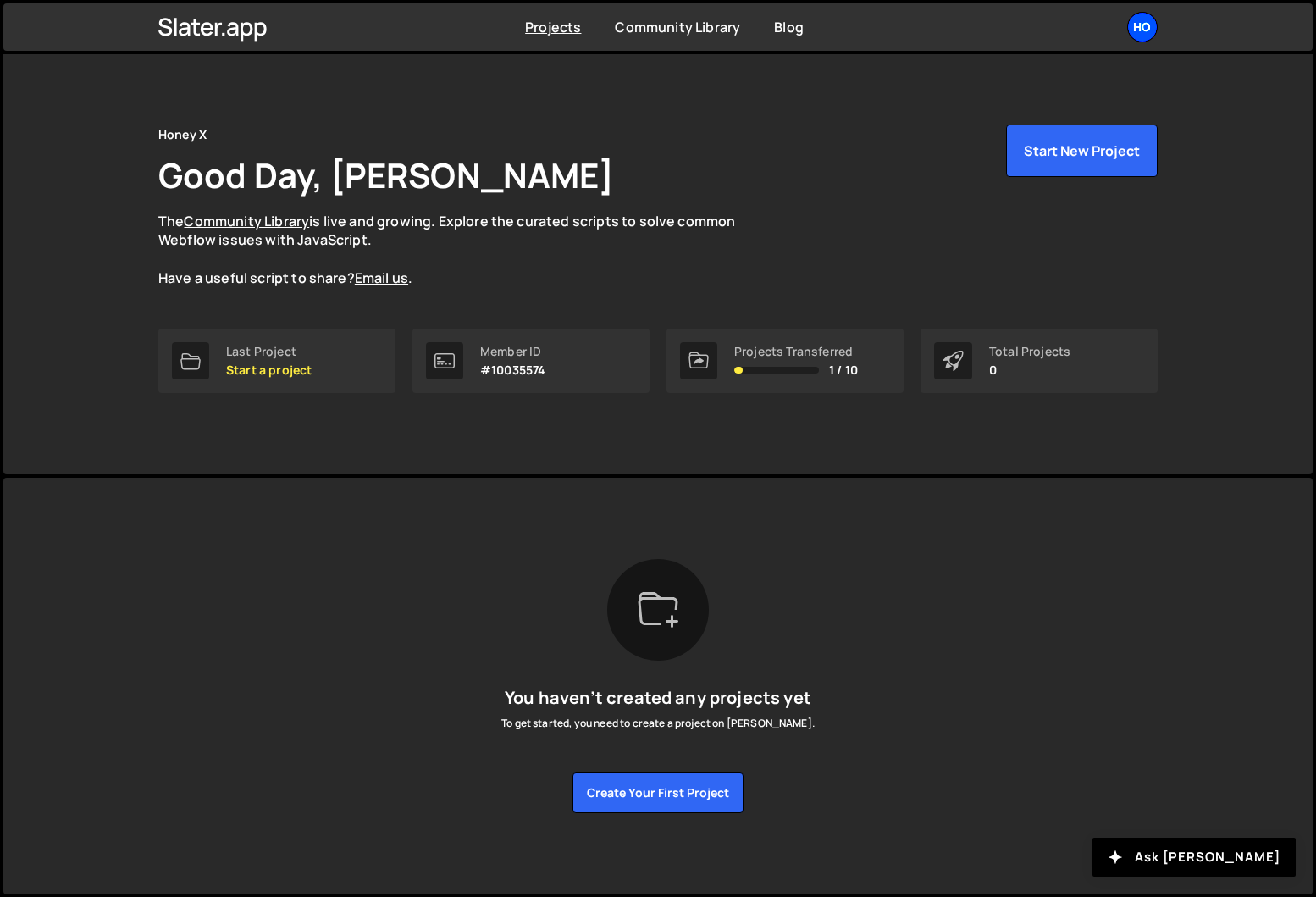
click at [1155, 33] on div "Ho" at bounding box center [1142, 27] width 30 height 30
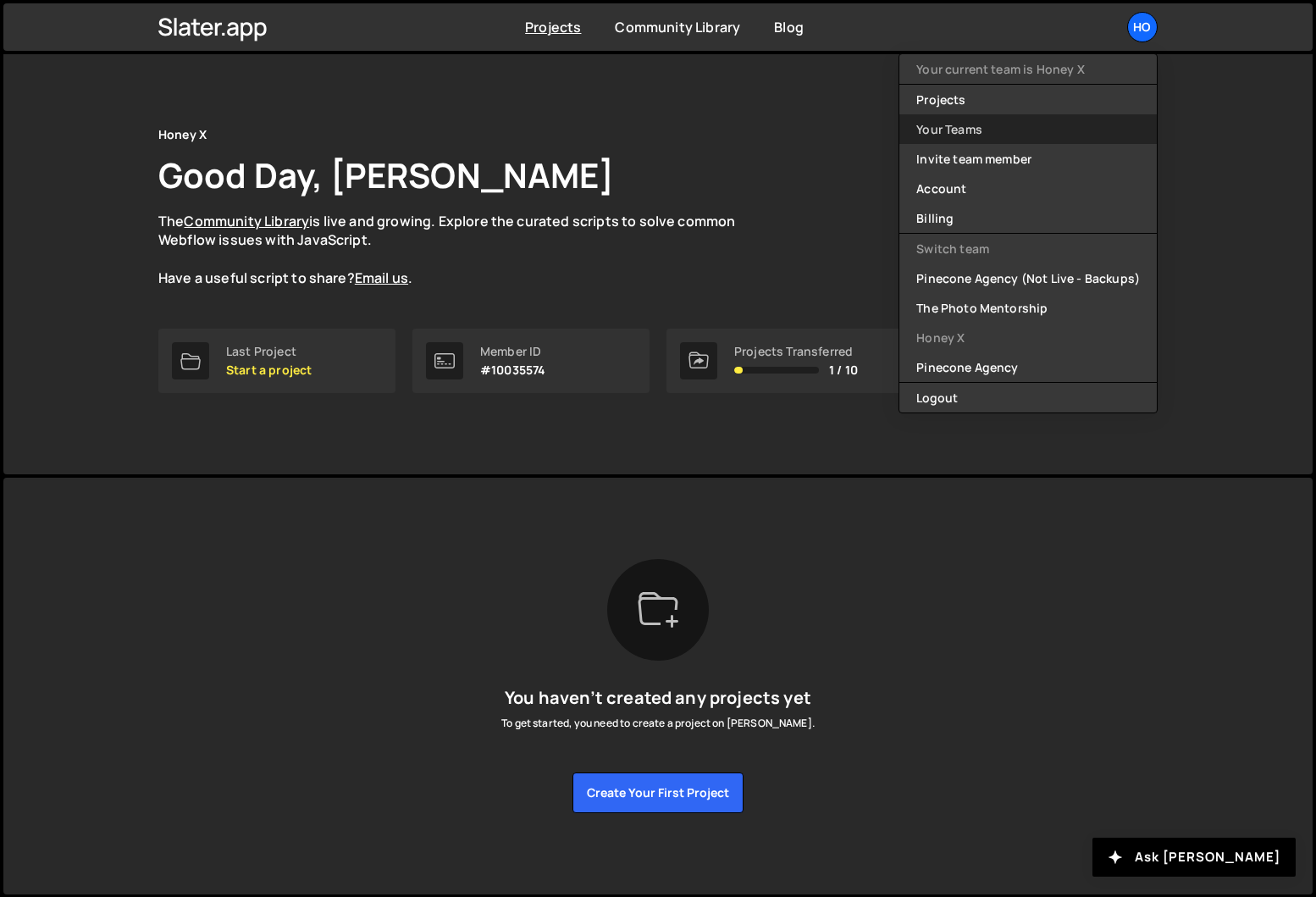
click at [1018, 137] on link "Your Teams" at bounding box center [1028, 129] width 257 height 29
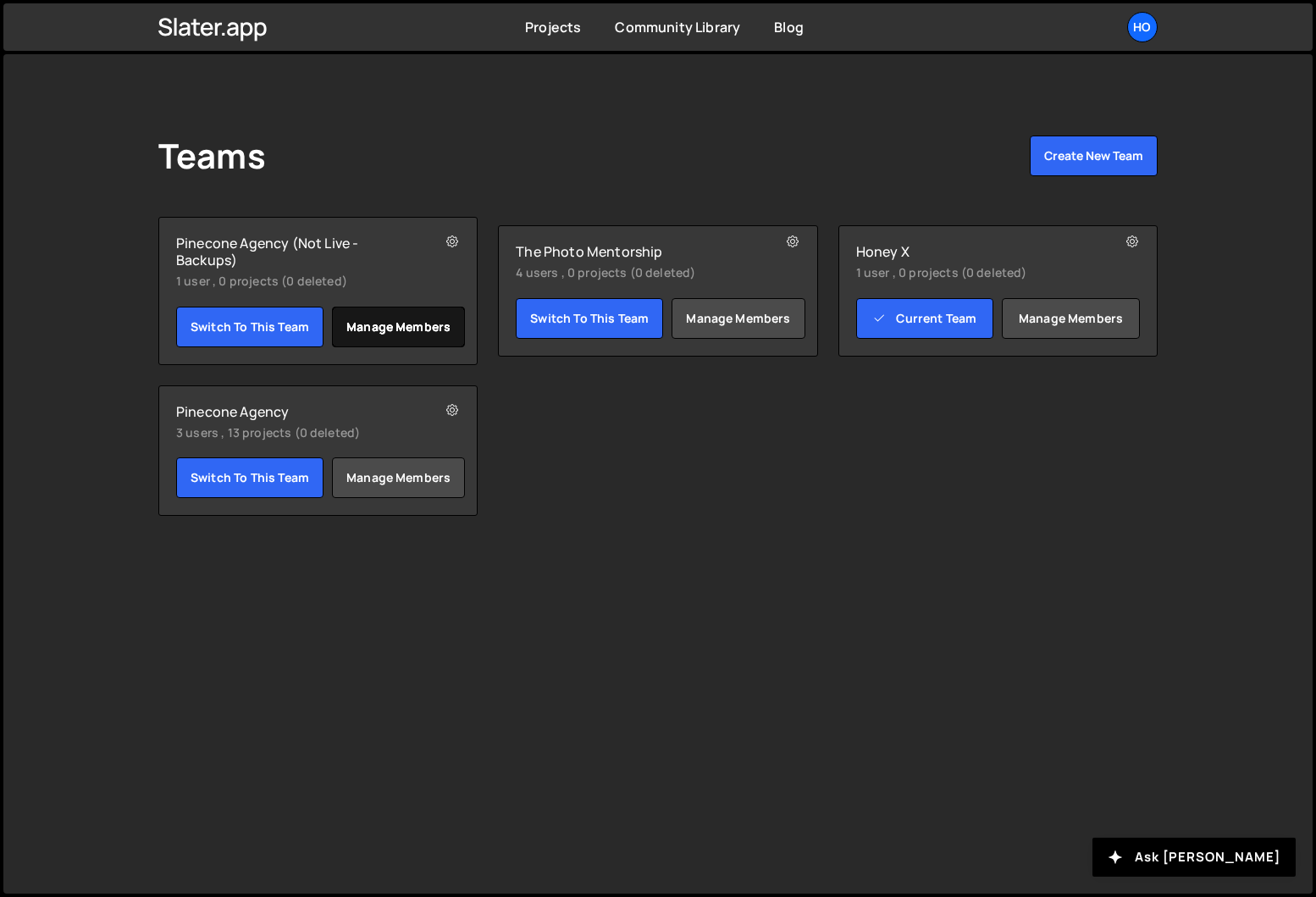
click at [408, 331] on link "Manage members" at bounding box center [398, 327] width 133 height 40
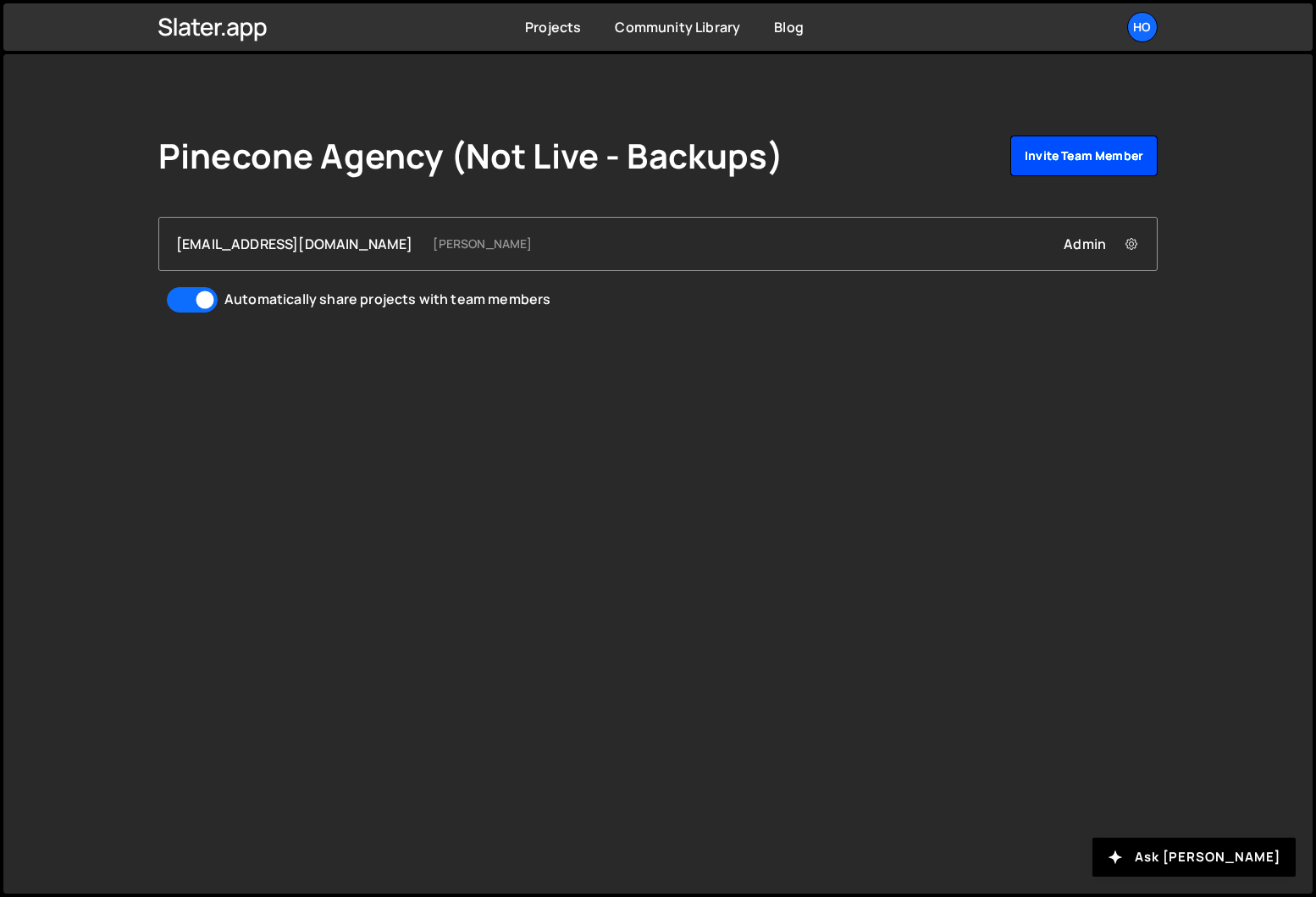
click at [1119, 151] on link "Invite team member" at bounding box center [1084, 156] width 147 height 40
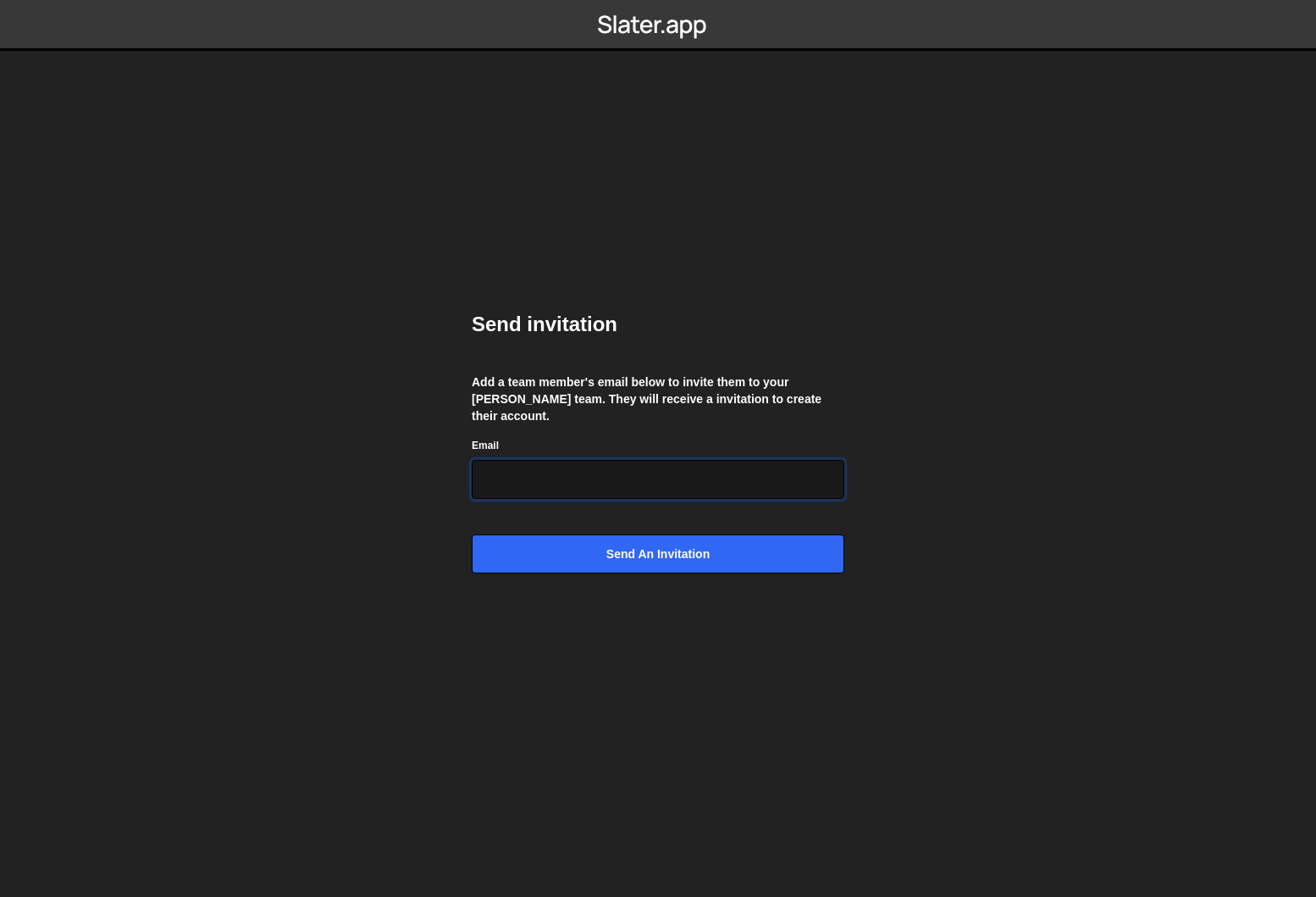
click at [605, 465] on input "Email" at bounding box center [658, 479] width 373 height 39
type input "dicky@Pinecone.agency"
click at [647, 366] on div "Send invitation Add a team member's email below to invite them to your Slater t…" at bounding box center [658, 449] width 373 height 327
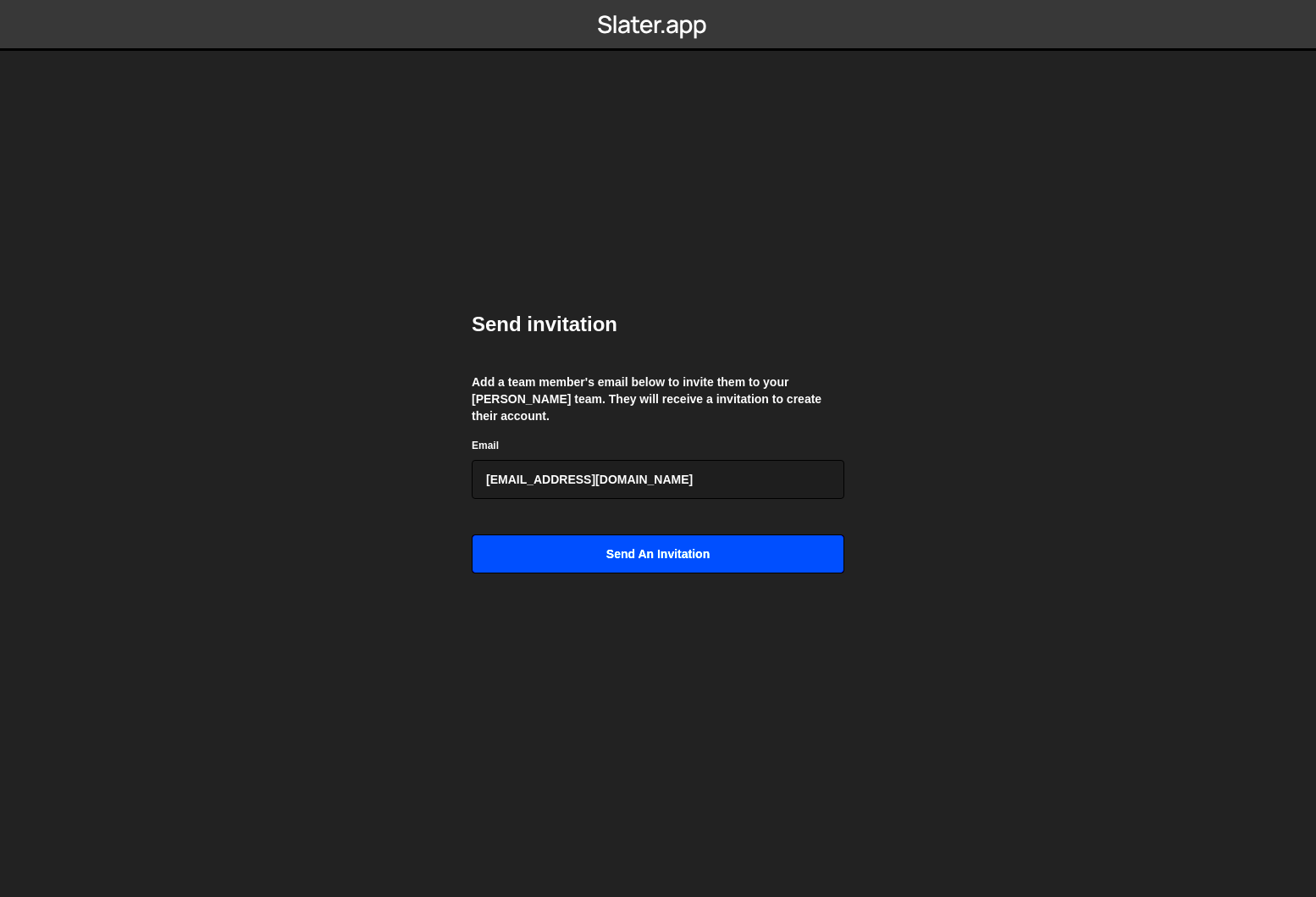
click at [624, 549] on input "Send an invitation" at bounding box center [658, 554] width 373 height 39
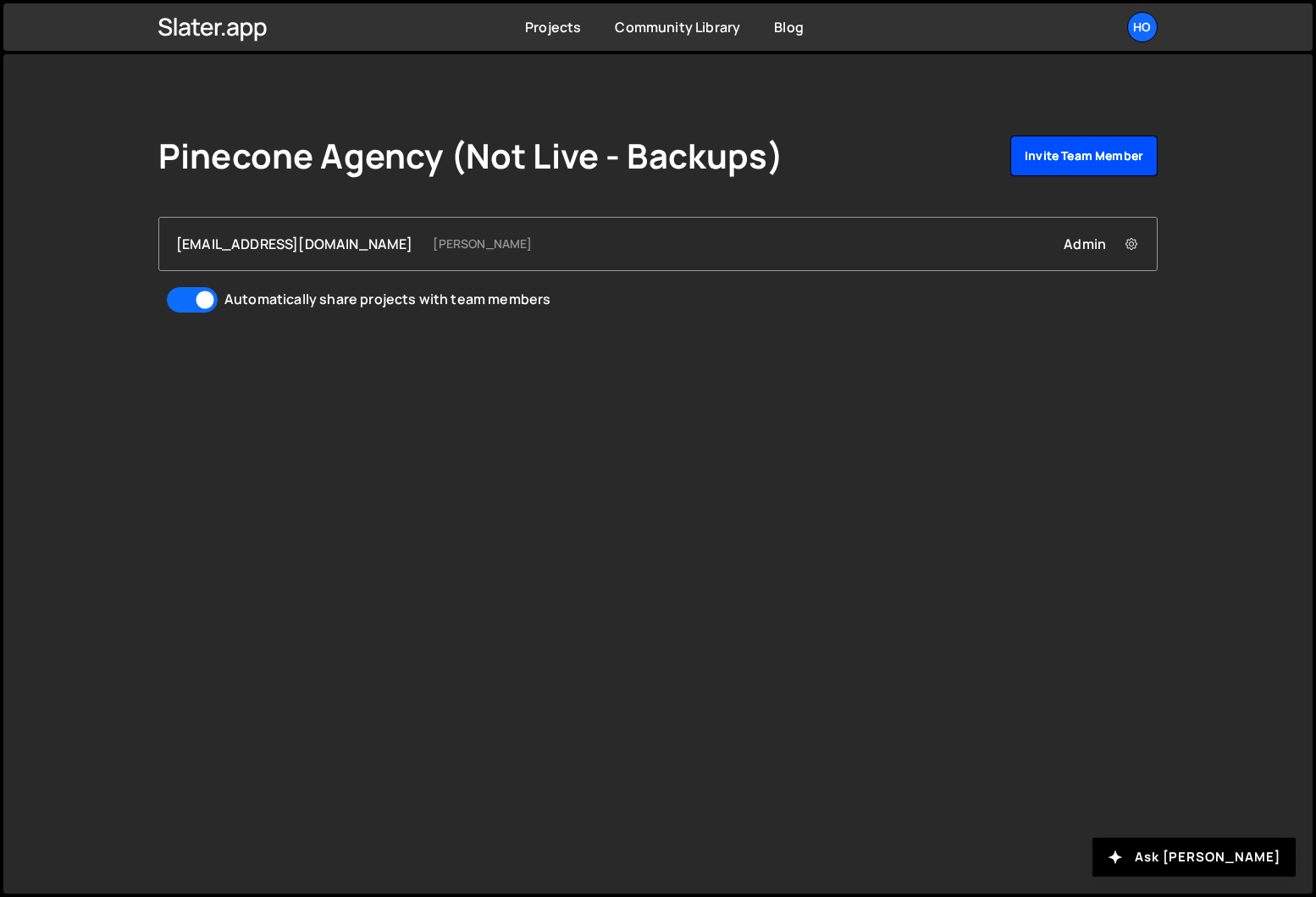
click at [1108, 157] on link "Invite team member" at bounding box center [1084, 156] width 147 height 40
click at [568, 32] on link "Projects" at bounding box center [553, 27] width 56 height 18
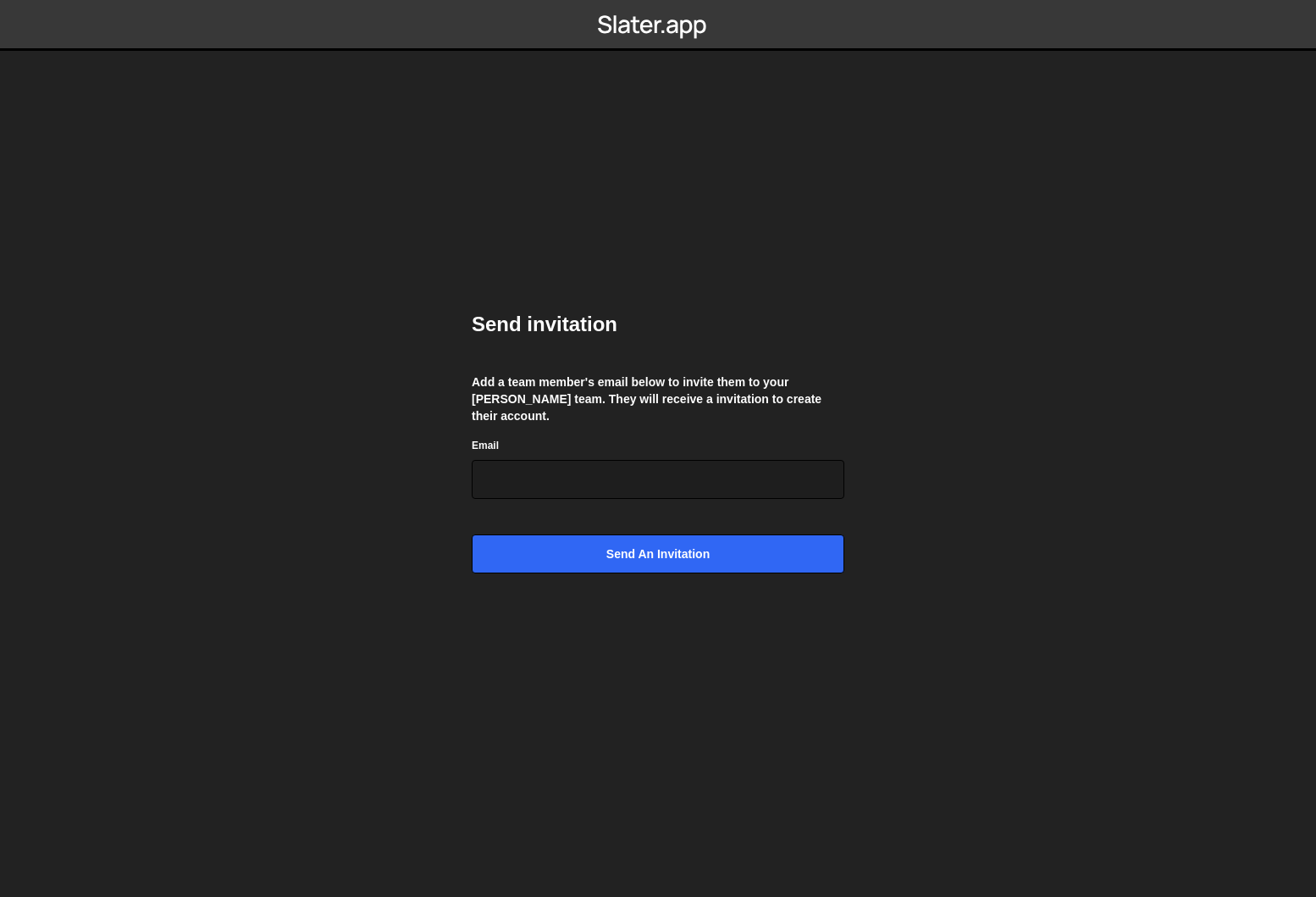
click at [546, 491] on form "Email Send an invitation" at bounding box center [658, 504] width 373 height 137
click at [547, 463] on input "Email" at bounding box center [658, 479] width 373 height 39
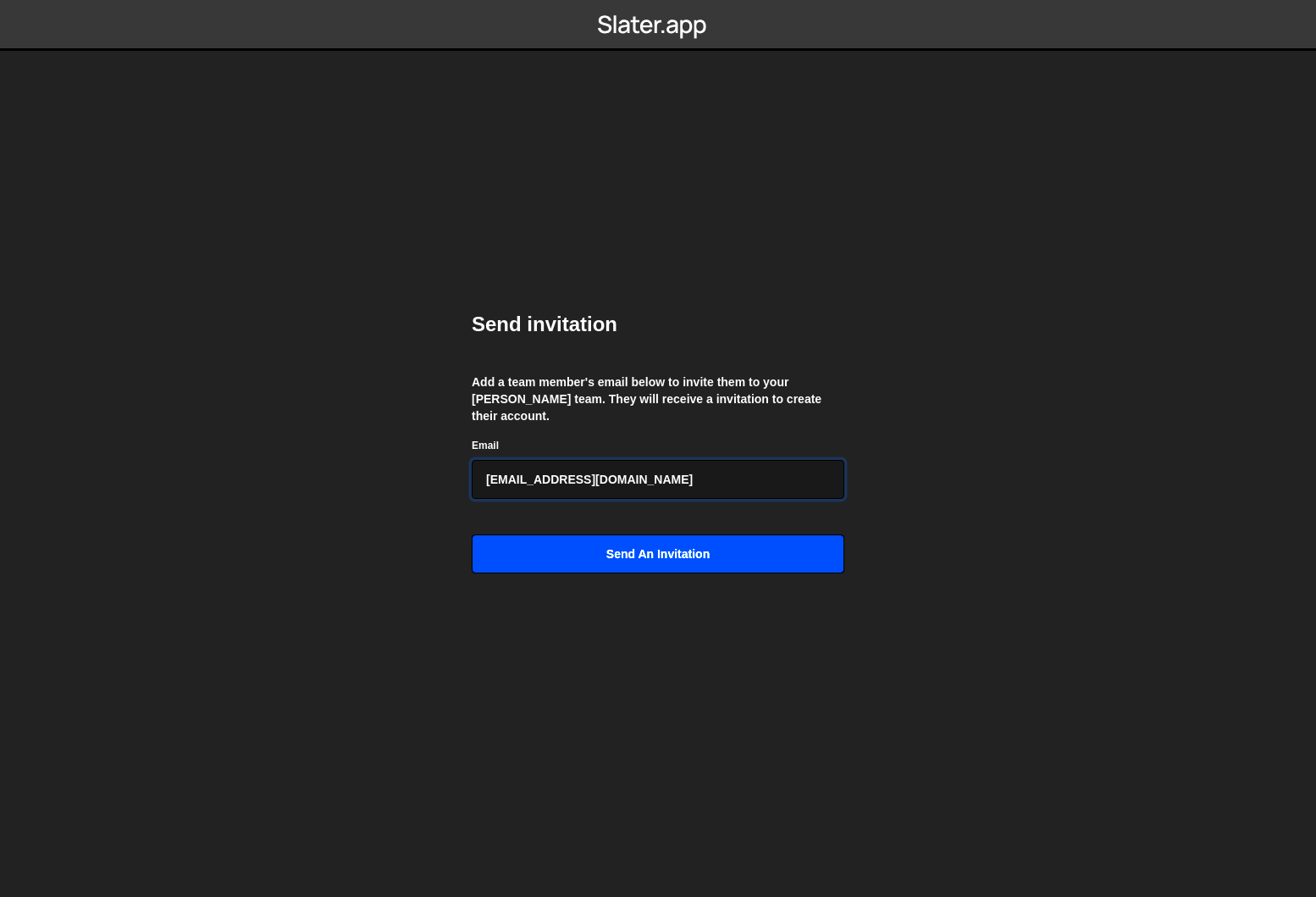
type input "[EMAIL_ADDRESS][DOMAIN_NAME]"
click at [702, 552] on input "Send an invitation" at bounding box center [658, 554] width 373 height 39
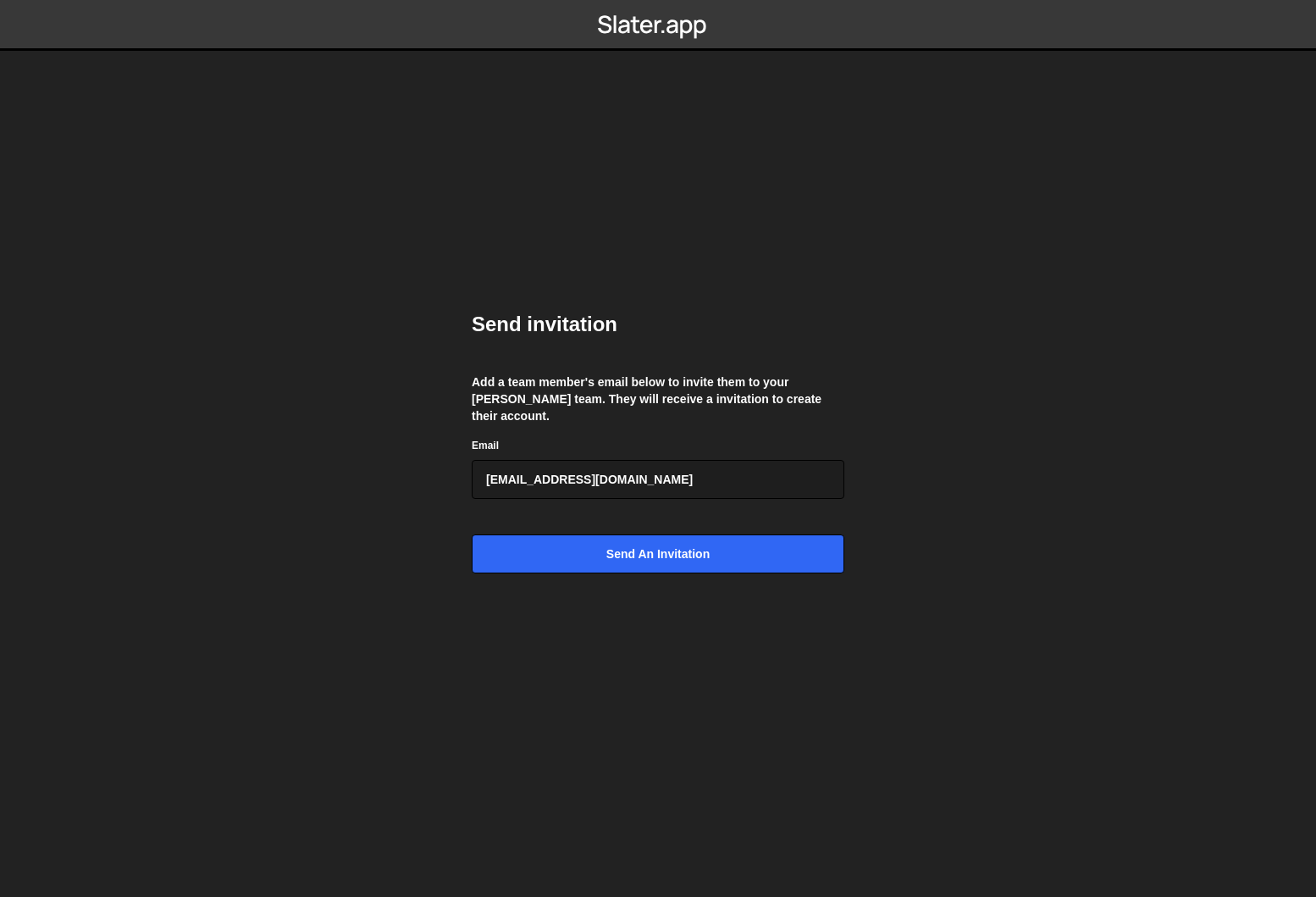
click at [647, 2] on nav at bounding box center [658, 25] width 1316 height 50
click at [645, 17] on icon at bounding box center [652, 24] width 109 height 28
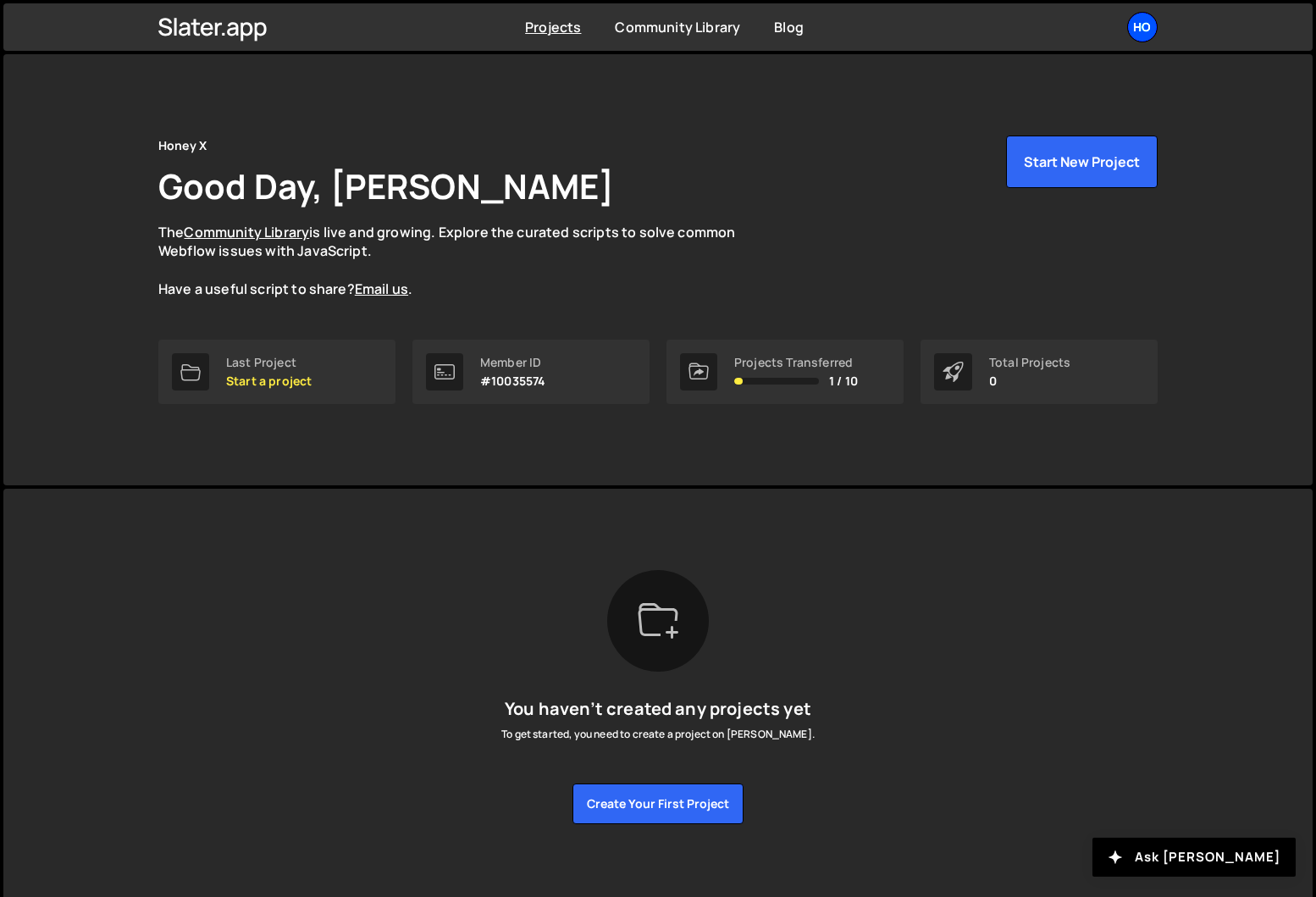
click at [1146, 23] on div "Ho" at bounding box center [1142, 27] width 30 height 30
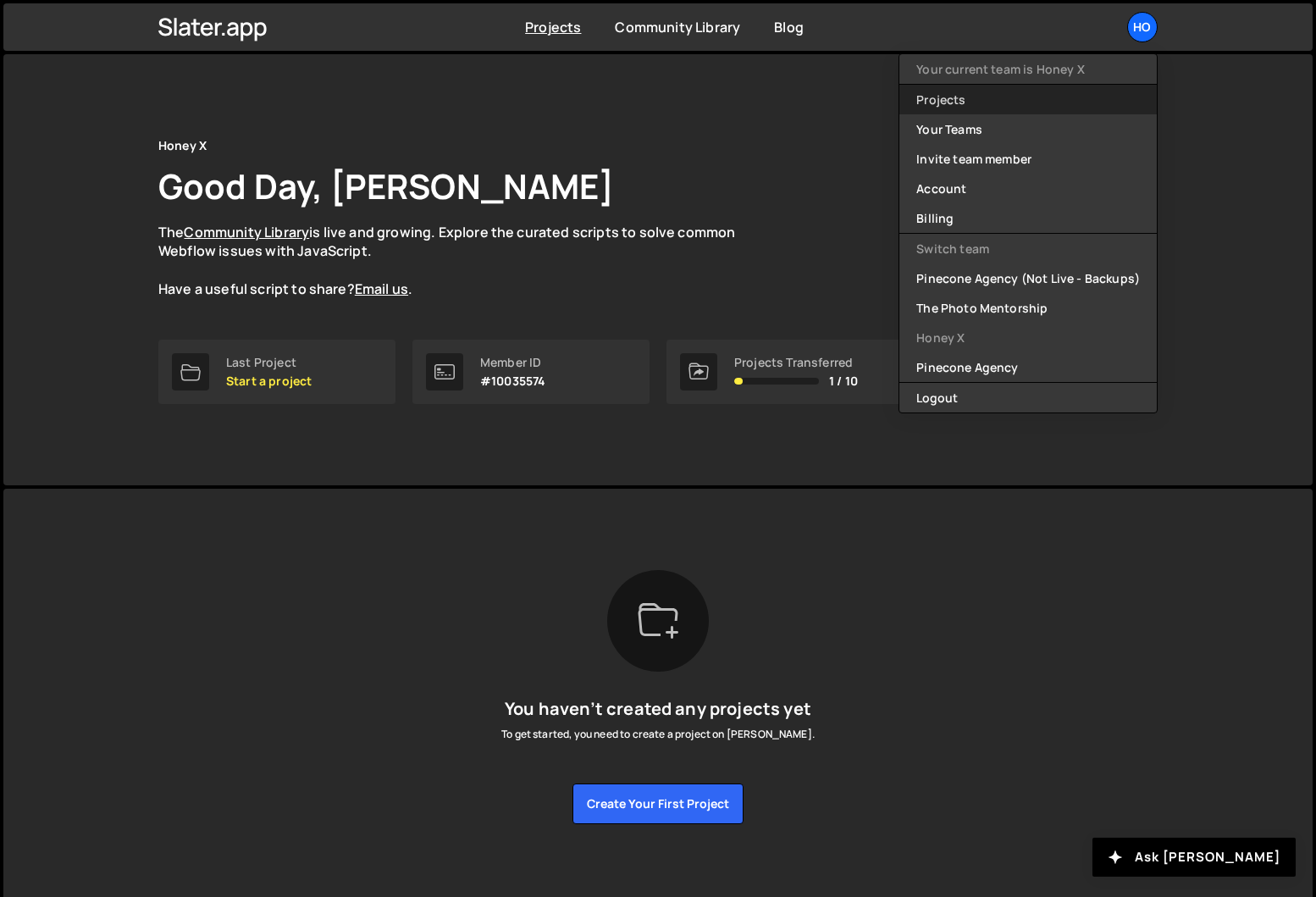
click at [1028, 95] on link "Projects" at bounding box center [1028, 99] width 257 height 29
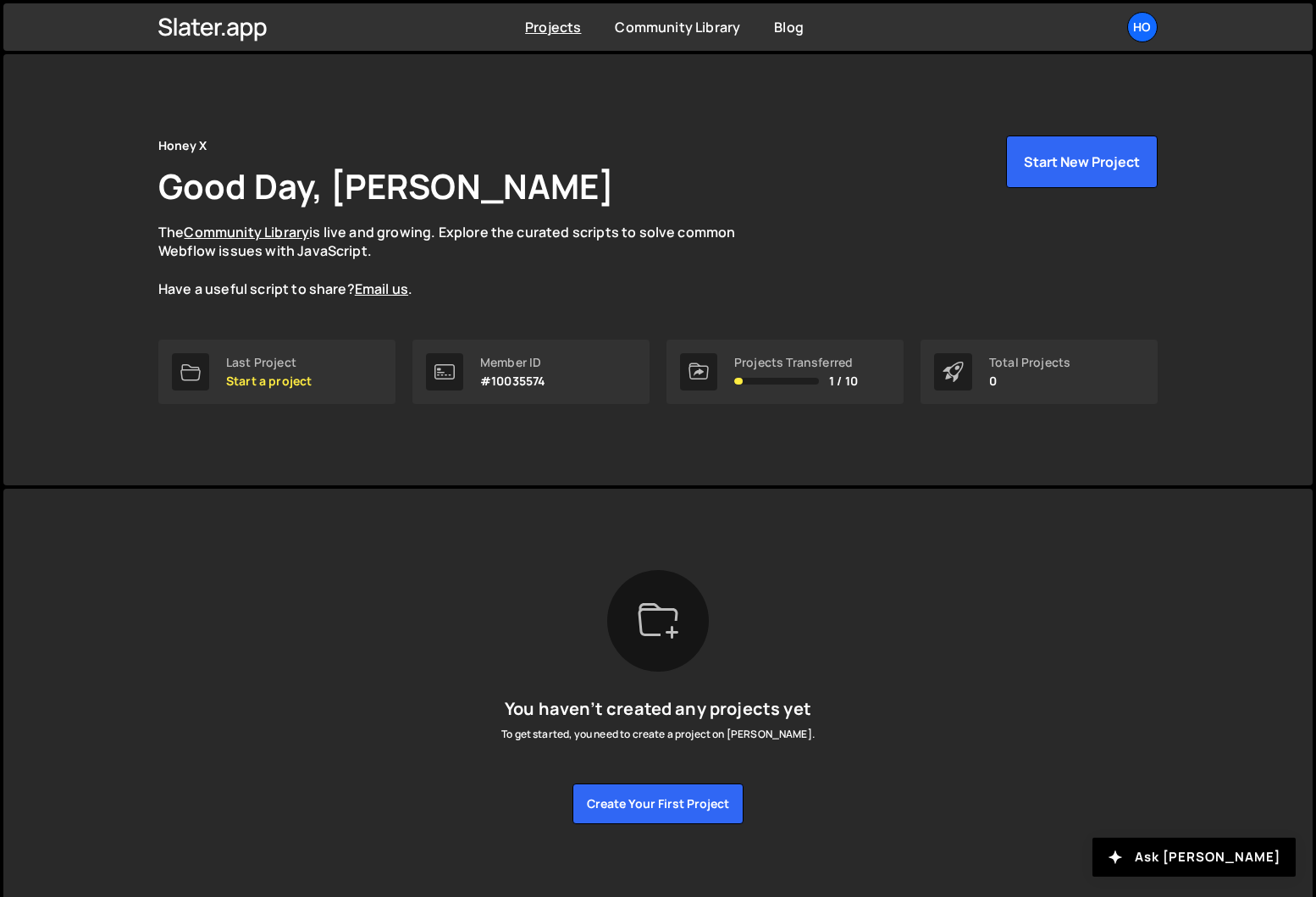
click at [1007, 368] on div "Total Projects" at bounding box center [1029, 362] width 82 height 14
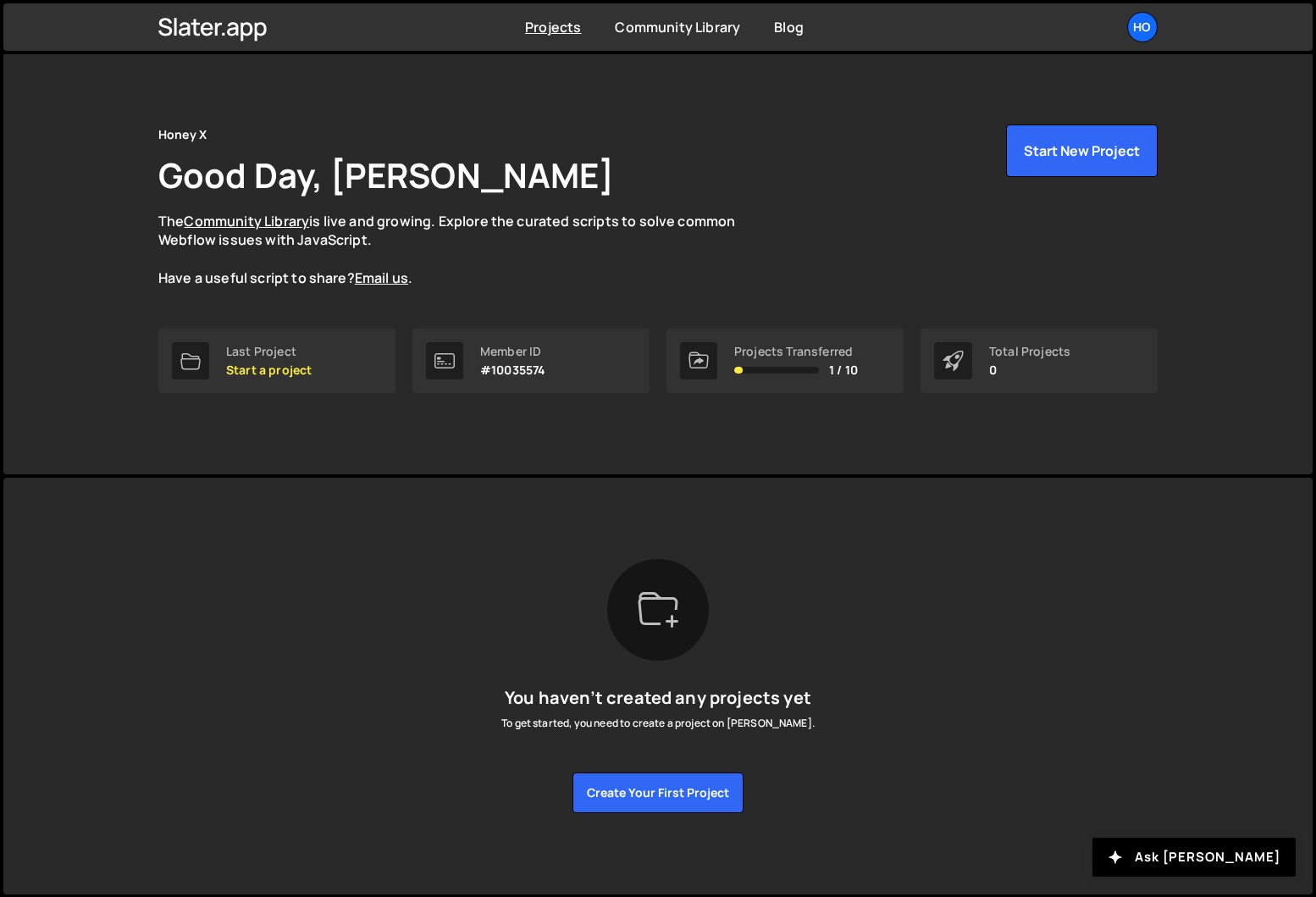
click at [1147, 4] on div "Projects Community Library Blog Ho Your current team is Honey X Projects Your T…" at bounding box center [658, 28] width 1050 height 48
click at [1147, 18] on div "Ho" at bounding box center [1142, 27] width 30 height 30
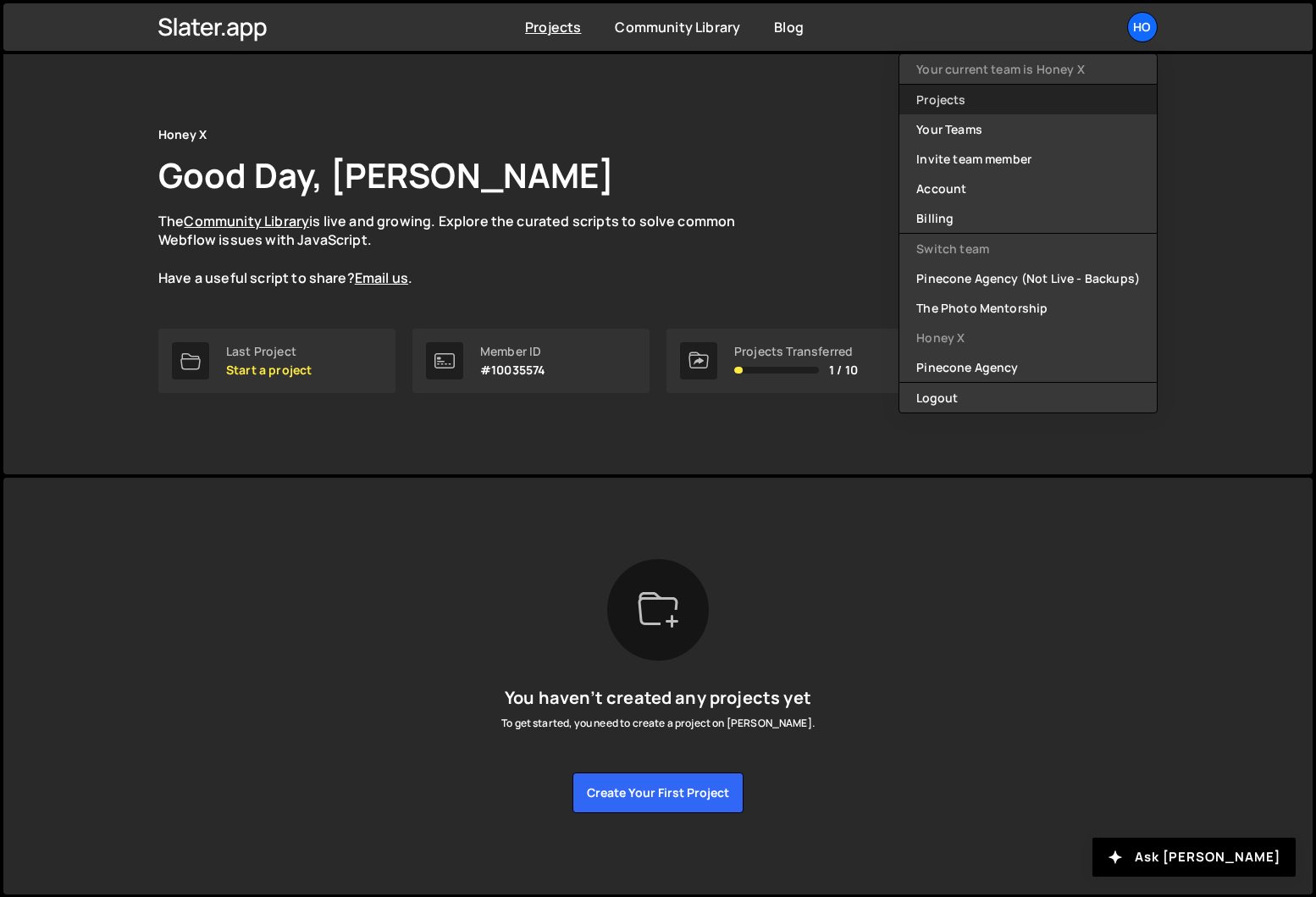
click at [995, 89] on link "Projects" at bounding box center [1028, 99] width 257 height 29
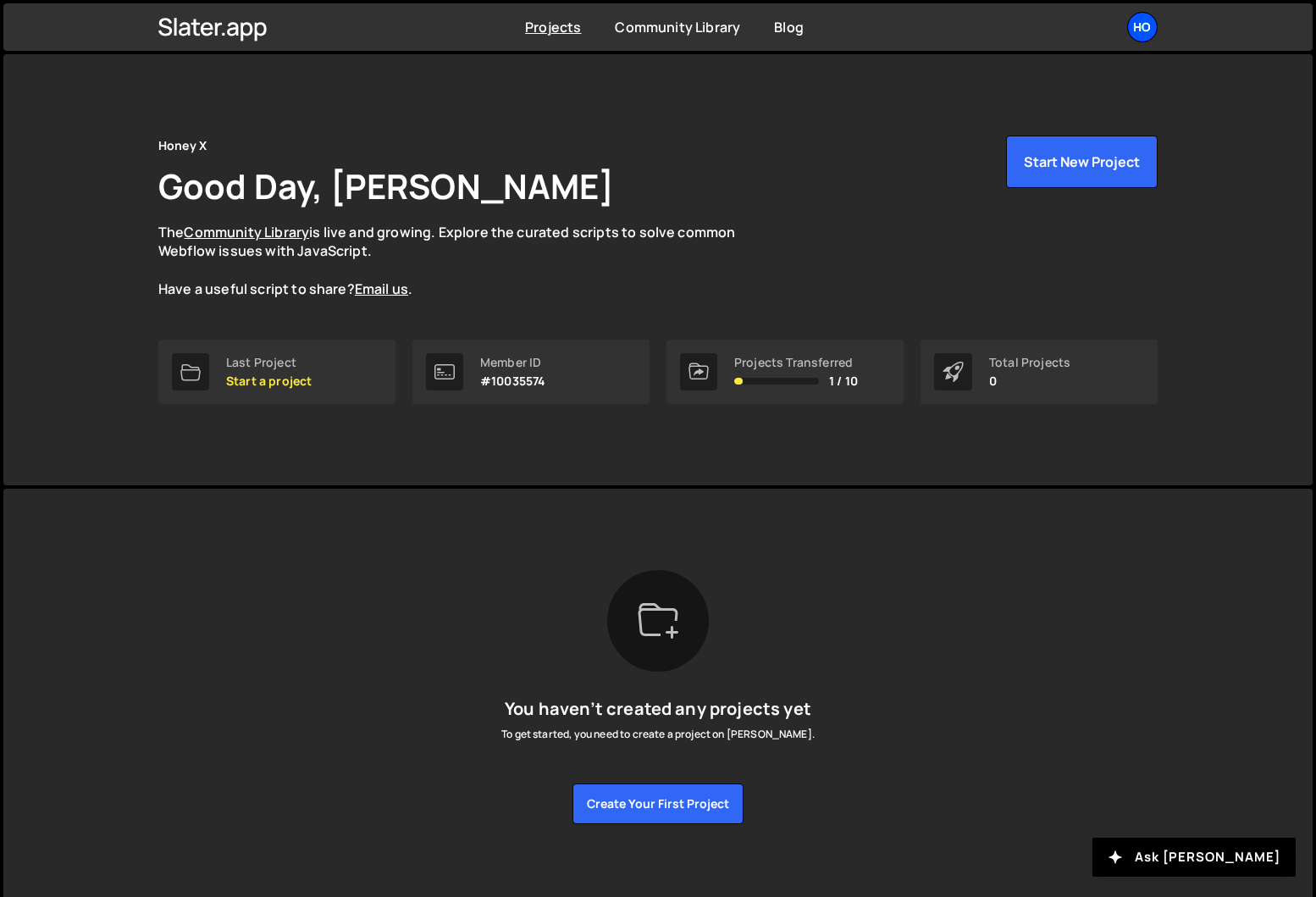
click at [1151, 37] on div "Ho" at bounding box center [1142, 27] width 30 height 30
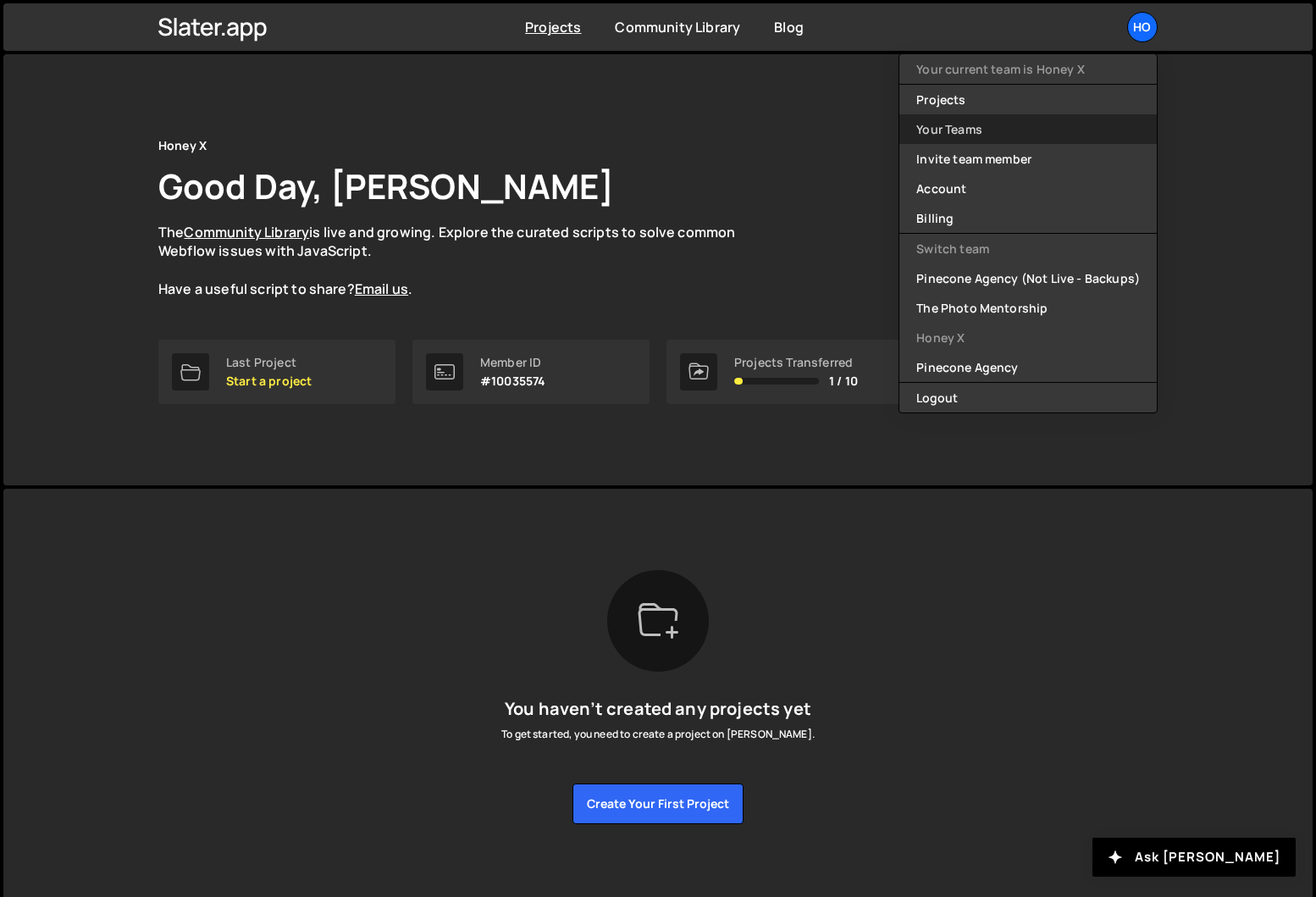
click at [962, 132] on link "Your Teams" at bounding box center [1028, 129] width 257 height 29
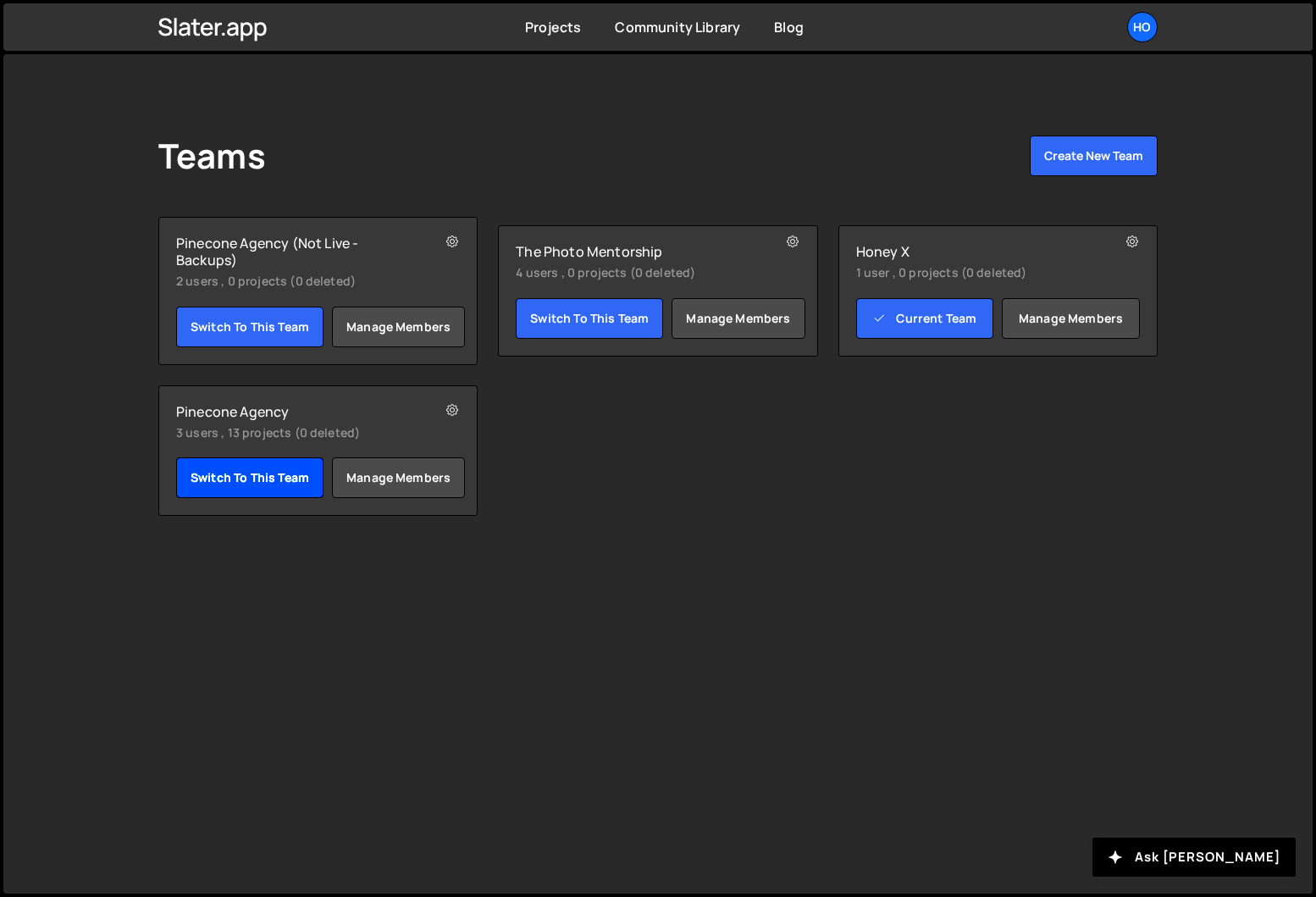
click at [262, 483] on link "Switch to this team" at bounding box center [250, 477] width 147 height 40
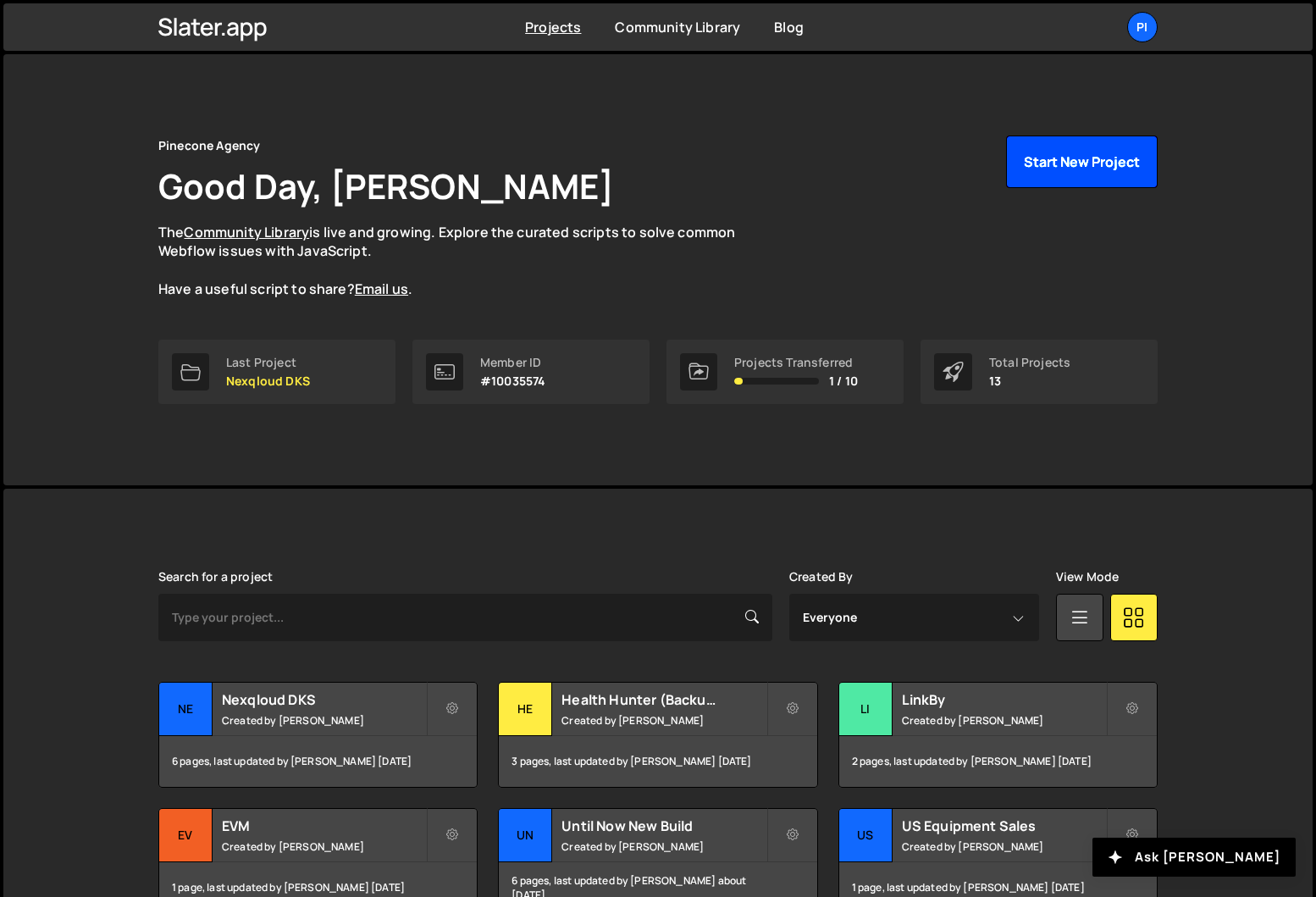
click at [1096, 161] on button "Start New Project" at bounding box center [1082, 162] width 152 height 52
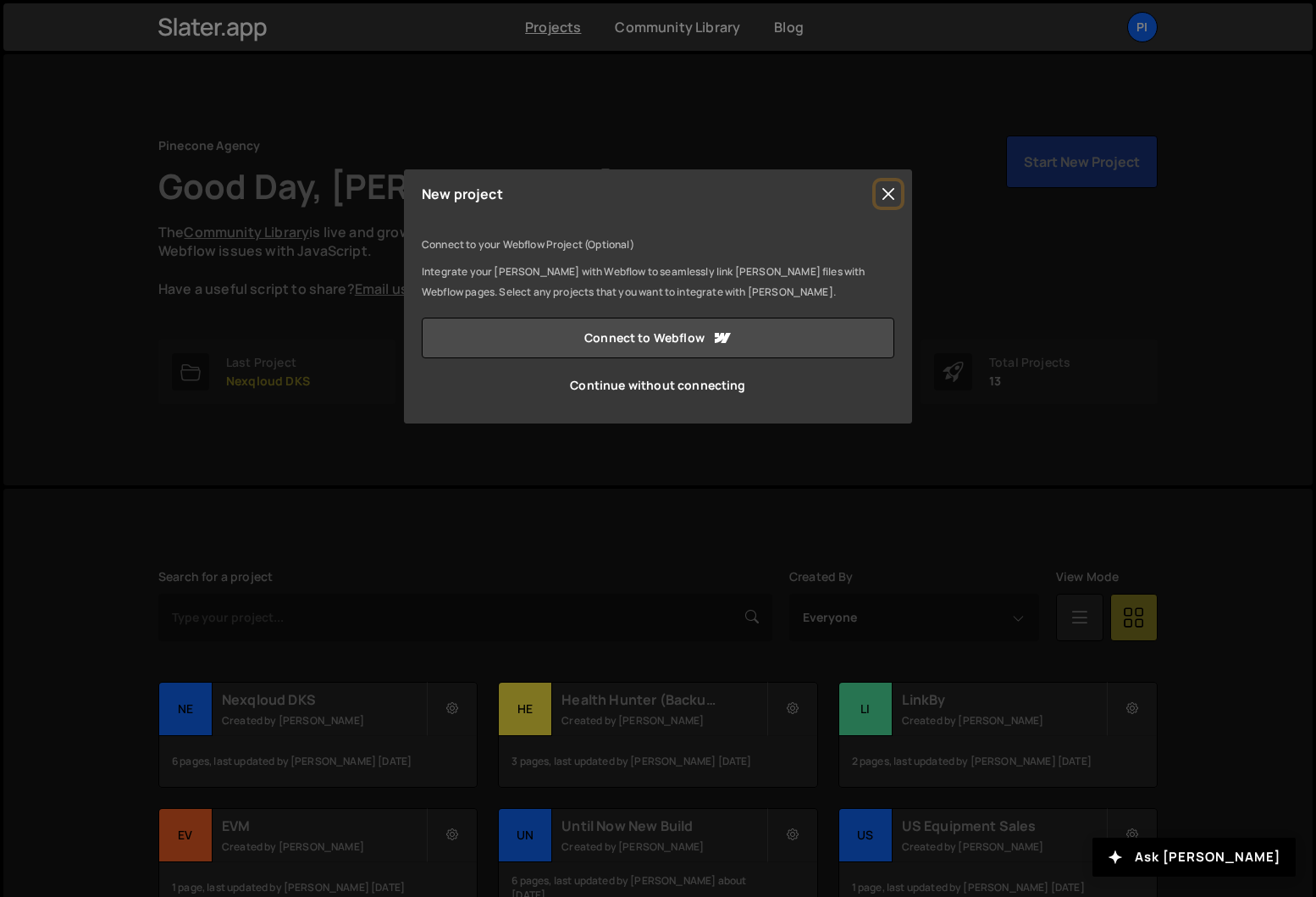
click at [891, 189] on button "Close" at bounding box center [889, 194] width 26 height 26
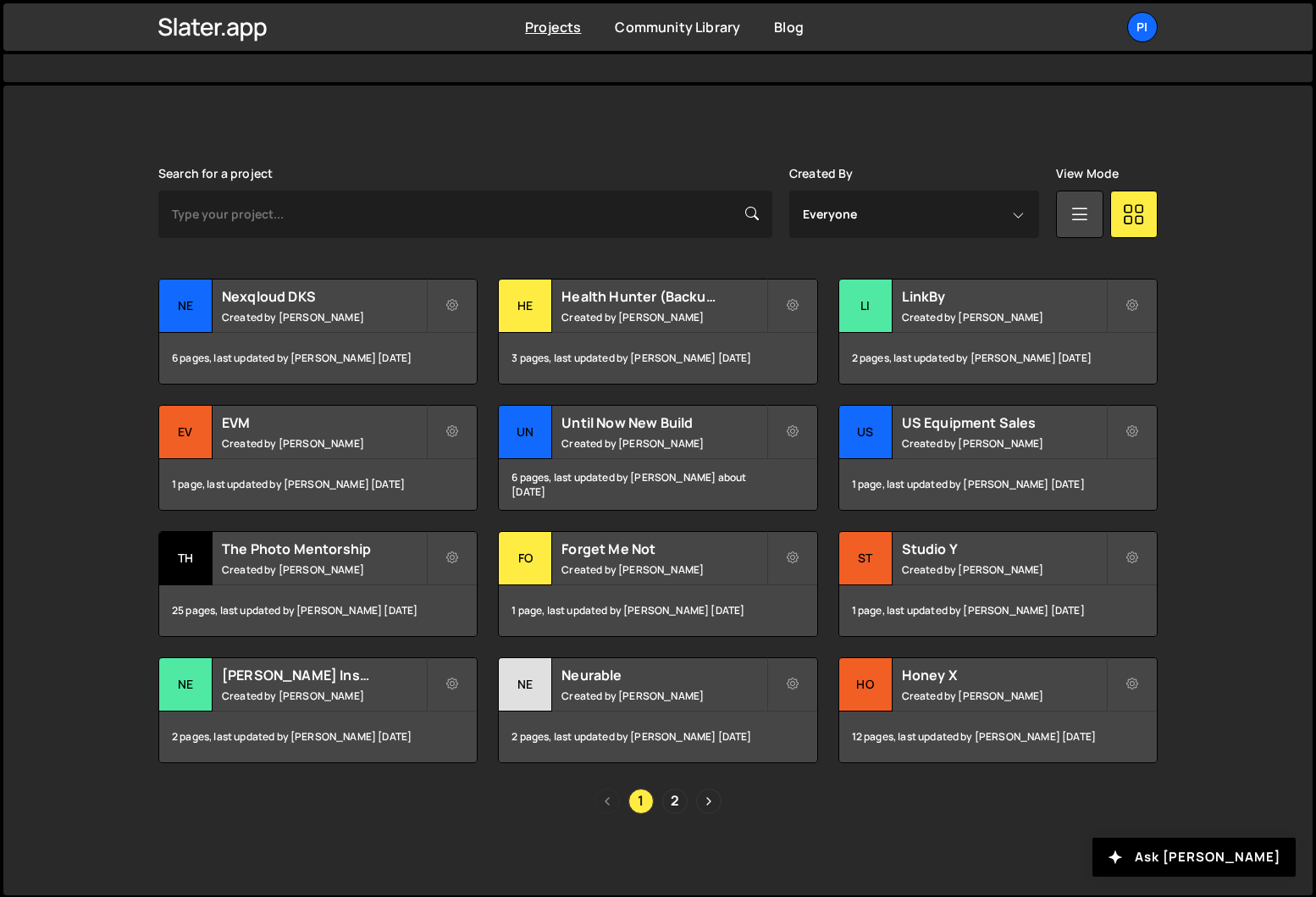
scroll to position [404, 0]
click at [1129, 686] on icon at bounding box center [1131, 683] width 12 height 17
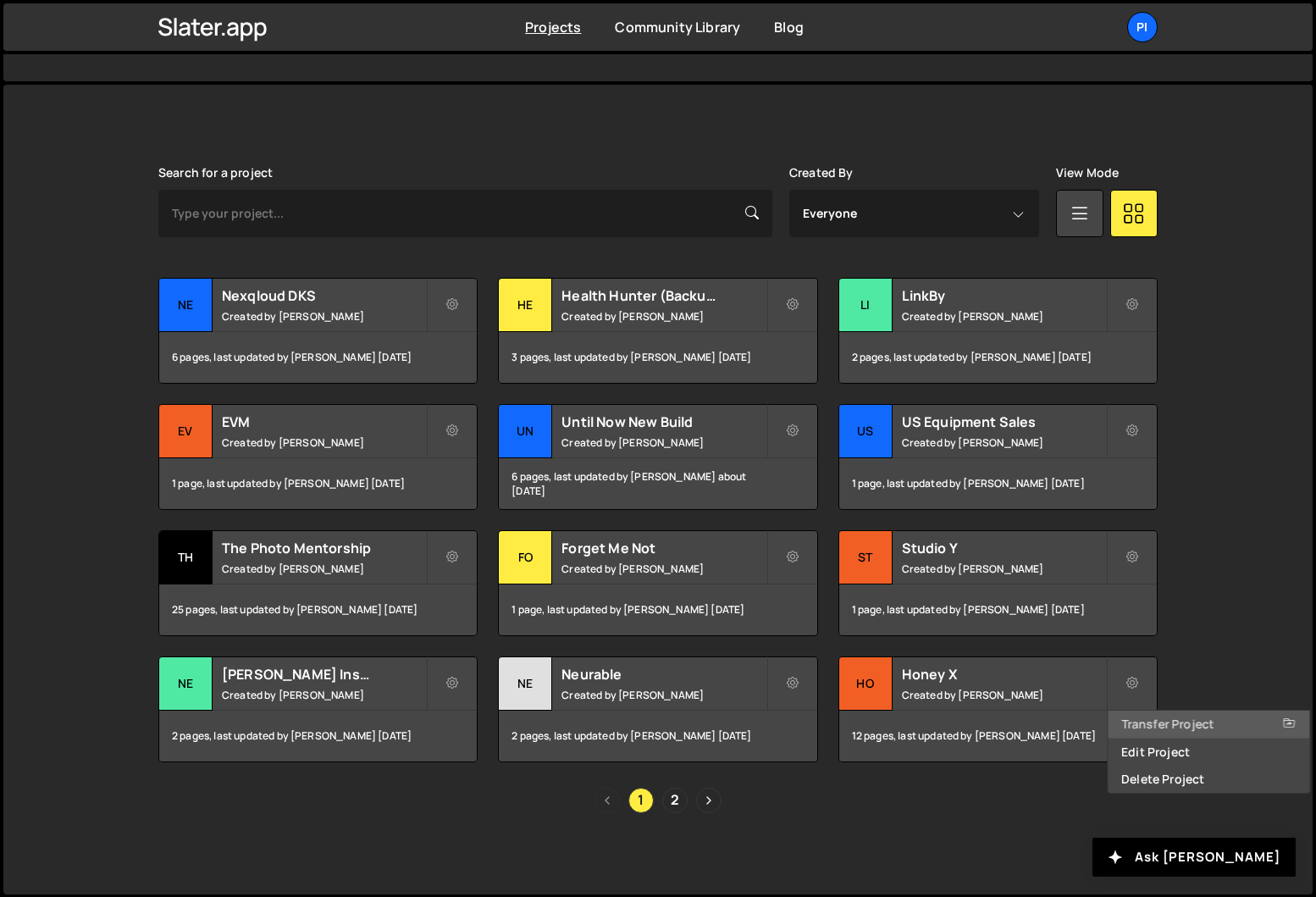
click at [1139, 723] on link "Transfer Project" at bounding box center [1208, 724] width 201 height 28
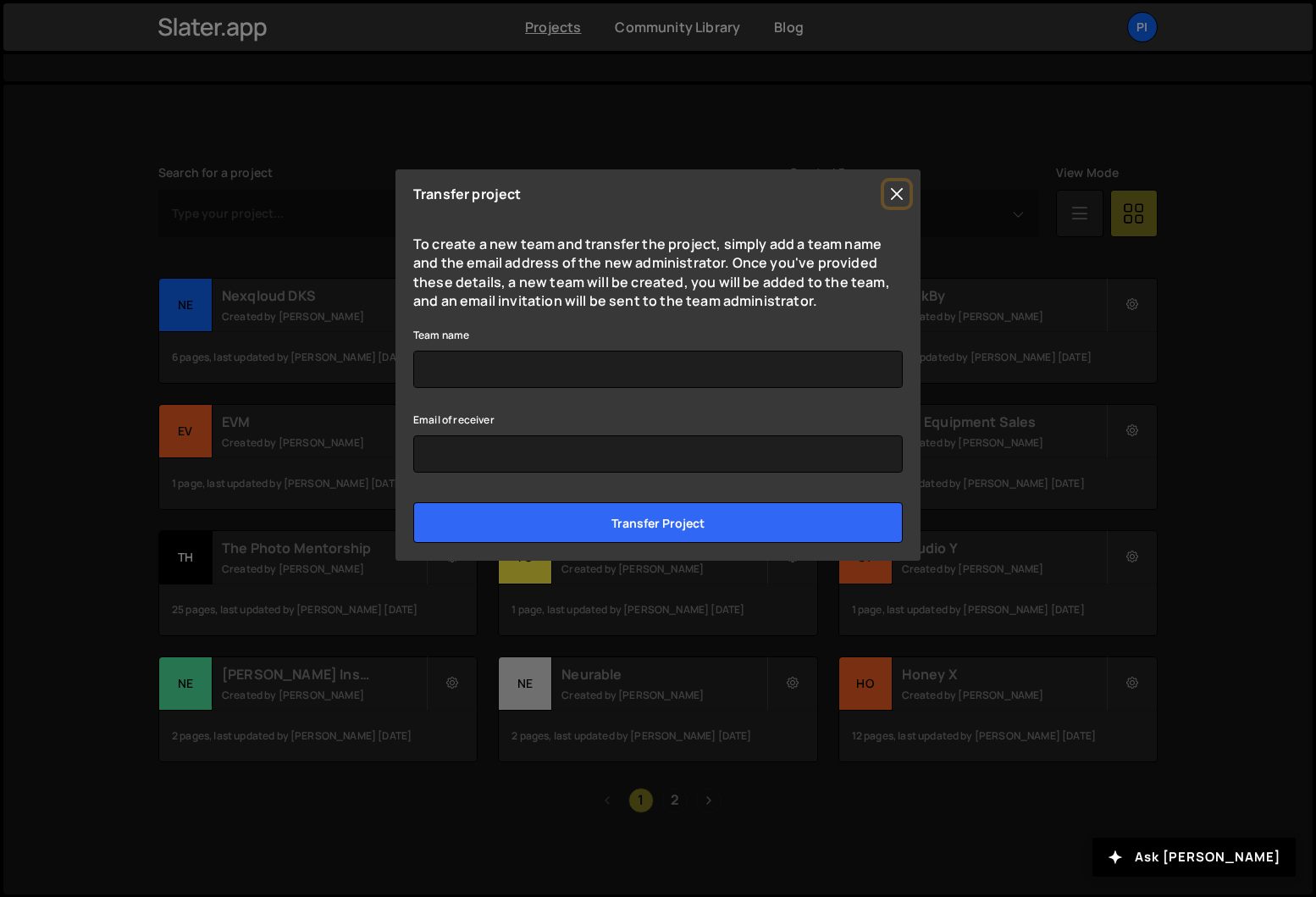
click at [896, 191] on button "Close" at bounding box center [897, 194] width 26 height 26
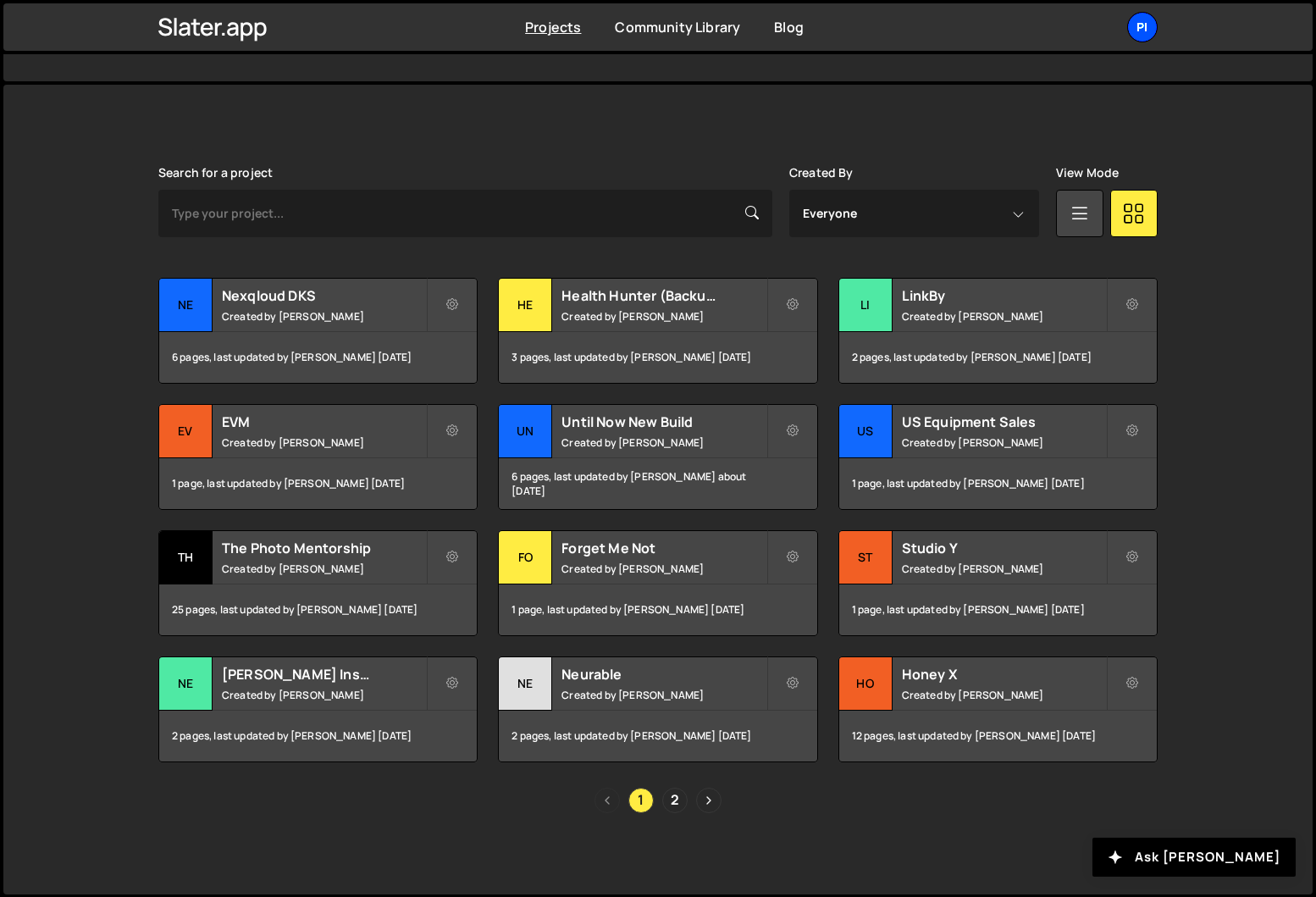
click at [1150, 20] on div "Pi" at bounding box center [1142, 27] width 30 height 30
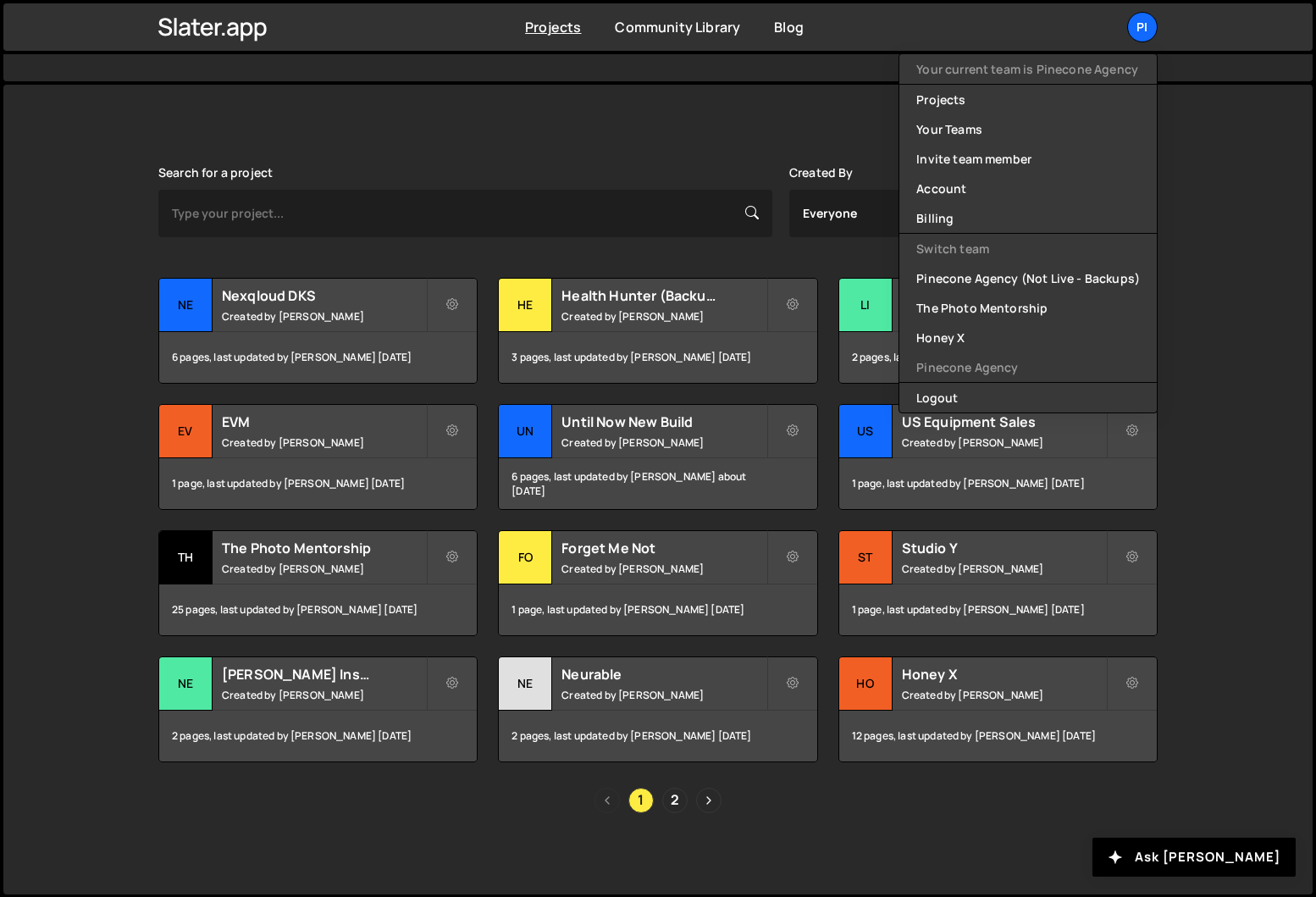
click at [709, 84] on div "Slater is designed for desktop use. Please use a larger screen to access the fu…" at bounding box center [658, 489] width 1050 height 810
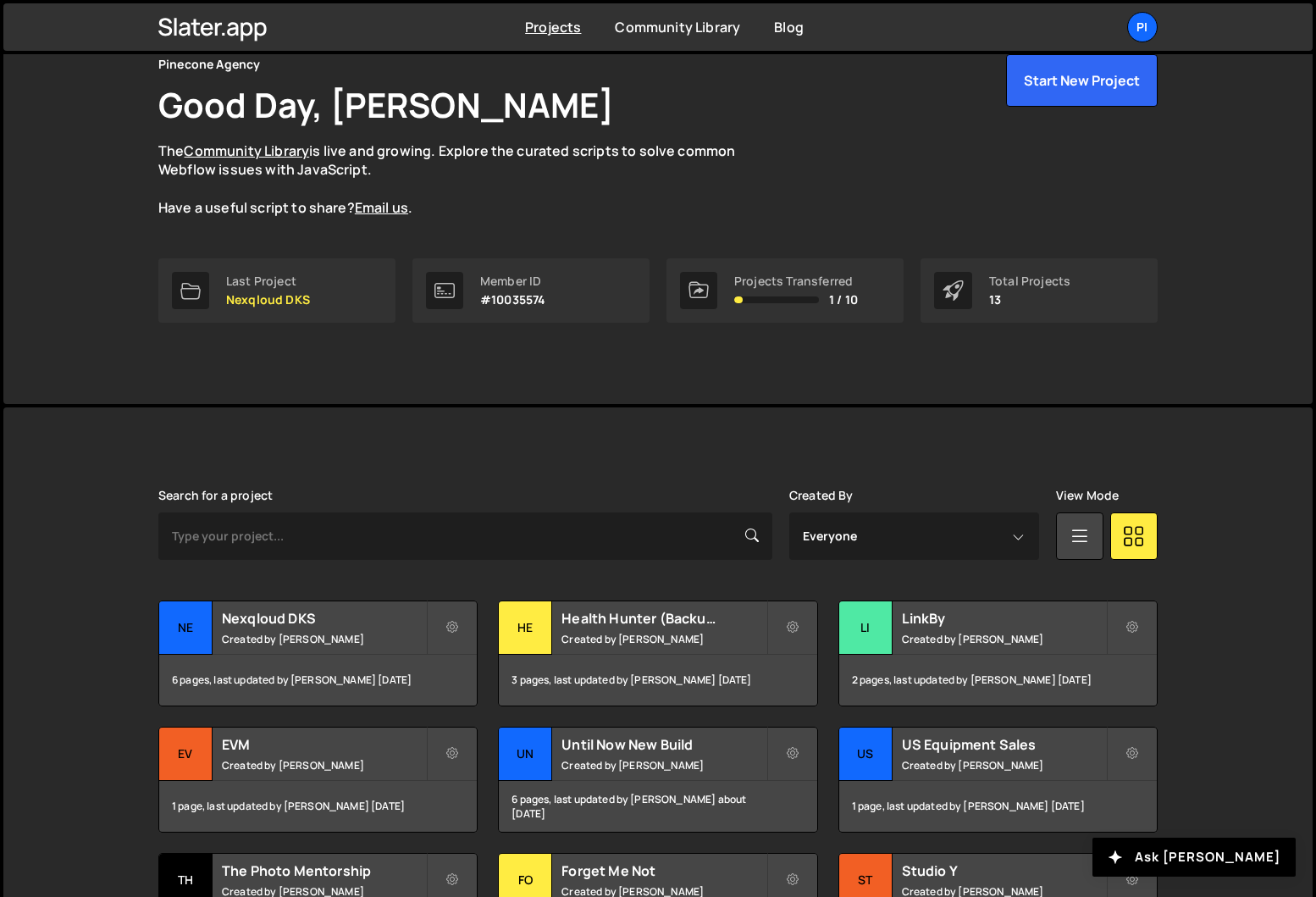
scroll to position [0, 0]
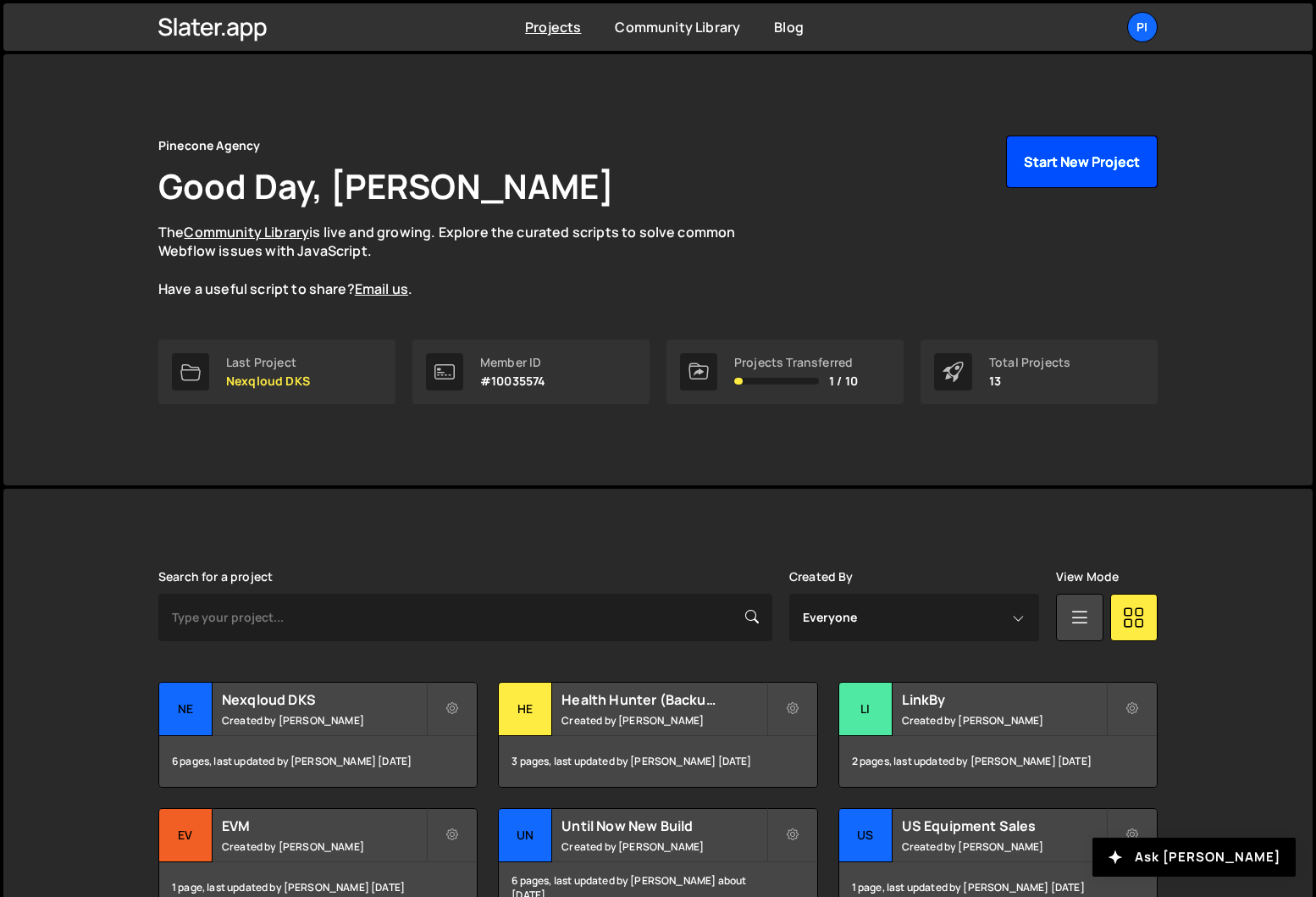
click at [1050, 166] on button "Start New Project" at bounding box center [1082, 162] width 152 height 52
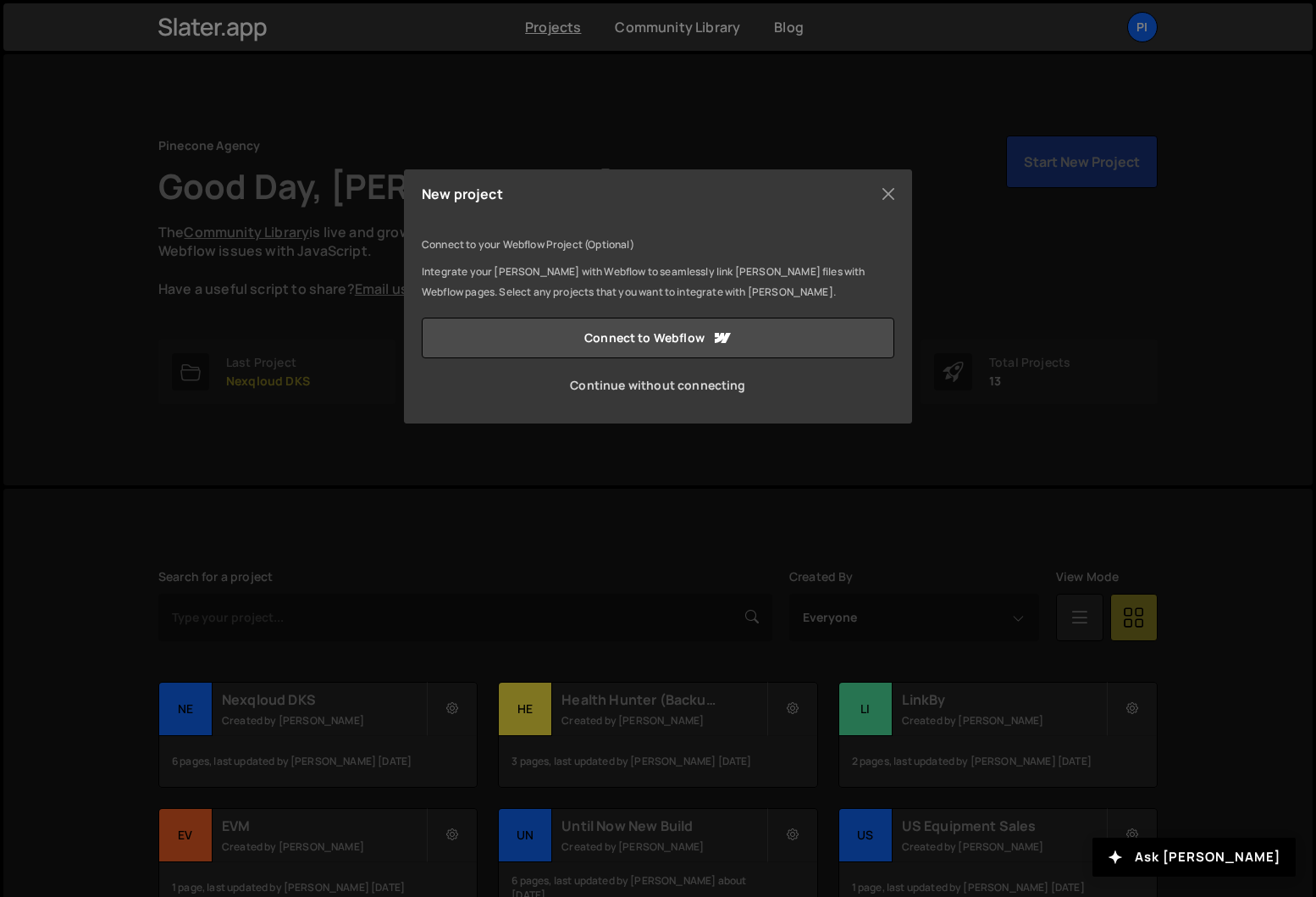
click at [677, 391] on link "Continue without connecting" at bounding box center [658, 385] width 473 height 40
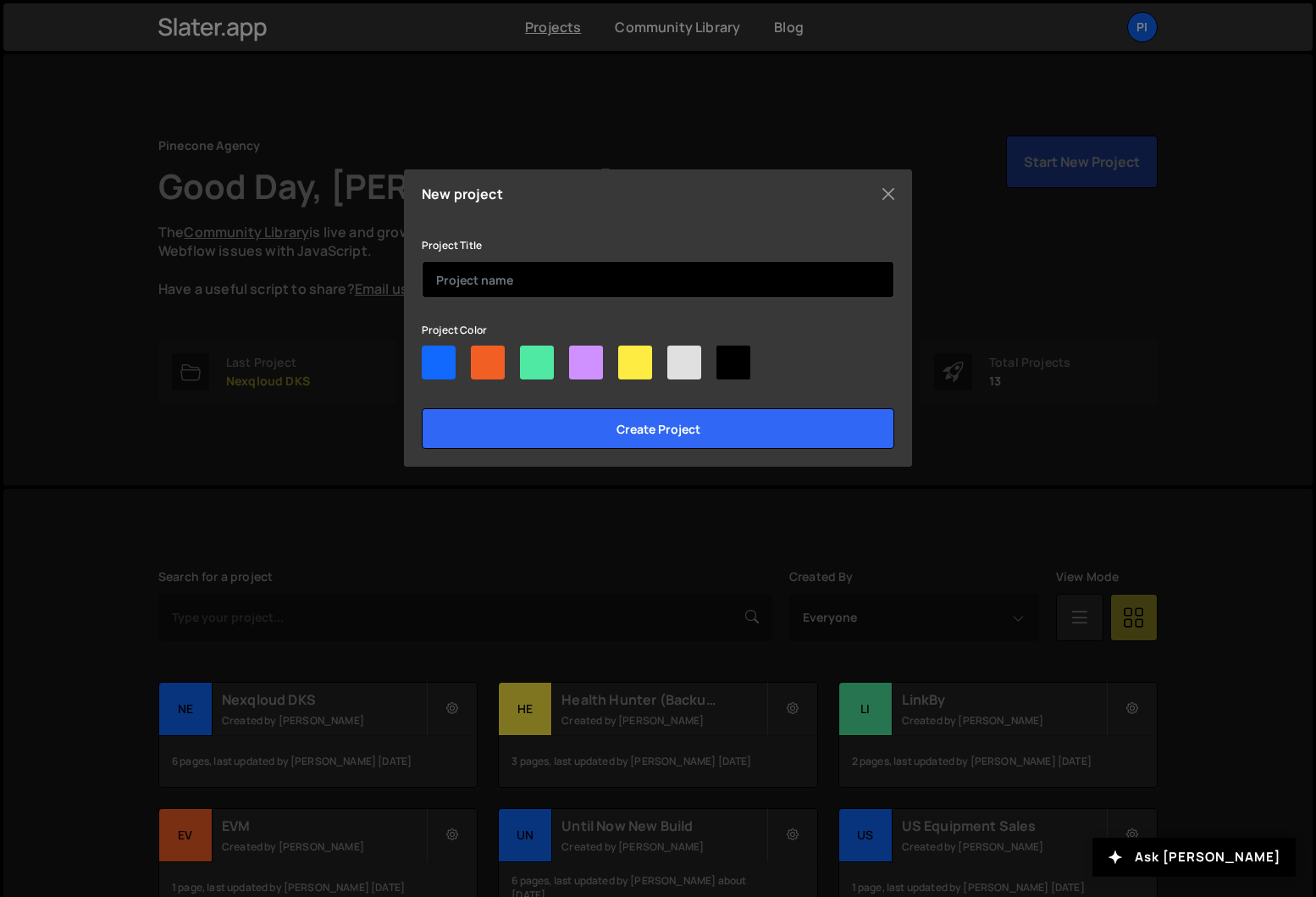
click at [539, 274] on input "text" at bounding box center [658, 279] width 473 height 38
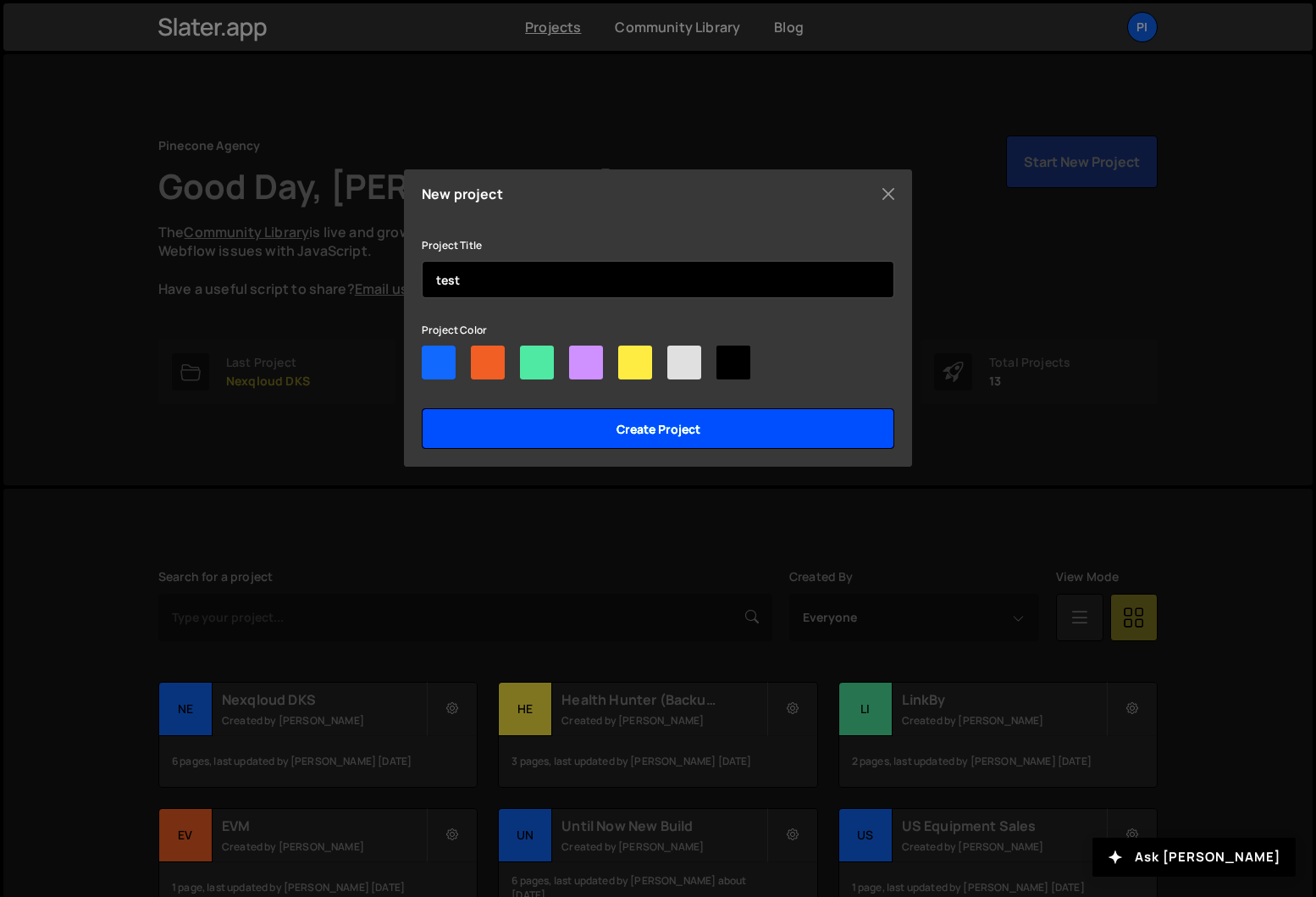
type input "test"
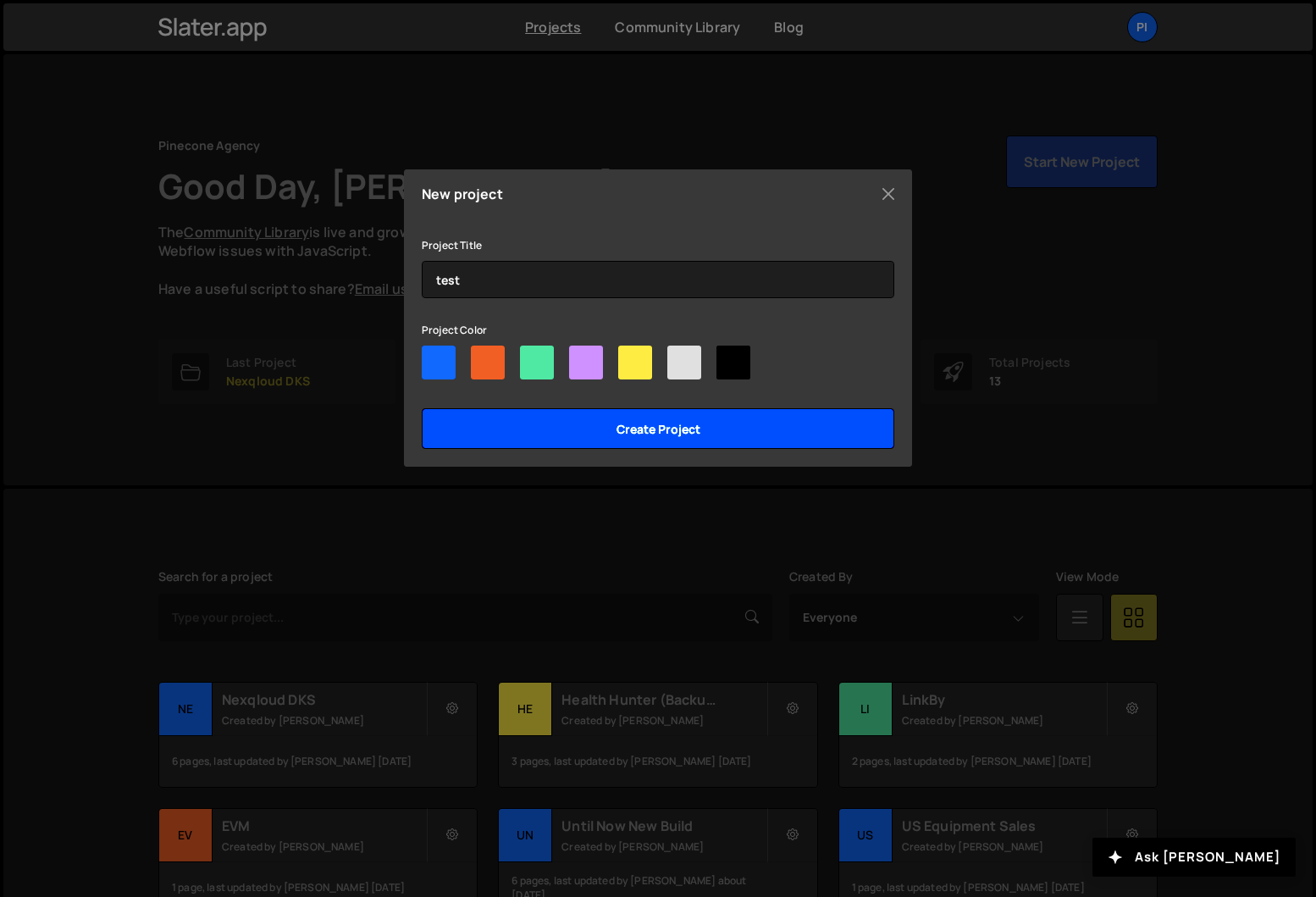
click at [595, 443] on input "Create project" at bounding box center [658, 428] width 473 height 40
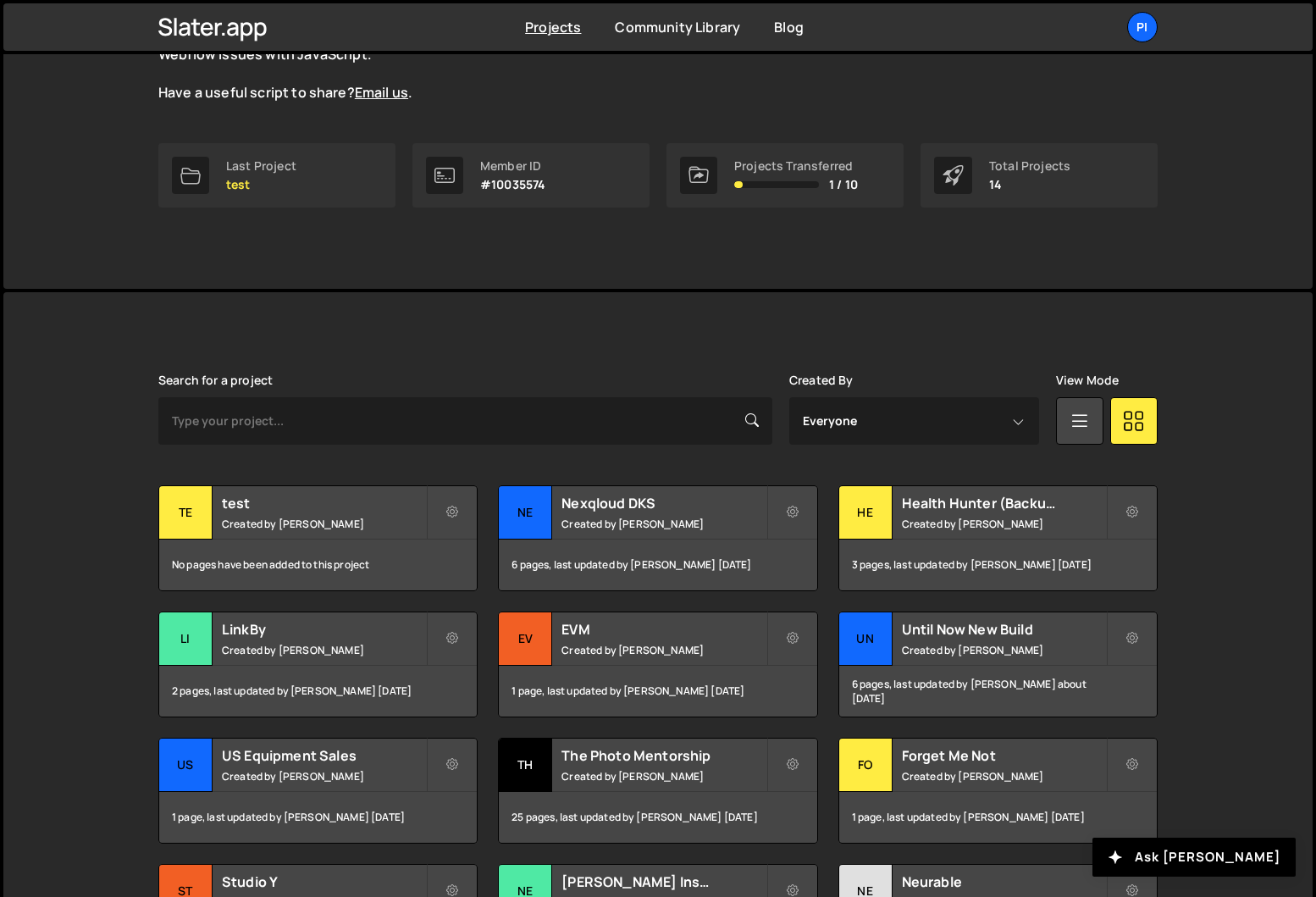
scroll to position [404, 0]
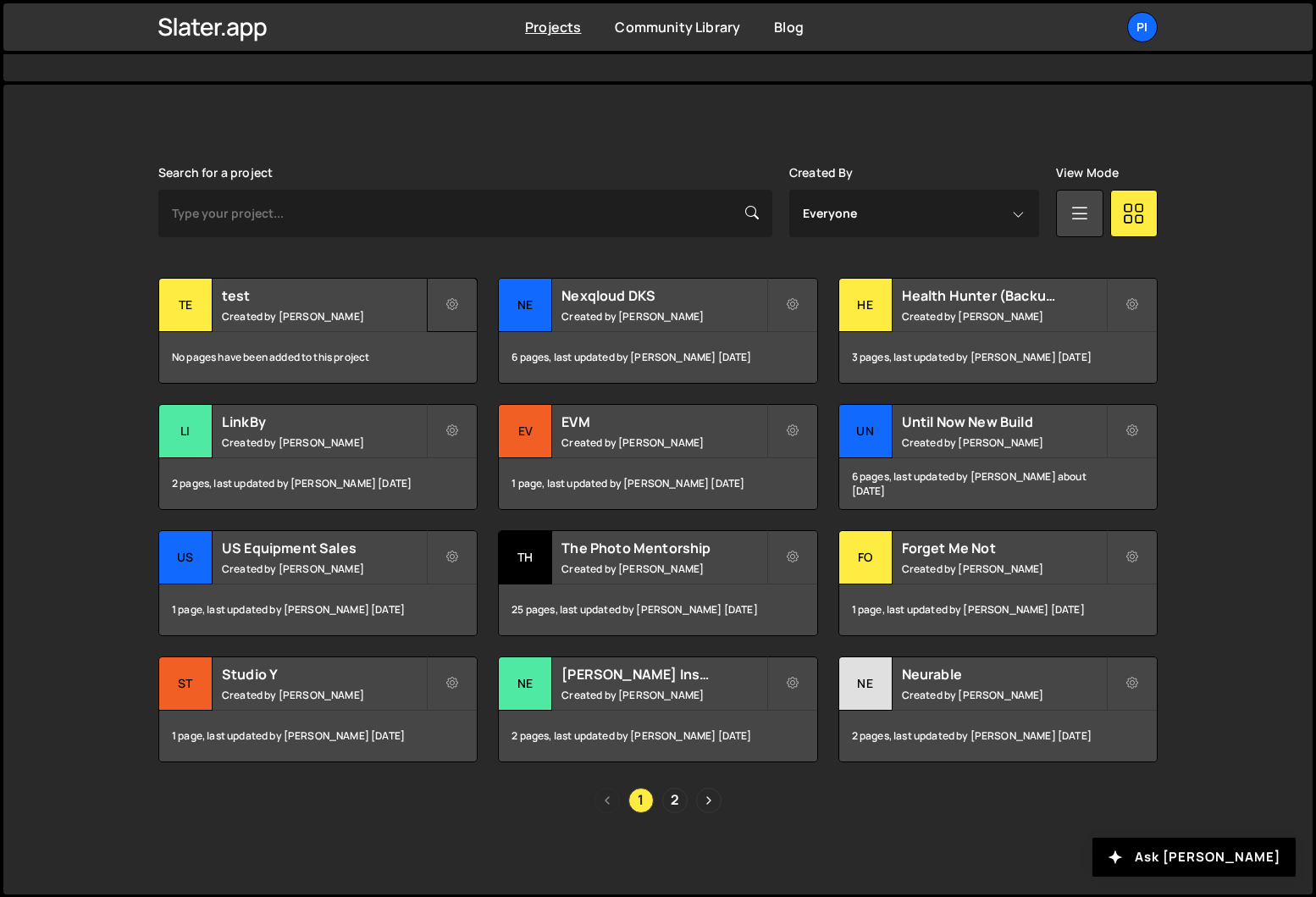
click at [447, 294] on button at bounding box center [452, 304] width 51 height 54
click at [489, 347] on link "Transfer Project" at bounding box center [529, 345] width 201 height 28
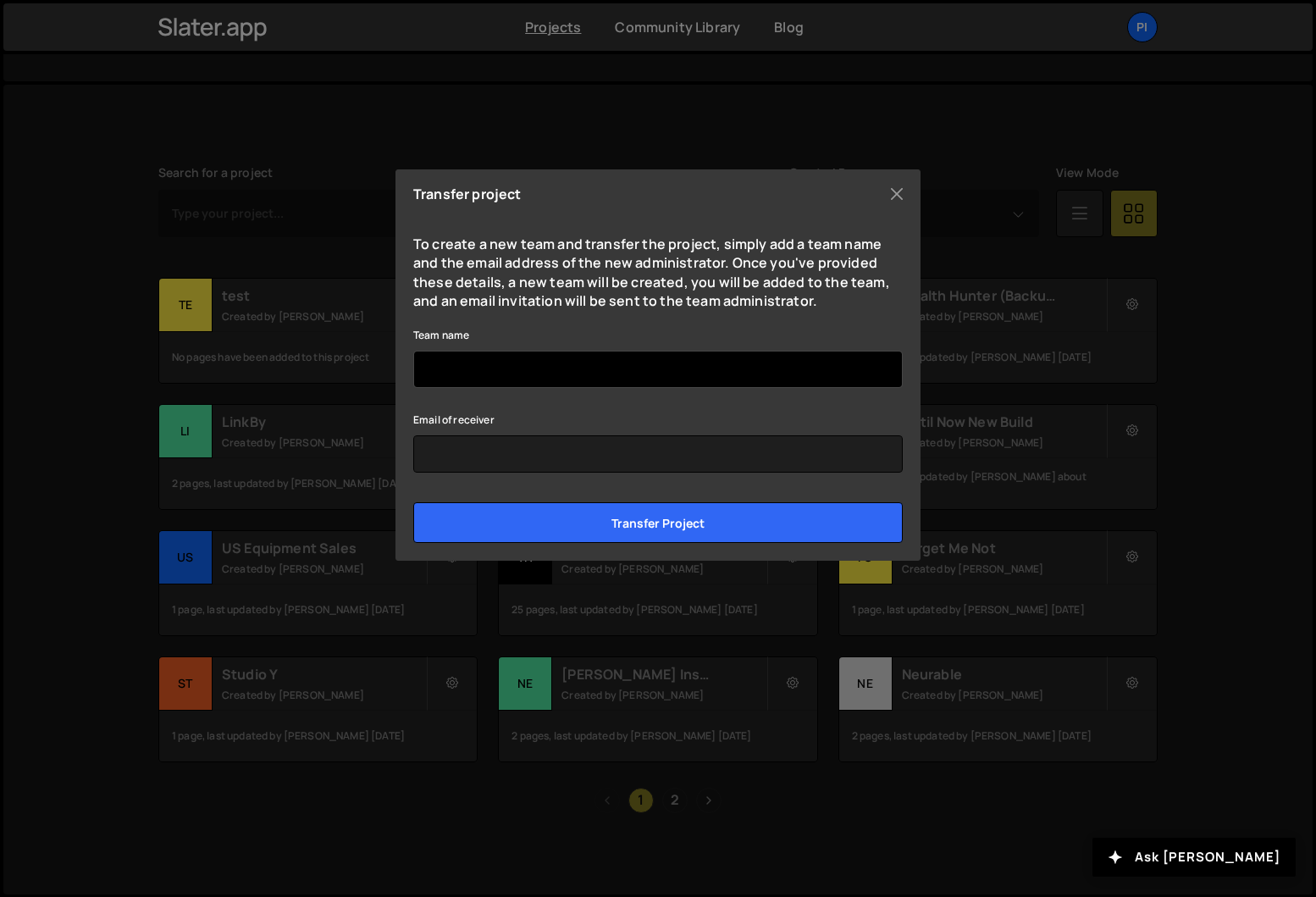
click at [498, 371] on input "Team name" at bounding box center [658, 369] width 489 height 38
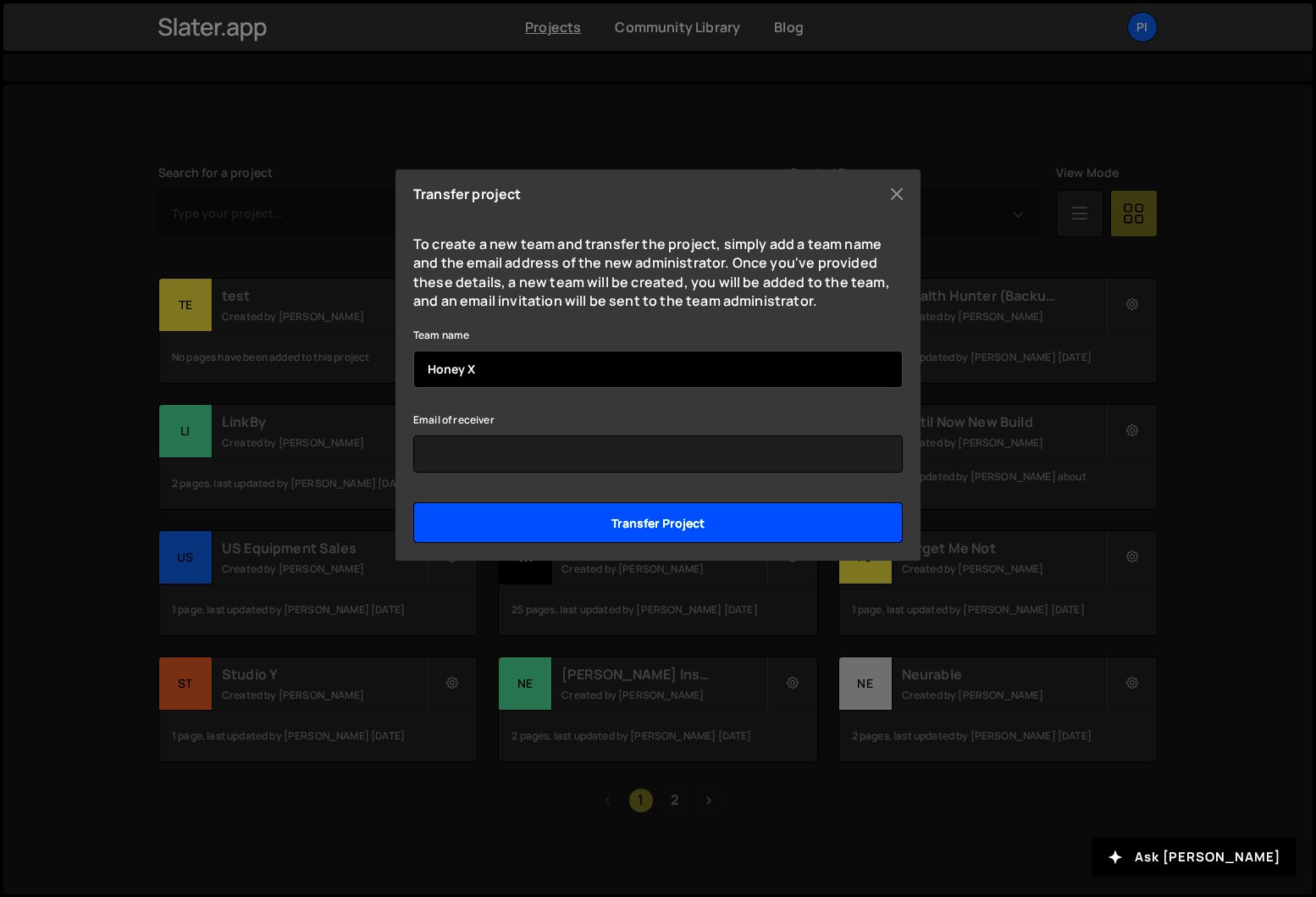
type input "Honey X"
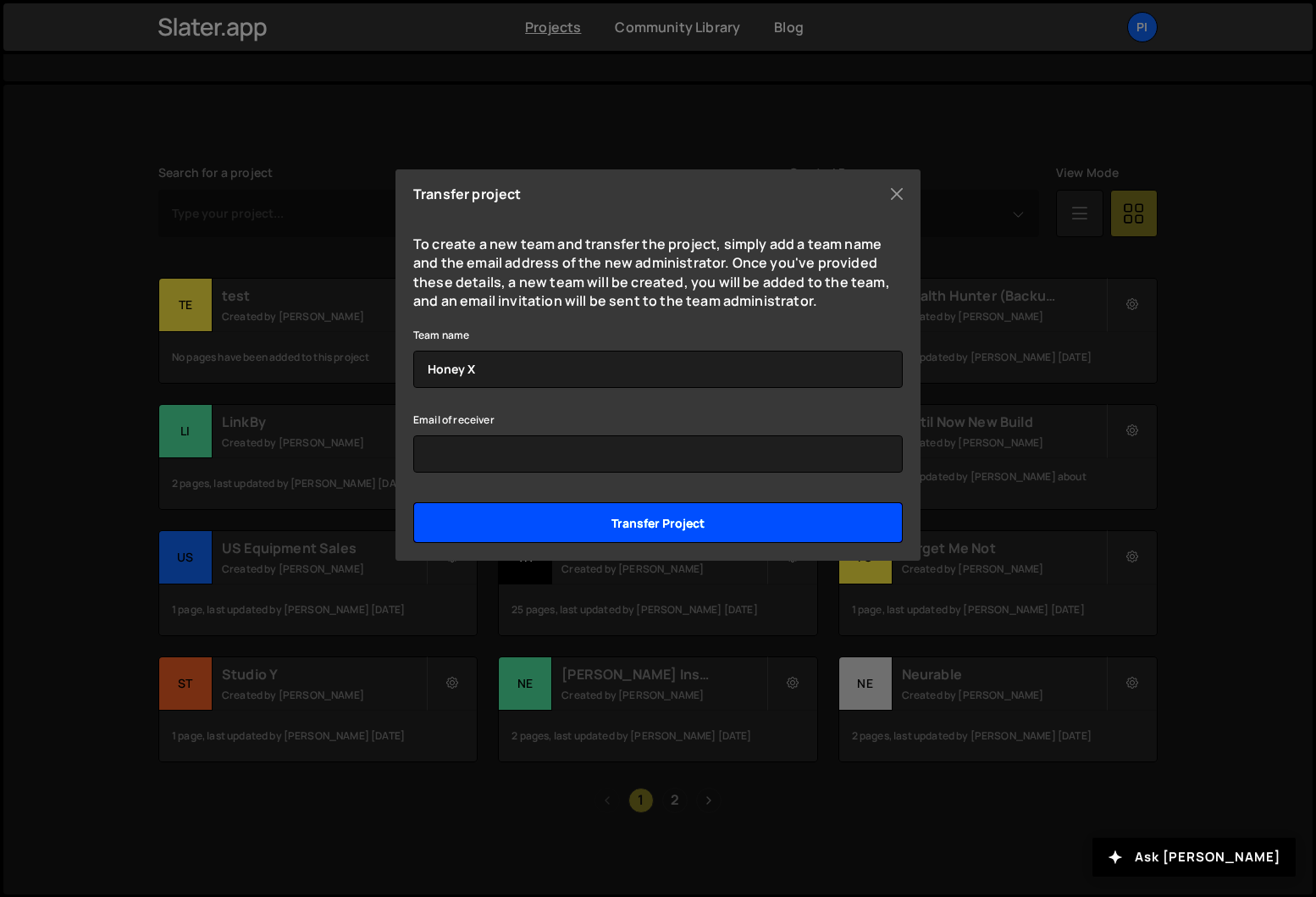
click at [595, 517] on input "Transfer project" at bounding box center [658, 522] width 489 height 40
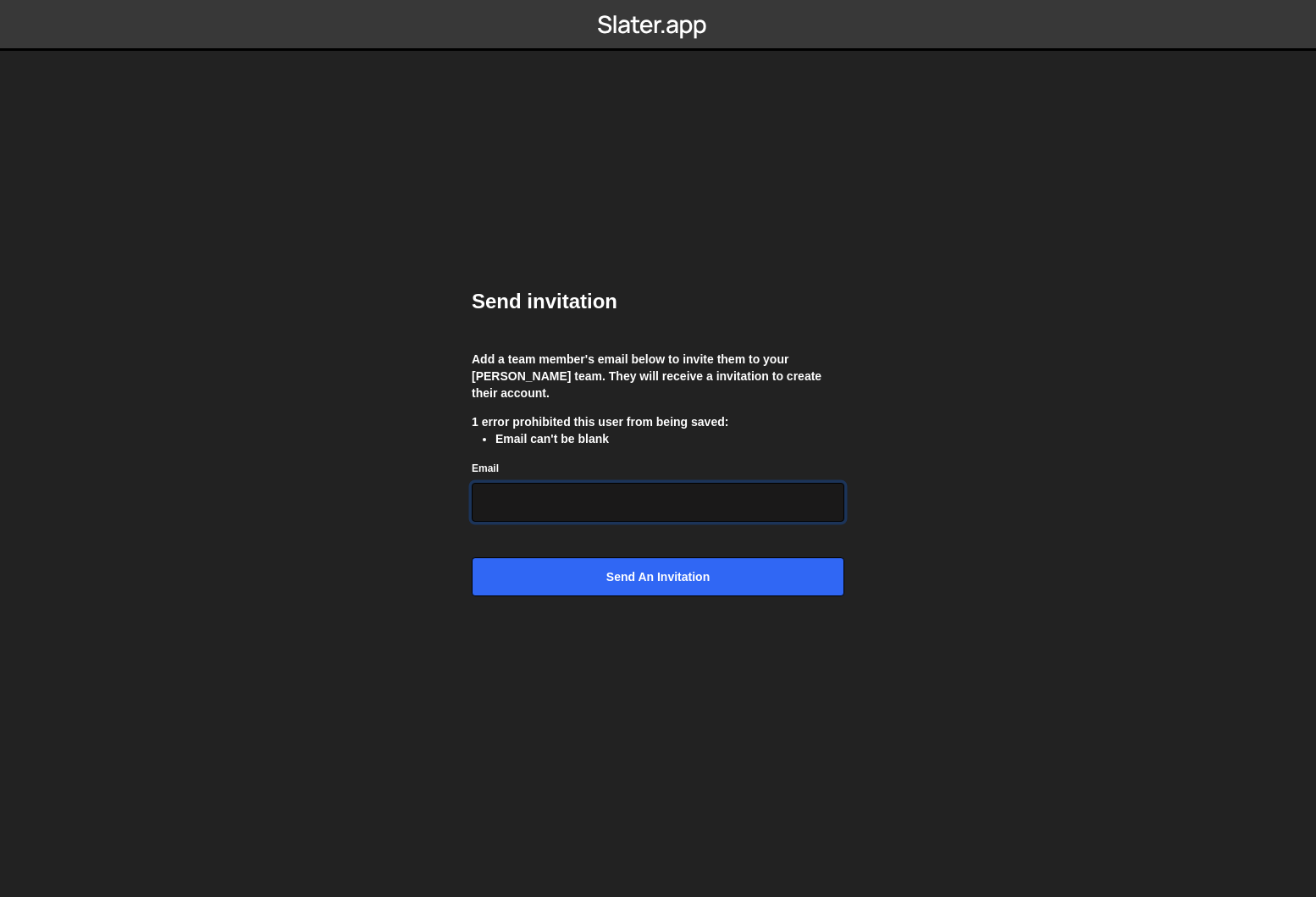
click at [575, 492] on input "Email" at bounding box center [658, 502] width 373 height 39
type input "[EMAIL_ADDRESS][DOMAIN_NAME]"
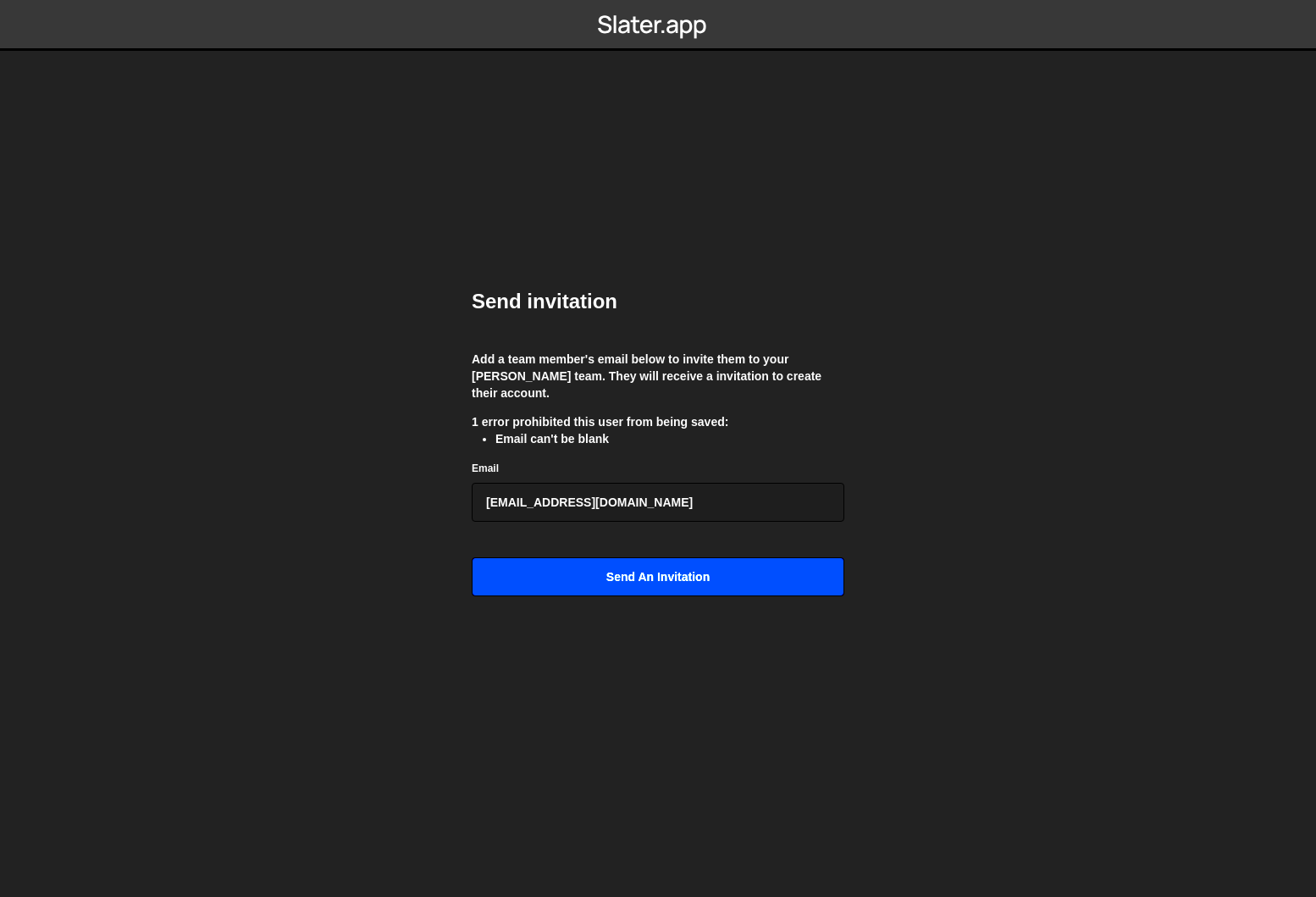
click at [624, 581] on input "Send an invitation" at bounding box center [658, 577] width 373 height 39
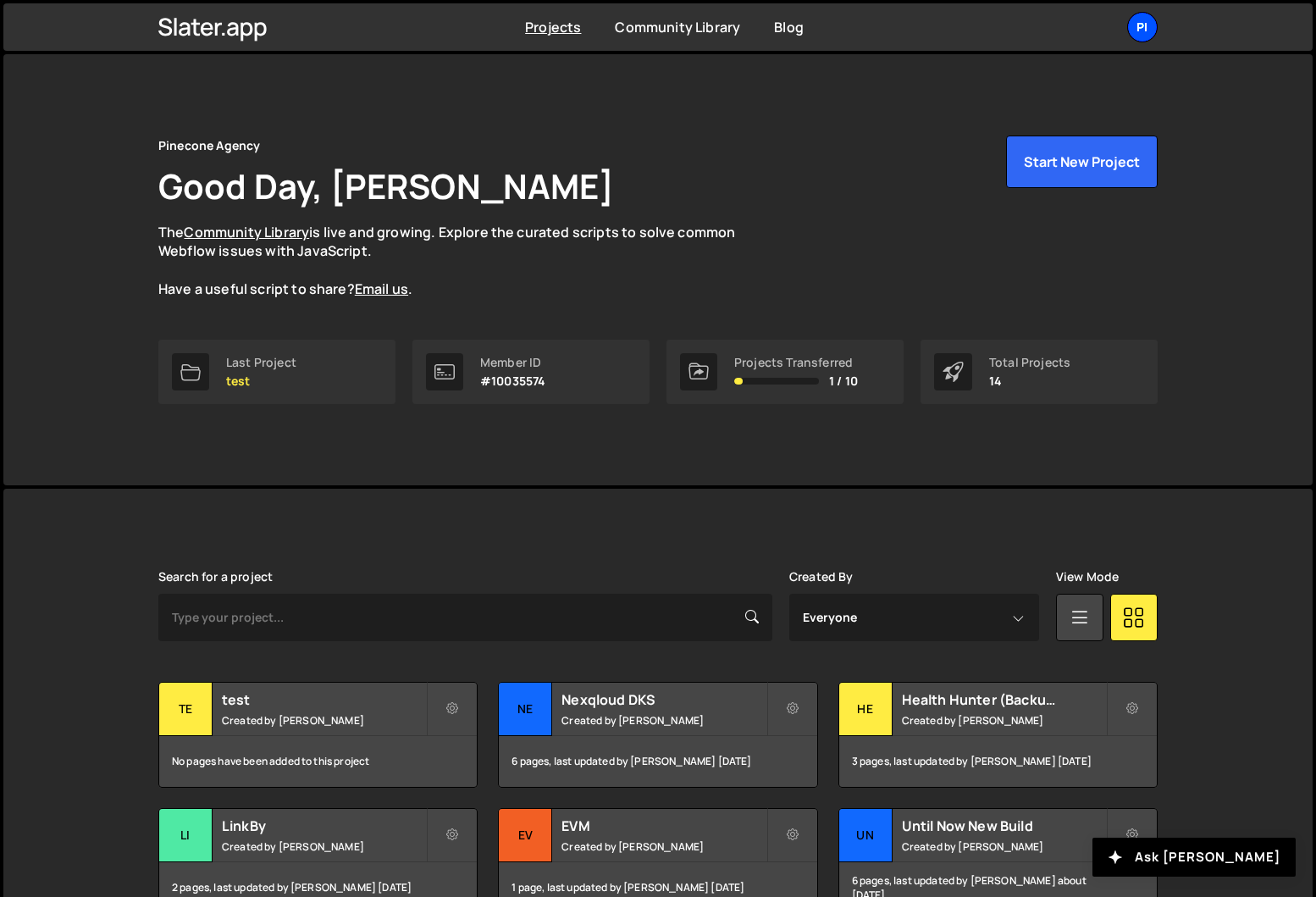
click at [1149, 19] on div "Pi" at bounding box center [1142, 27] width 30 height 30
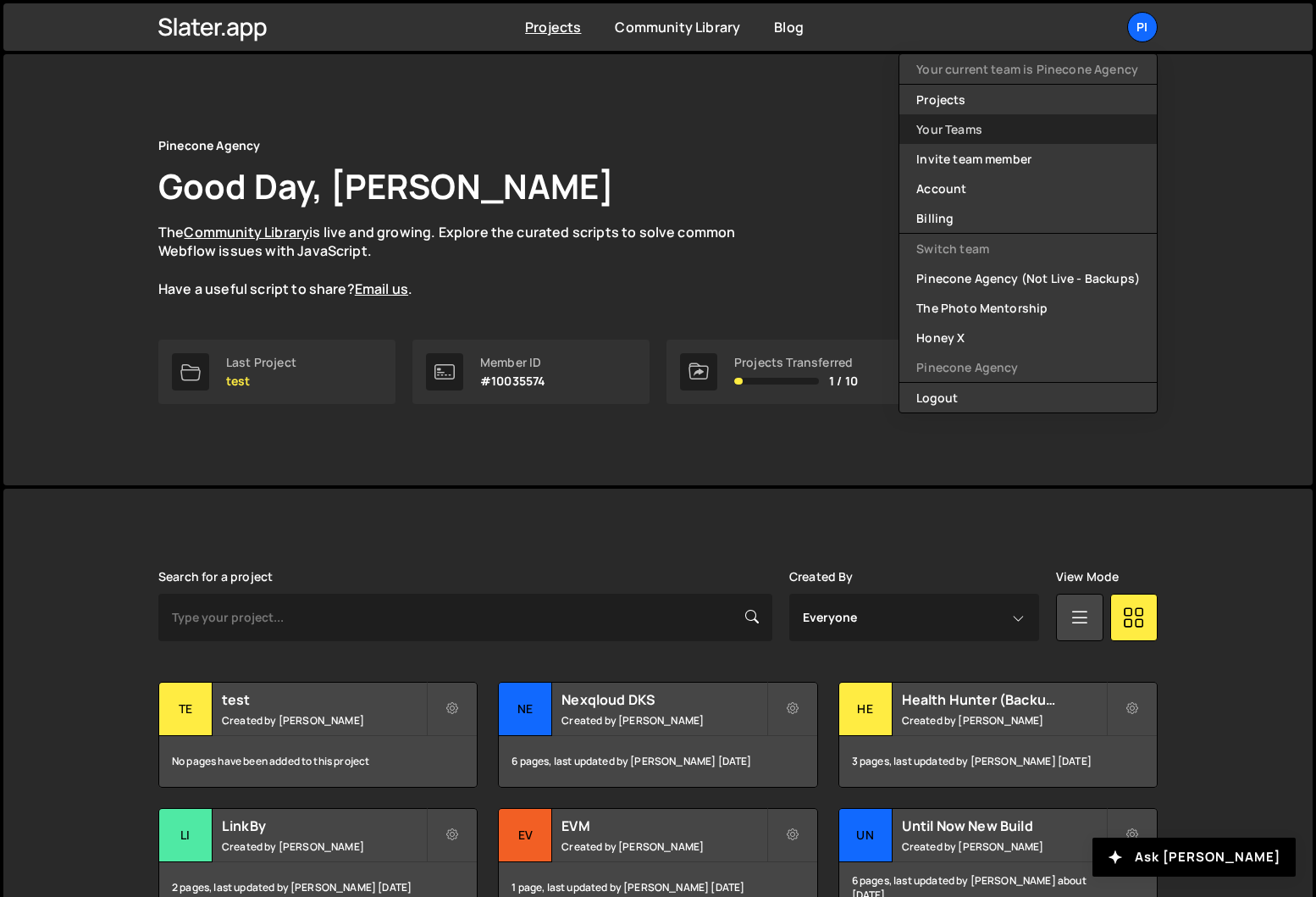
click at [1038, 129] on link "Your Teams" at bounding box center [1028, 129] width 257 height 29
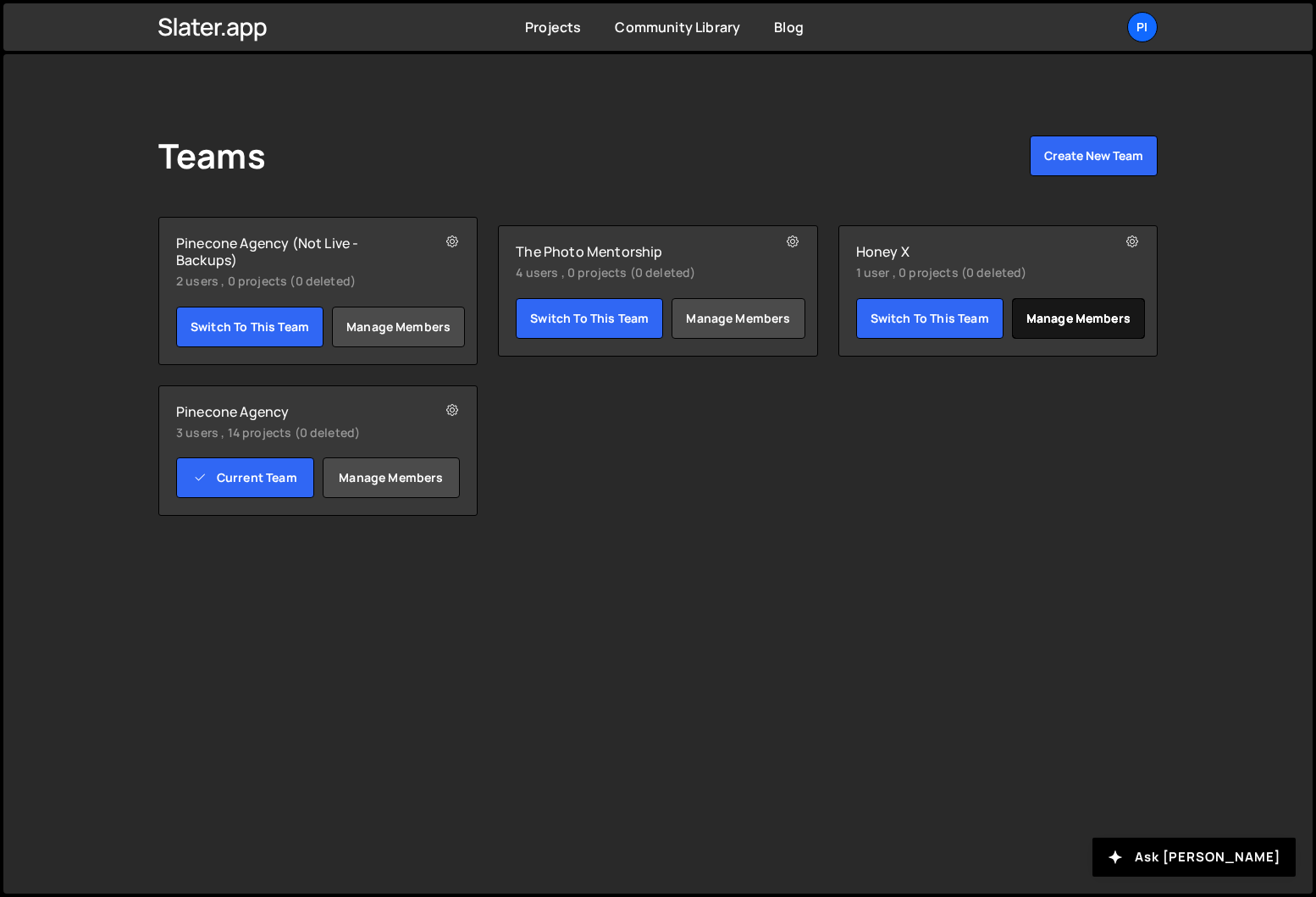
click at [1054, 306] on link "Manage members" at bounding box center [1078, 319] width 133 height 40
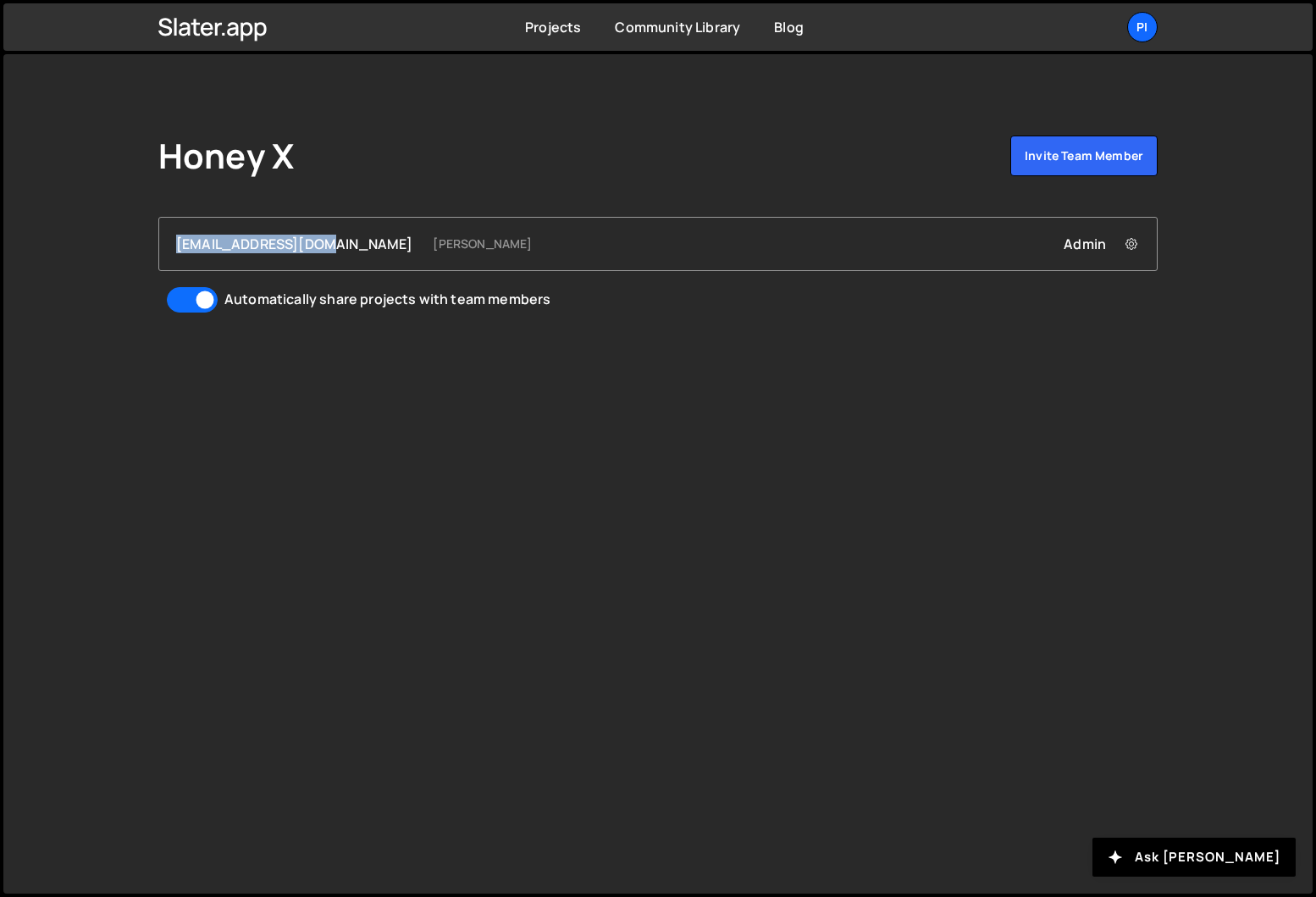
drag, startPoint x: 323, startPoint y: 245, endPoint x: 175, endPoint y: 241, distance: 148.1
click at [176, 241] on div "[EMAIL_ADDRESS][DOMAIN_NAME]" at bounding box center [294, 243] width 236 height 18
copy div "[EMAIL_ADDRESS][DOMAIN_NAME]"
click at [363, 196] on div "Honey X Invite team member [EMAIL_ADDRESS][DOMAIN_NAME] [PERSON_NAME] Admin Rem…" at bounding box center [658, 225] width 1050 height 342
click at [1130, 241] on icon at bounding box center [1131, 243] width 12 height 17
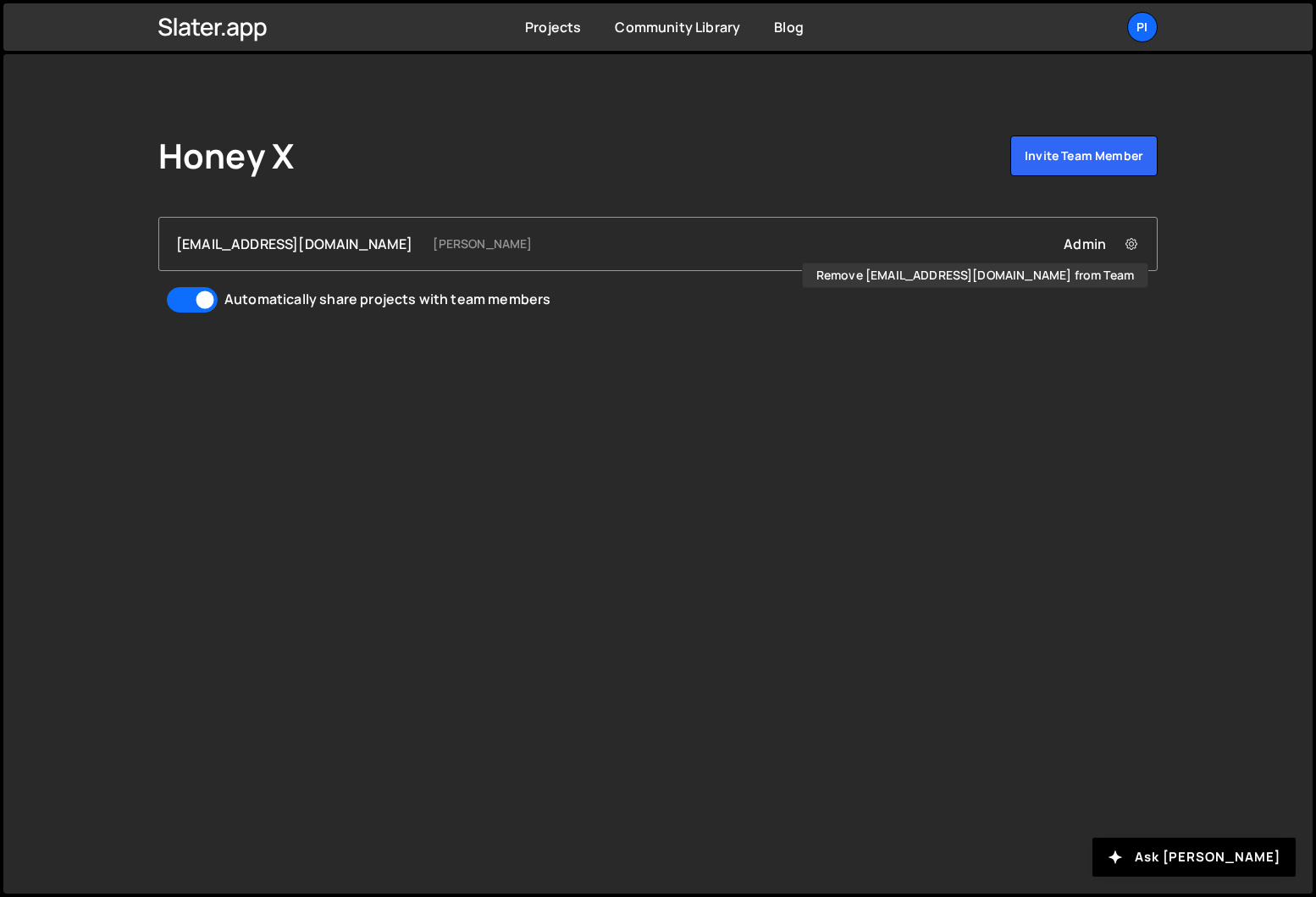
click at [847, 190] on div "Honey X Invite team member [EMAIL_ADDRESS][DOMAIN_NAME] [PERSON_NAME] Admin Rem…" at bounding box center [658, 225] width 1050 height 342
click at [1148, 28] on div "Pi" at bounding box center [1142, 27] width 30 height 30
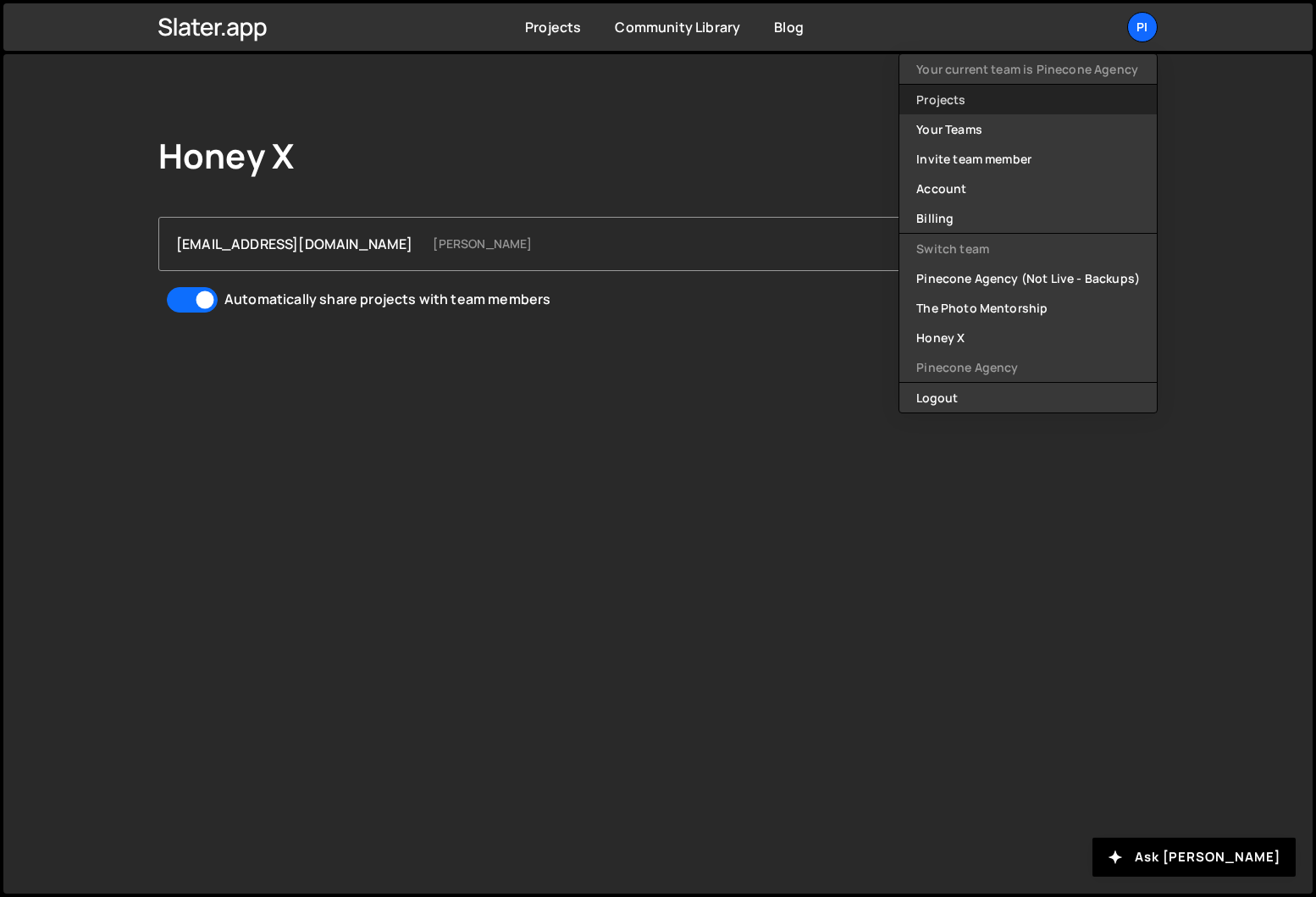
click at [1008, 100] on link "Projects" at bounding box center [1028, 99] width 257 height 29
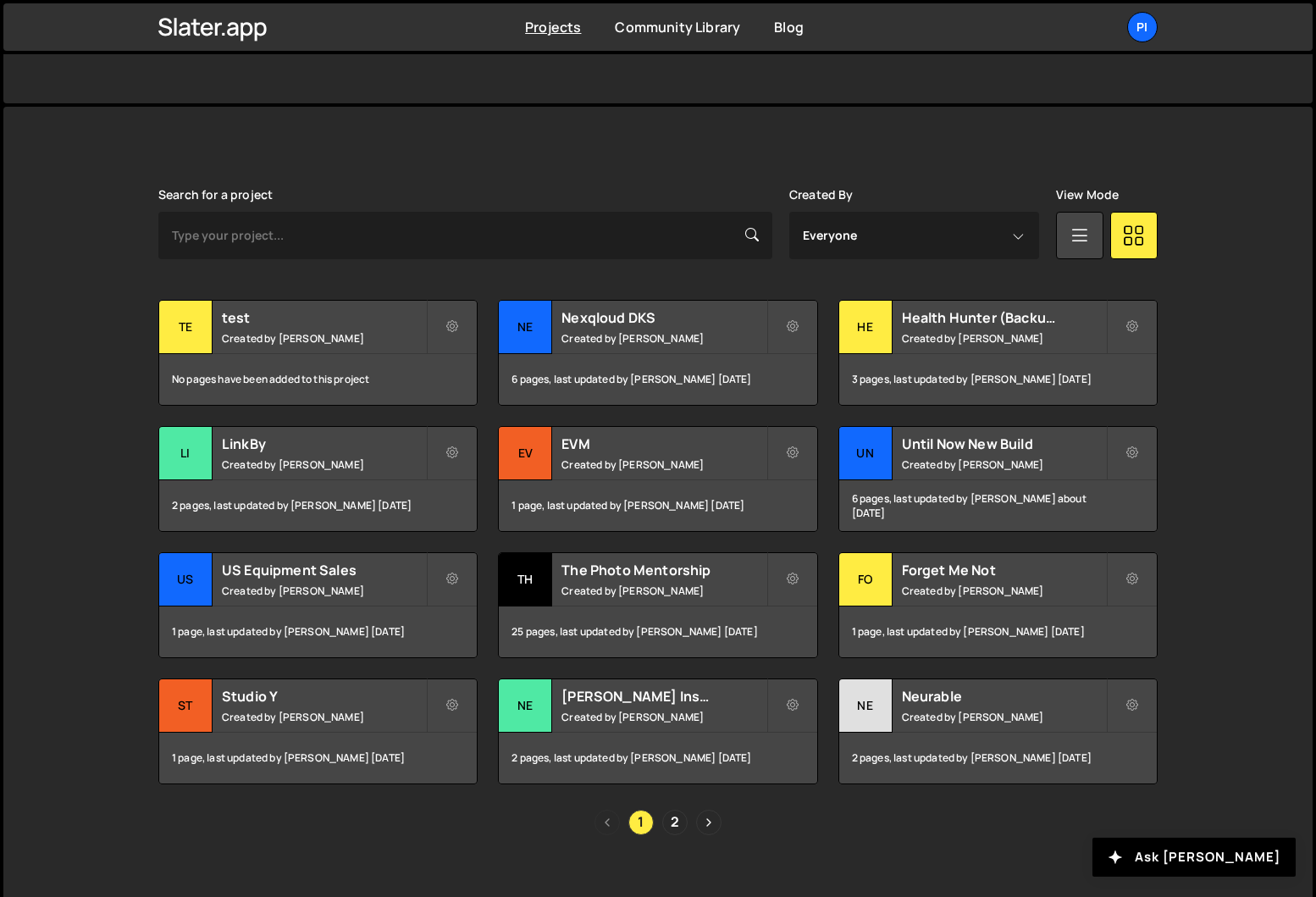
scroll to position [404, 0]
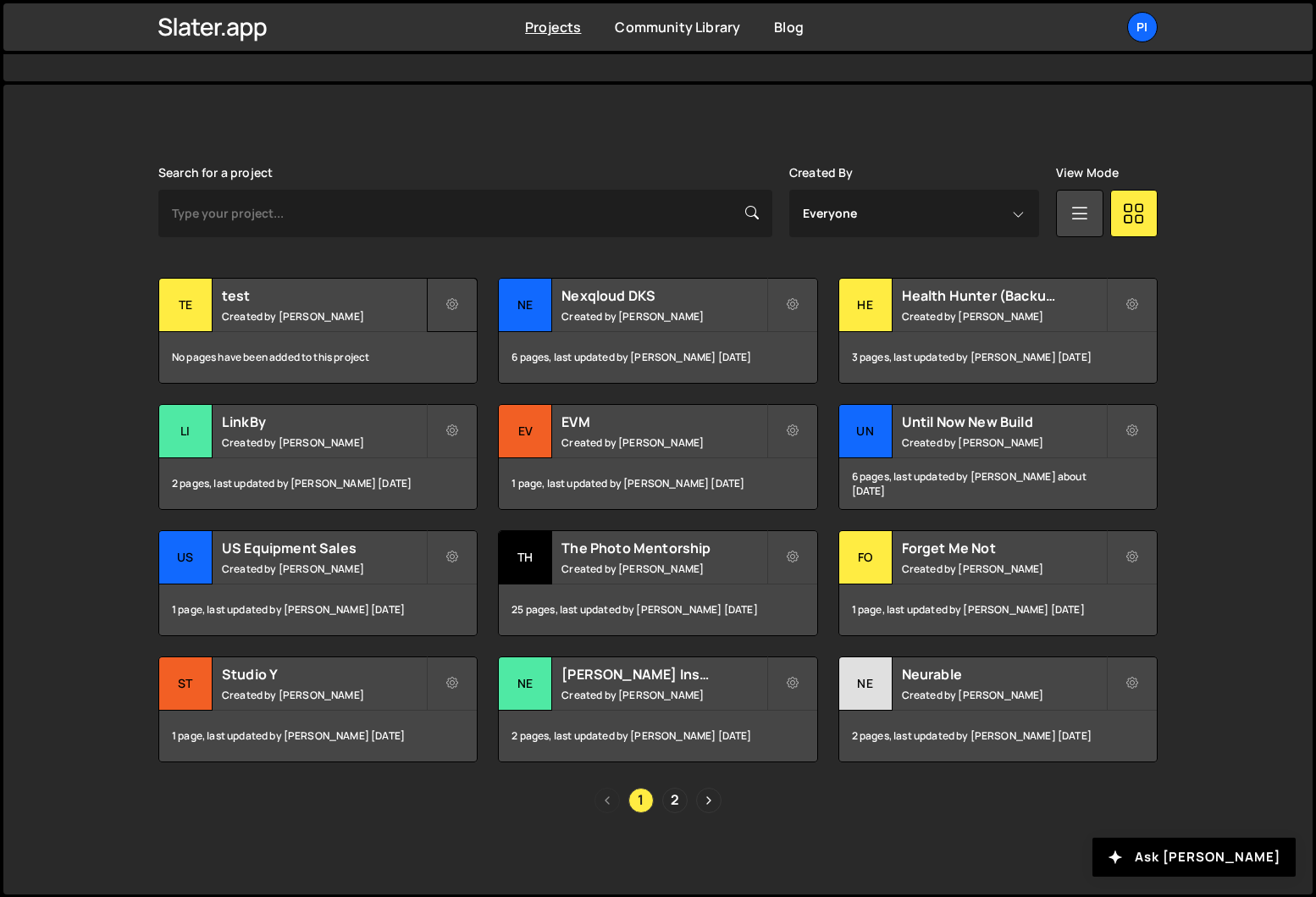
click at [459, 313] on button at bounding box center [452, 304] width 51 height 54
click at [489, 354] on link "Transfer Project" at bounding box center [529, 345] width 201 height 28
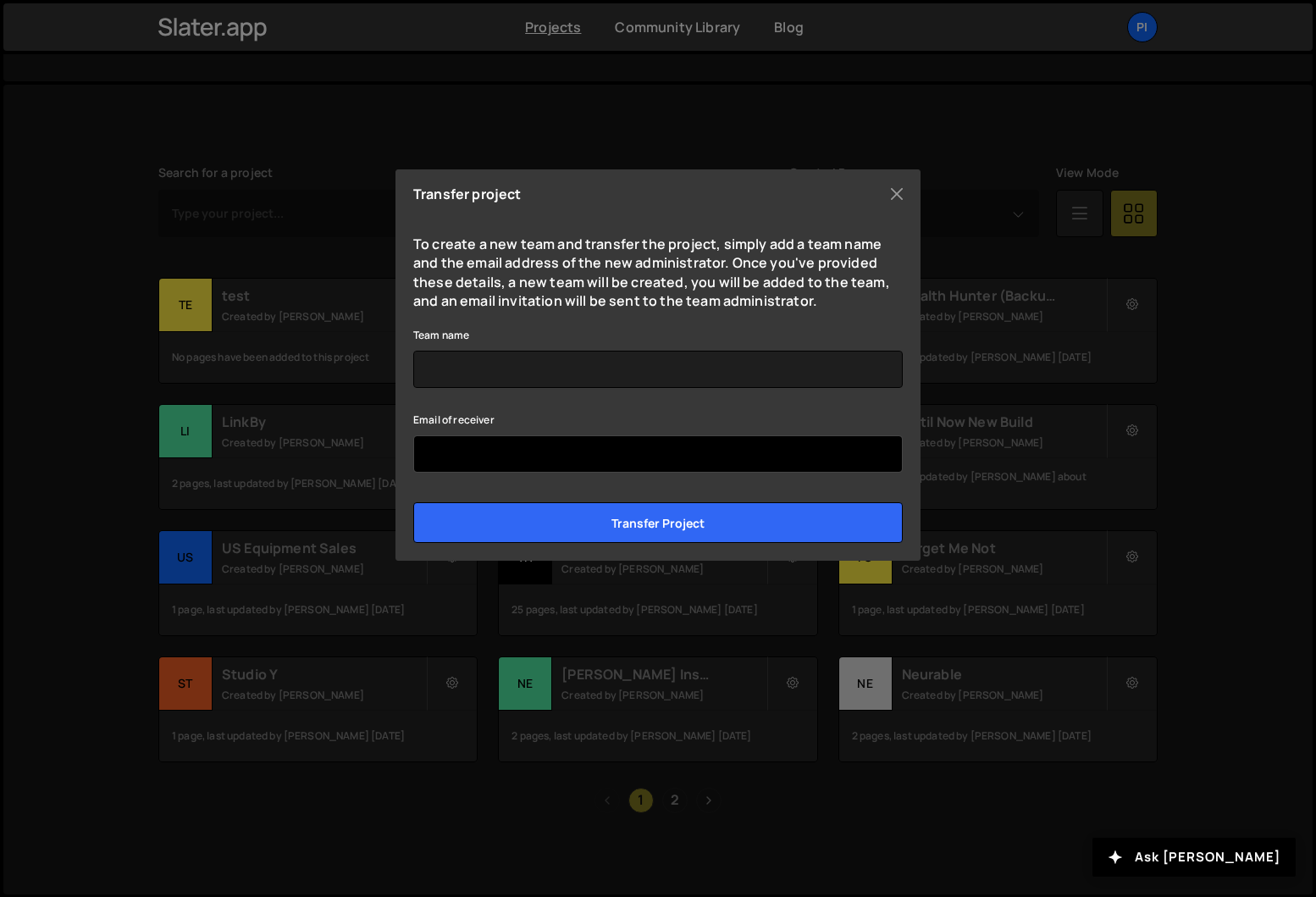
click at [506, 443] on input "Email of receiver" at bounding box center [658, 454] width 489 height 38
paste input "dev@pinecone.agency"
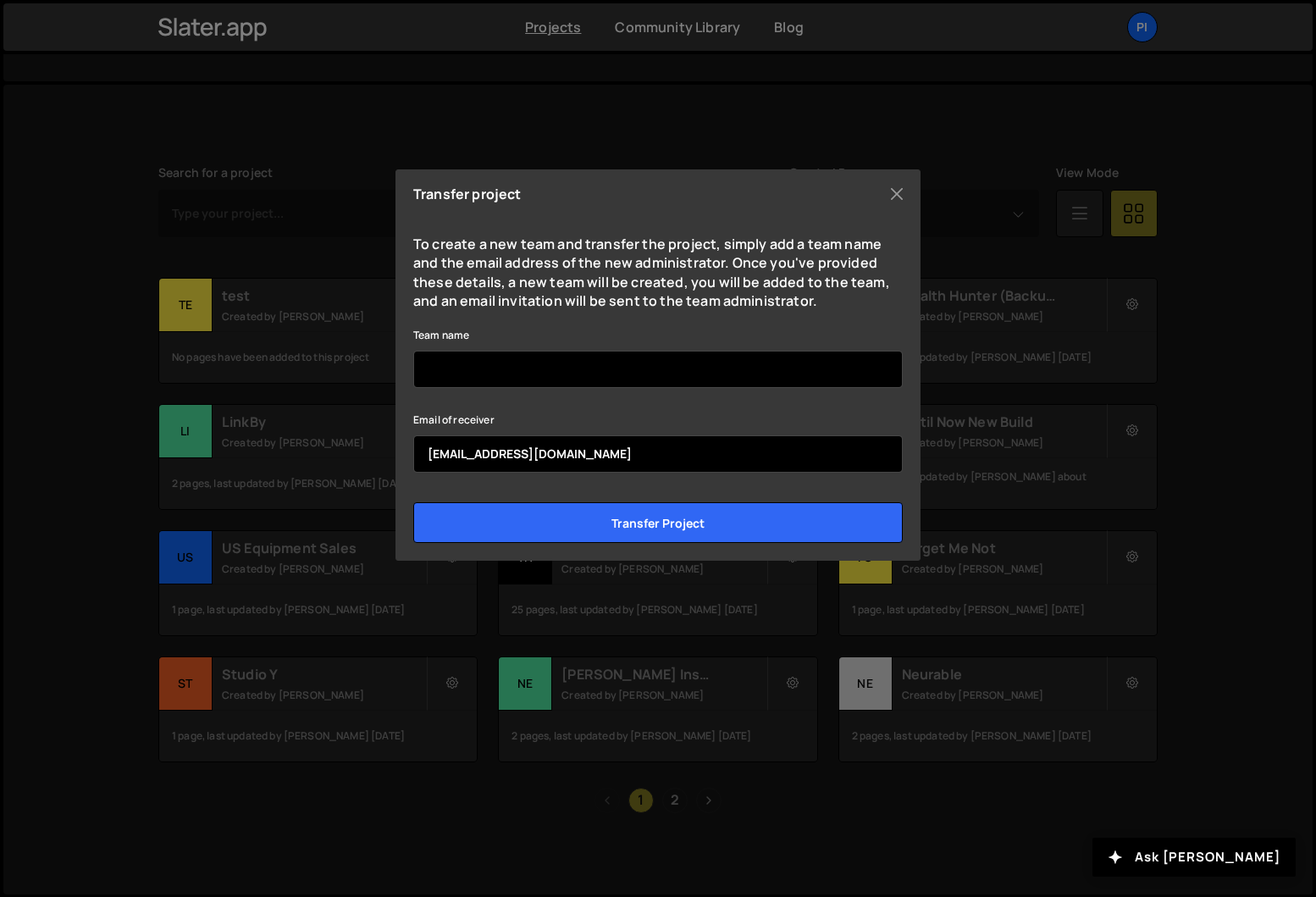
type input "dev@pinecone.agency"
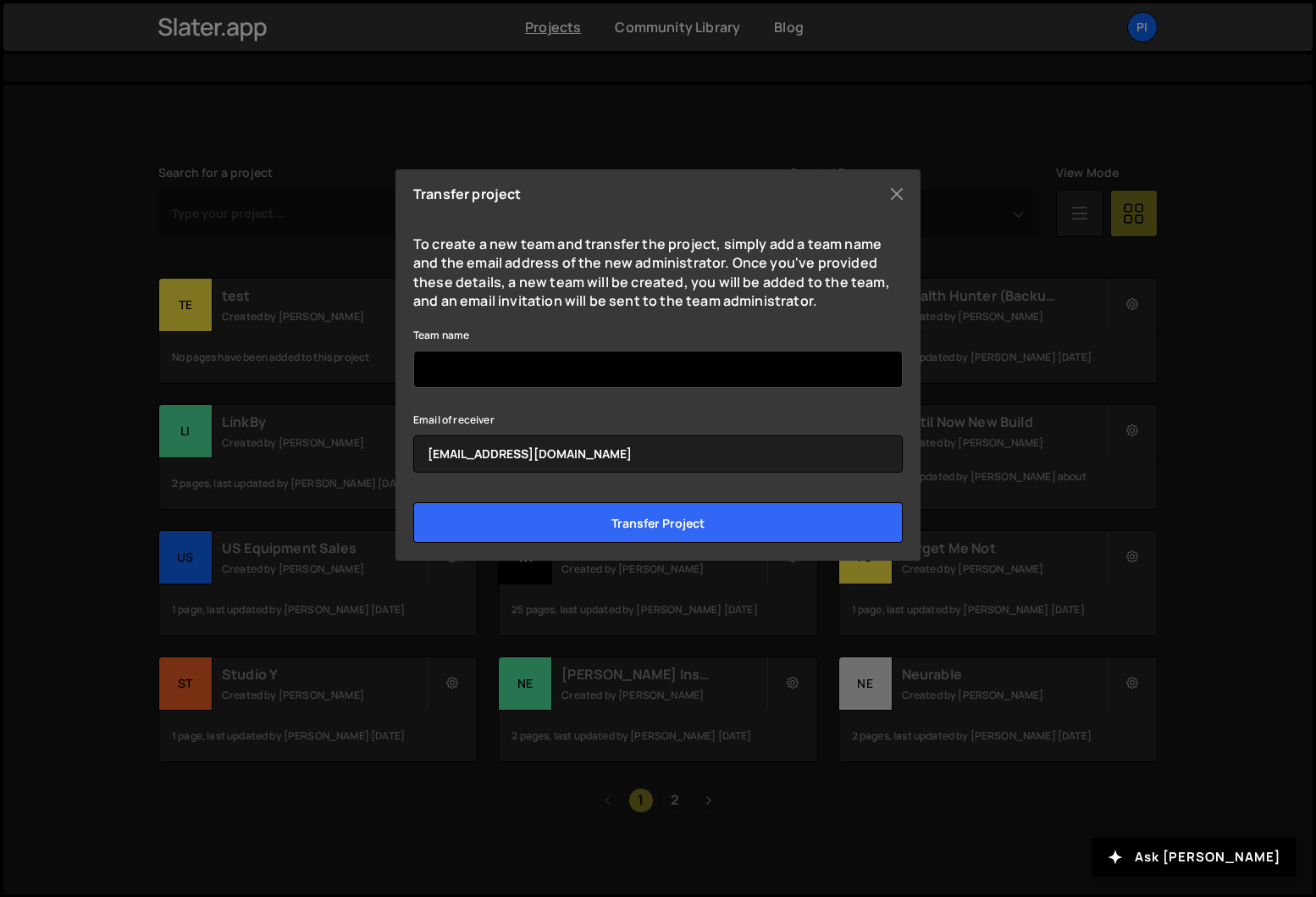
click at [693, 376] on input "Team name" at bounding box center [658, 369] width 489 height 38
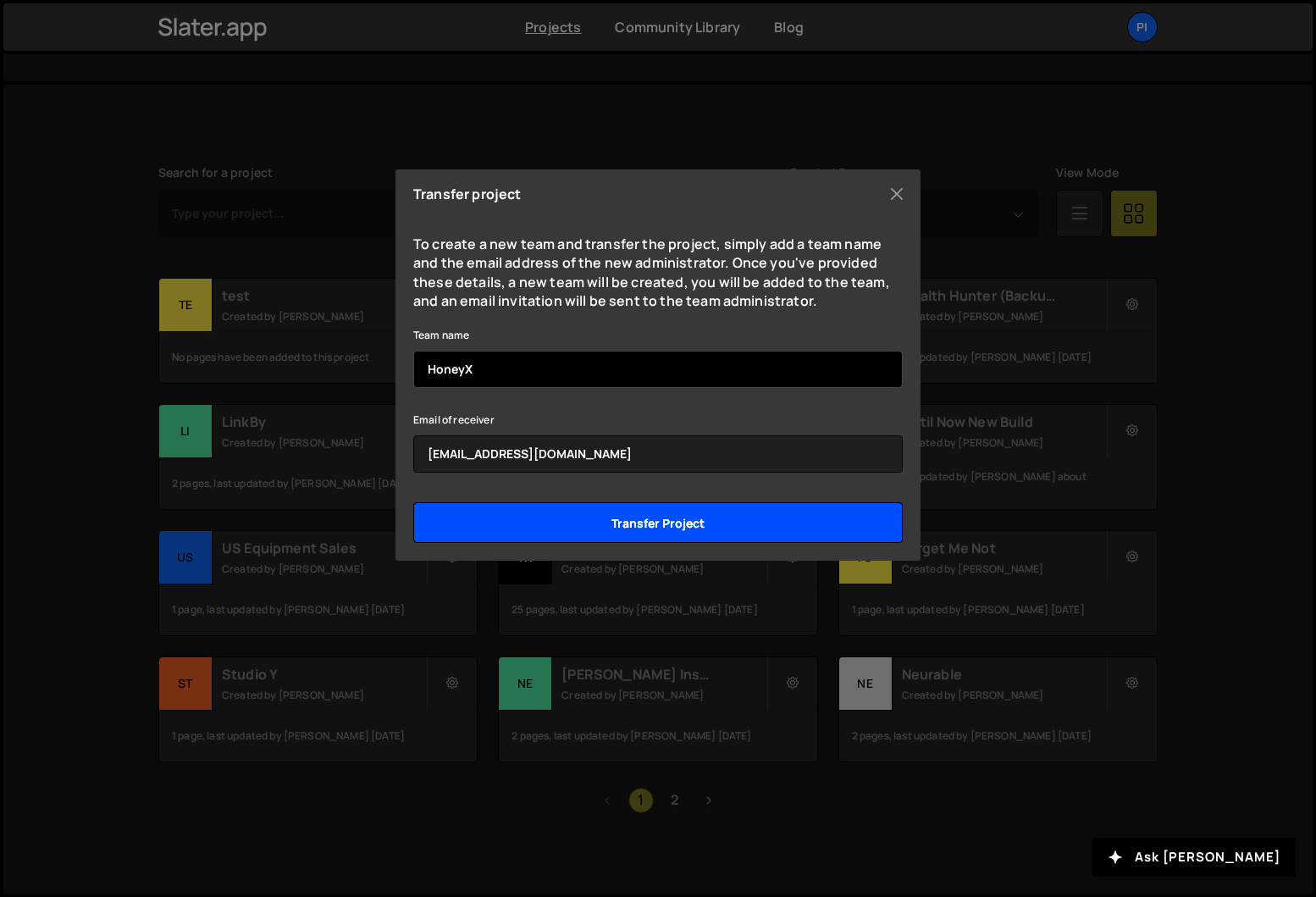
type input "HoneyX"
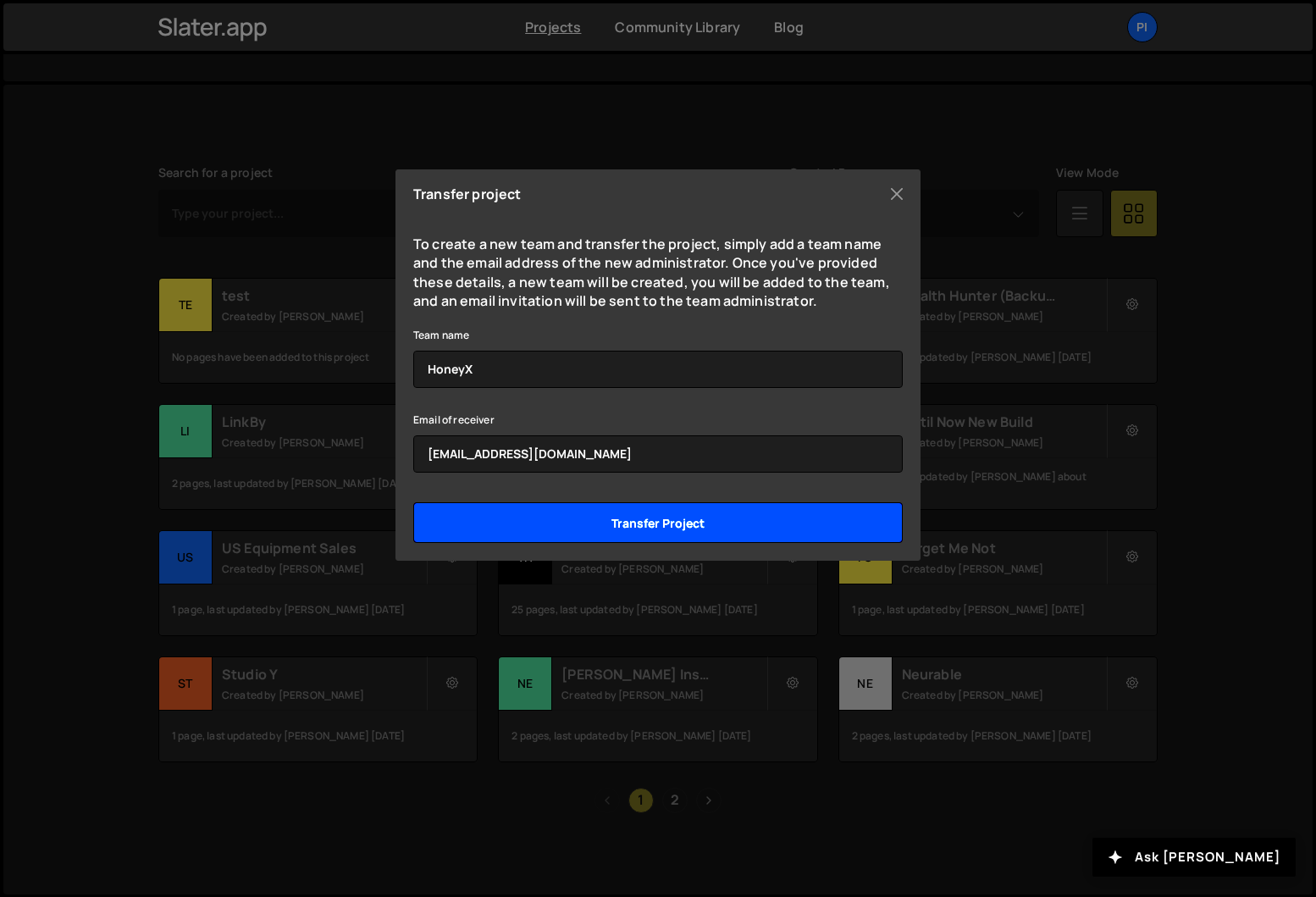
click at [716, 517] on input "Transfer project" at bounding box center [658, 522] width 489 height 40
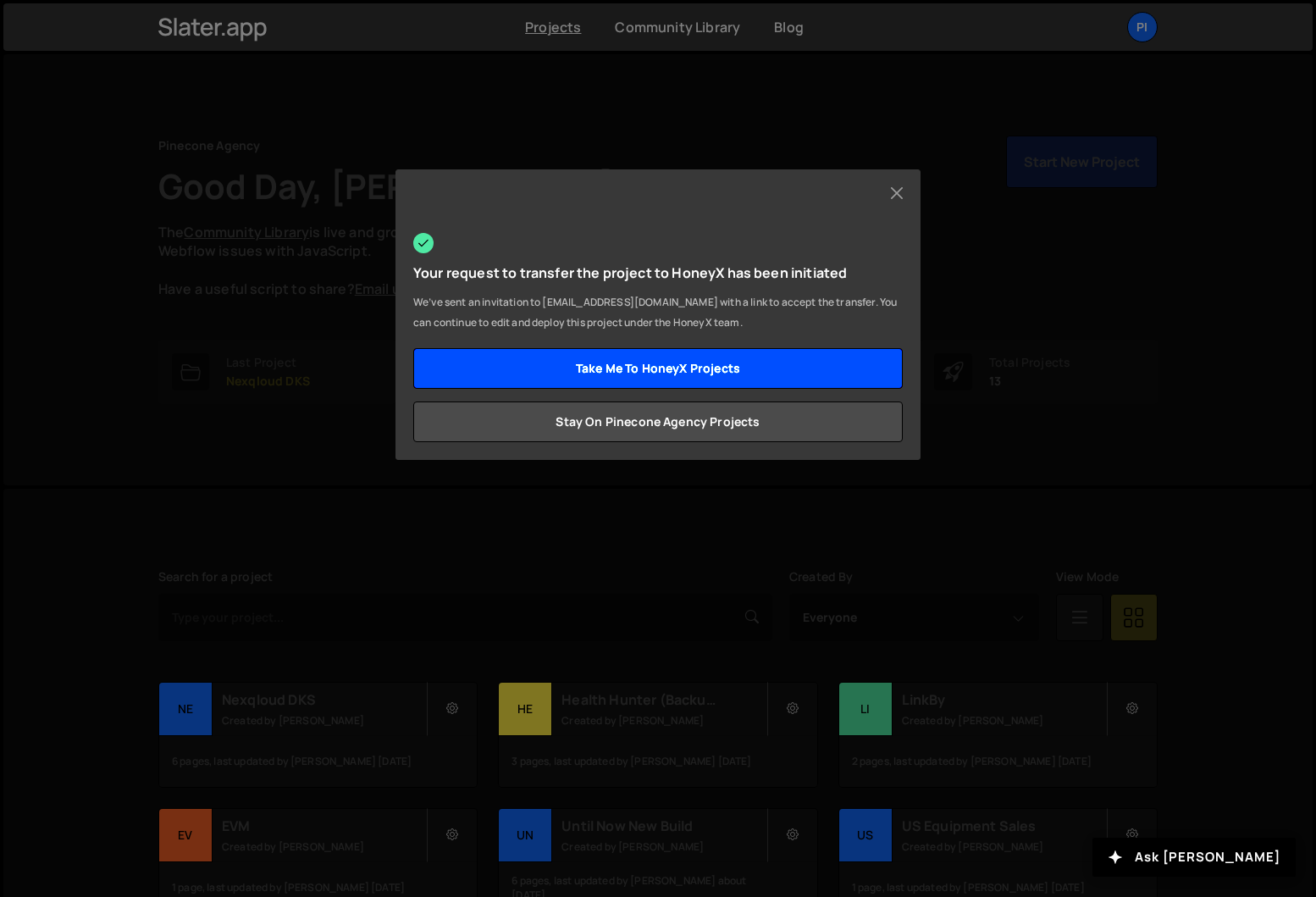
click at [633, 376] on link "Take me to HoneyX projects" at bounding box center [658, 368] width 489 height 40
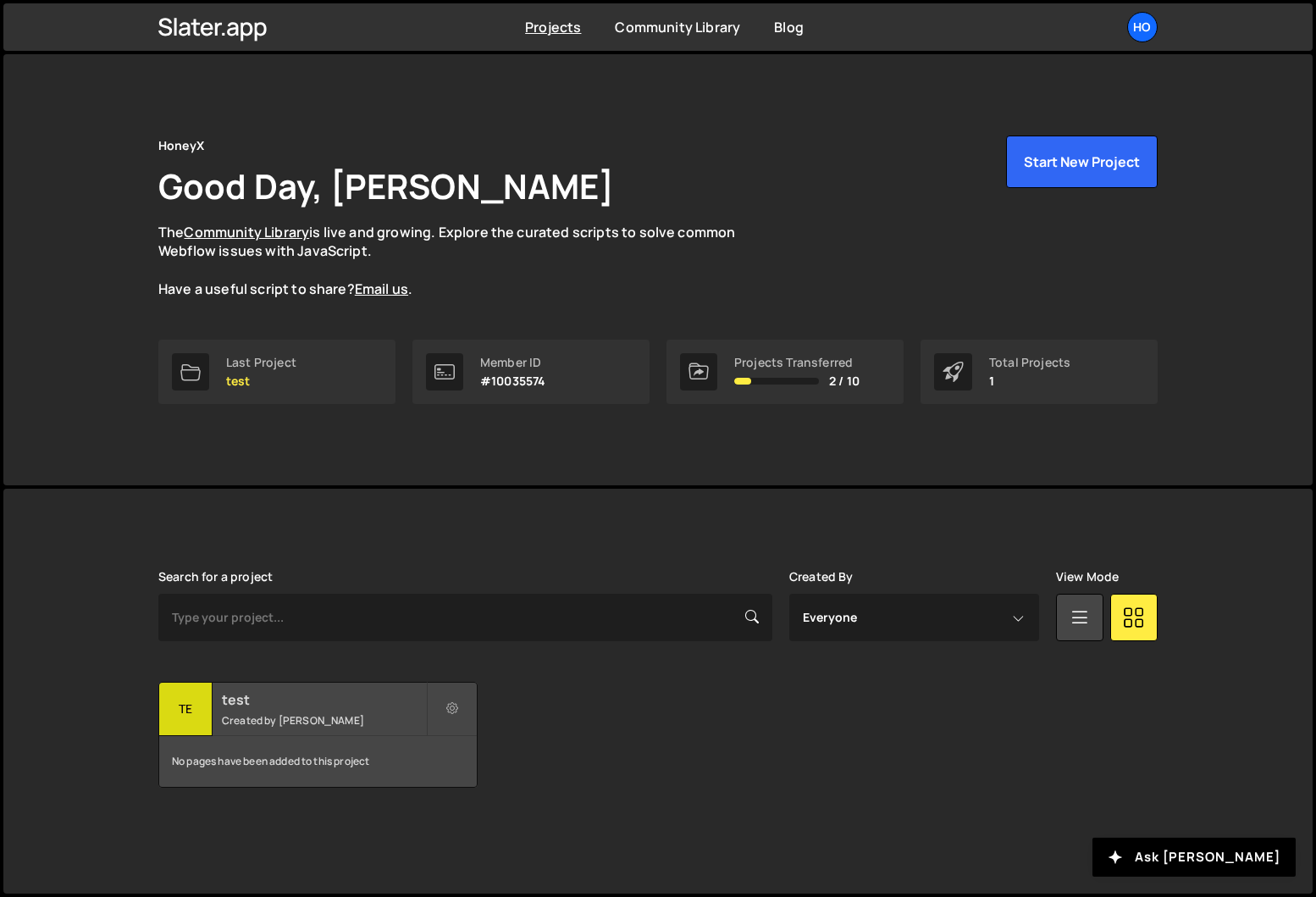
click at [338, 720] on small "Created by [PERSON_NAME]" at bounding box center [324, 720] width 204 height 15
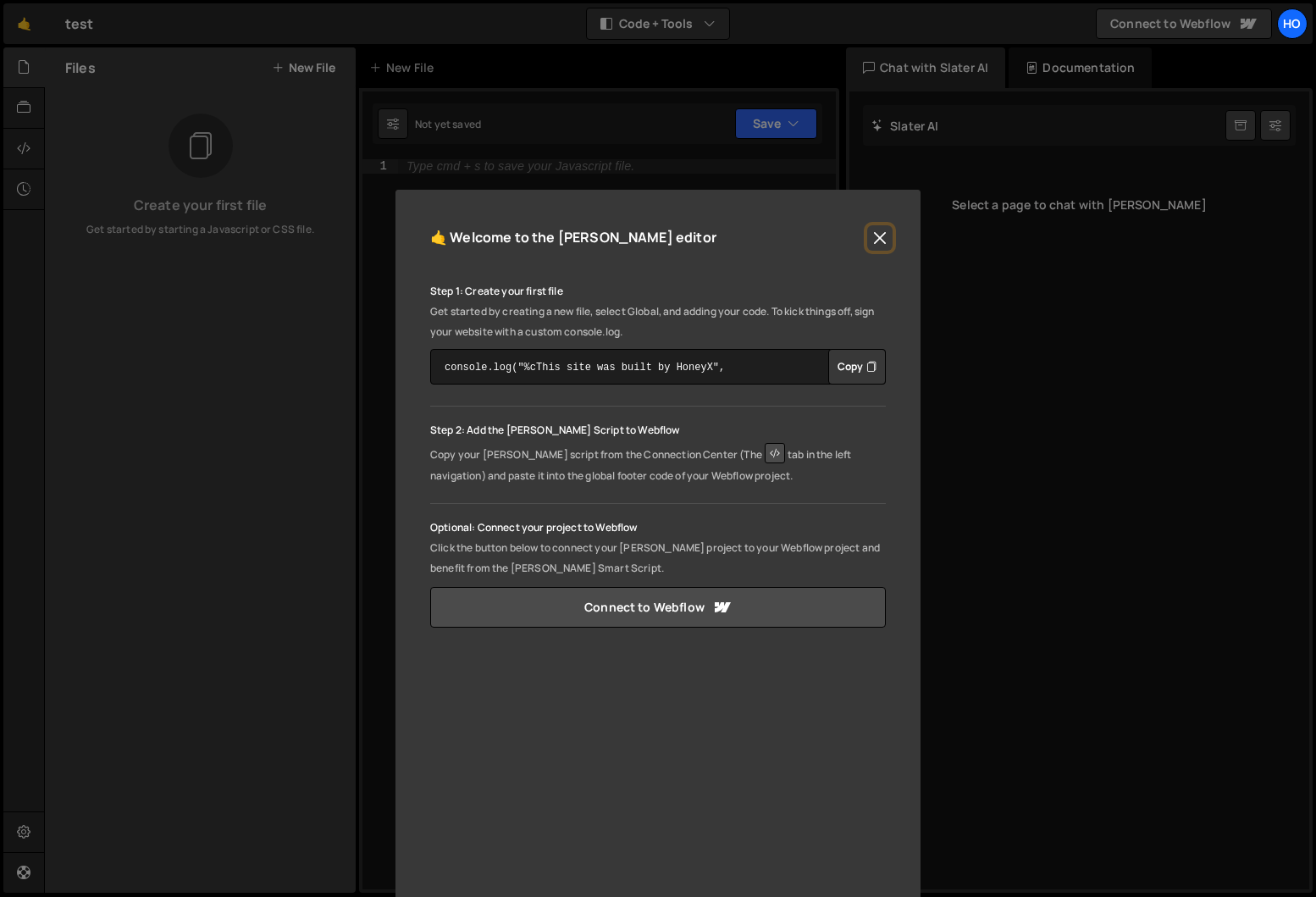
click at [879, 237] on button "Close" at bounding box center [880, 238] width 26 height 26
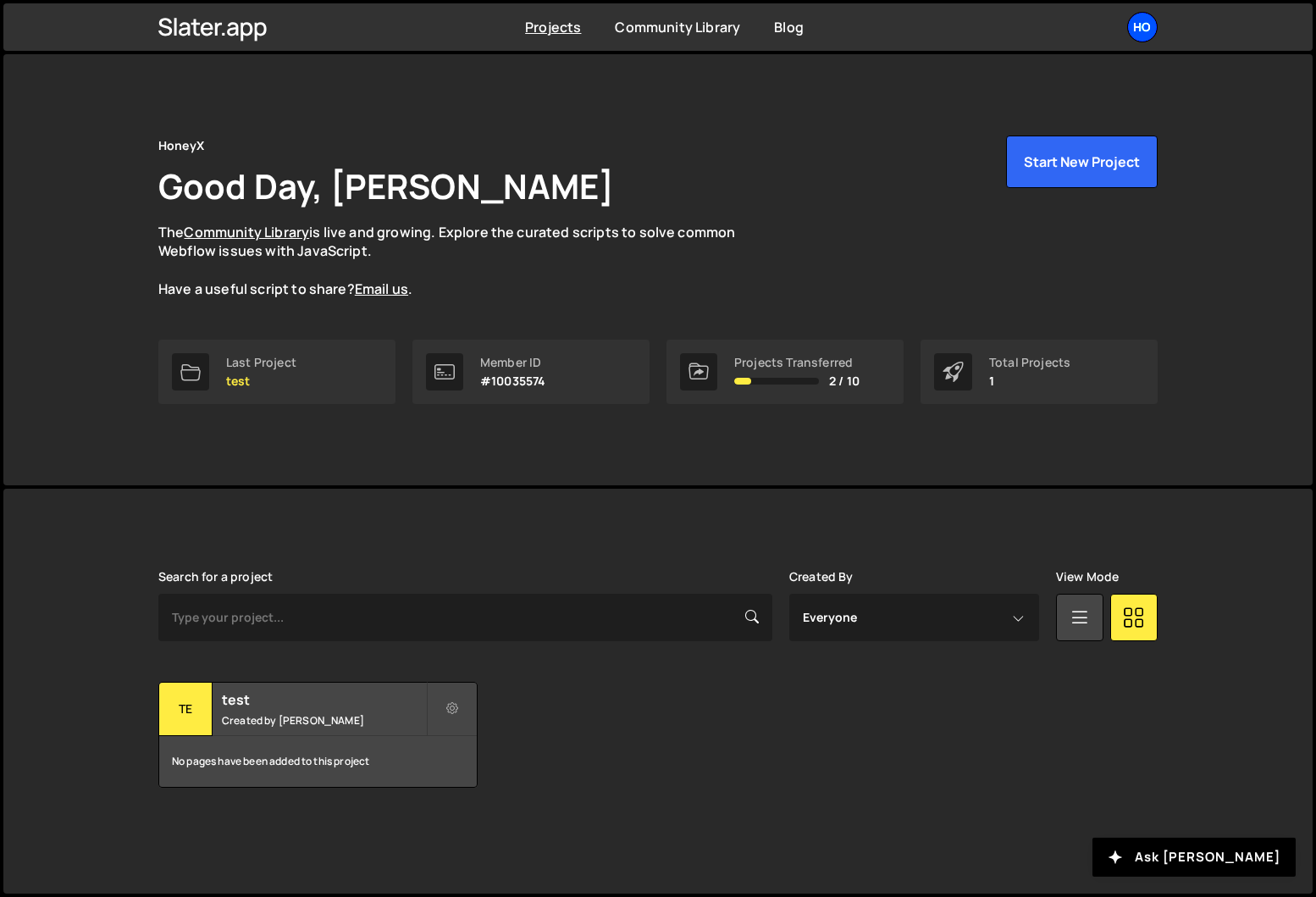
click at [1133, 29] on div "Ho" at bounding box center [1142, 27] width 30 height 30
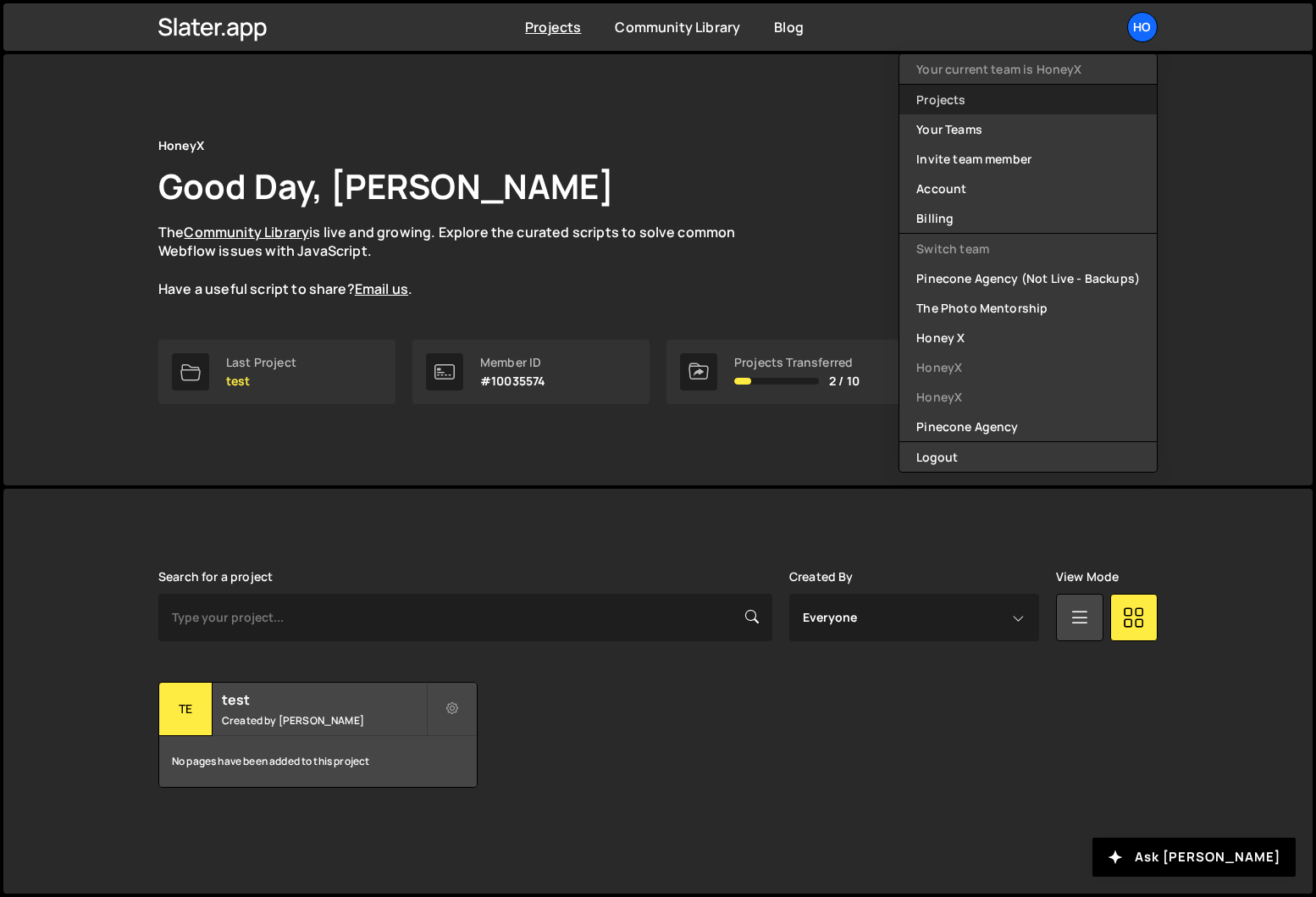
click at [1011, 104] on link "Projects" at bounding box center [1028, 99] width 257 height 29
